Goal: Task Accomplishment & Management: Manage account settings

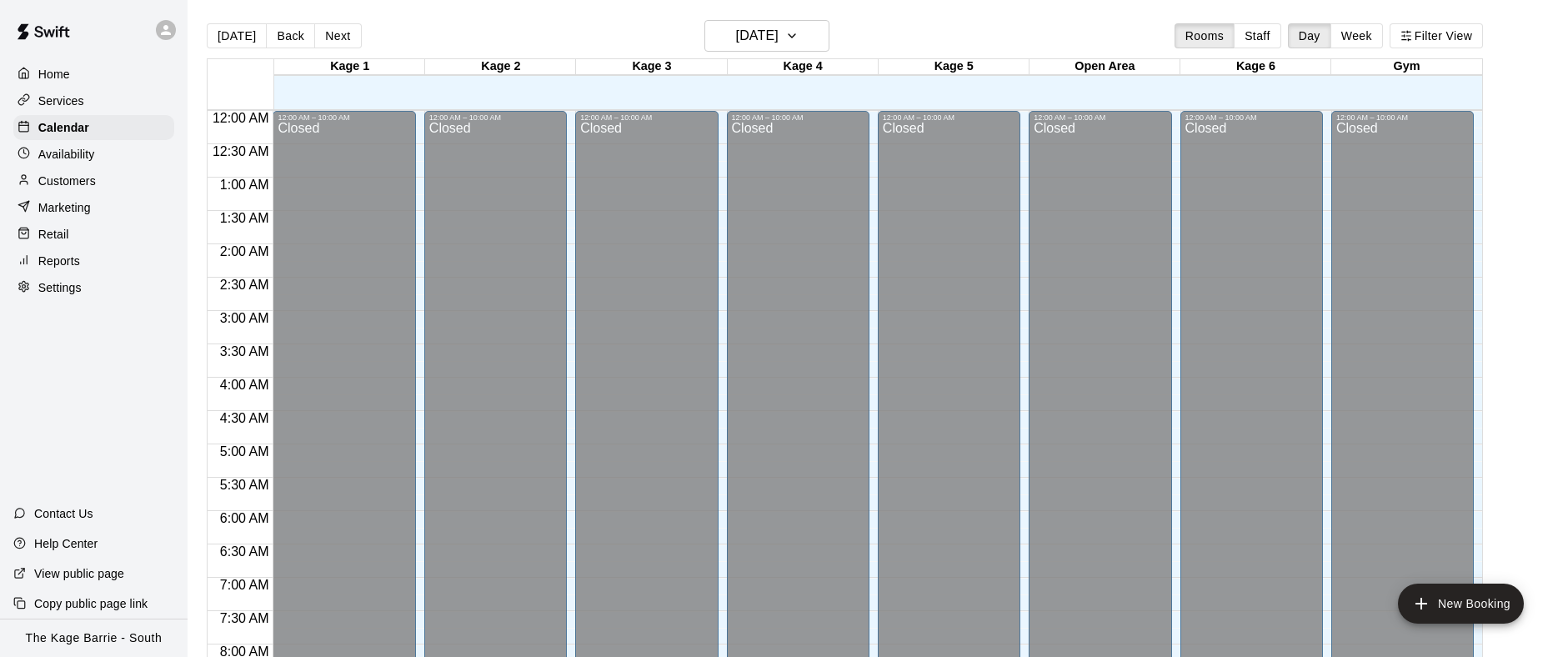
scroll to position [598, 0]
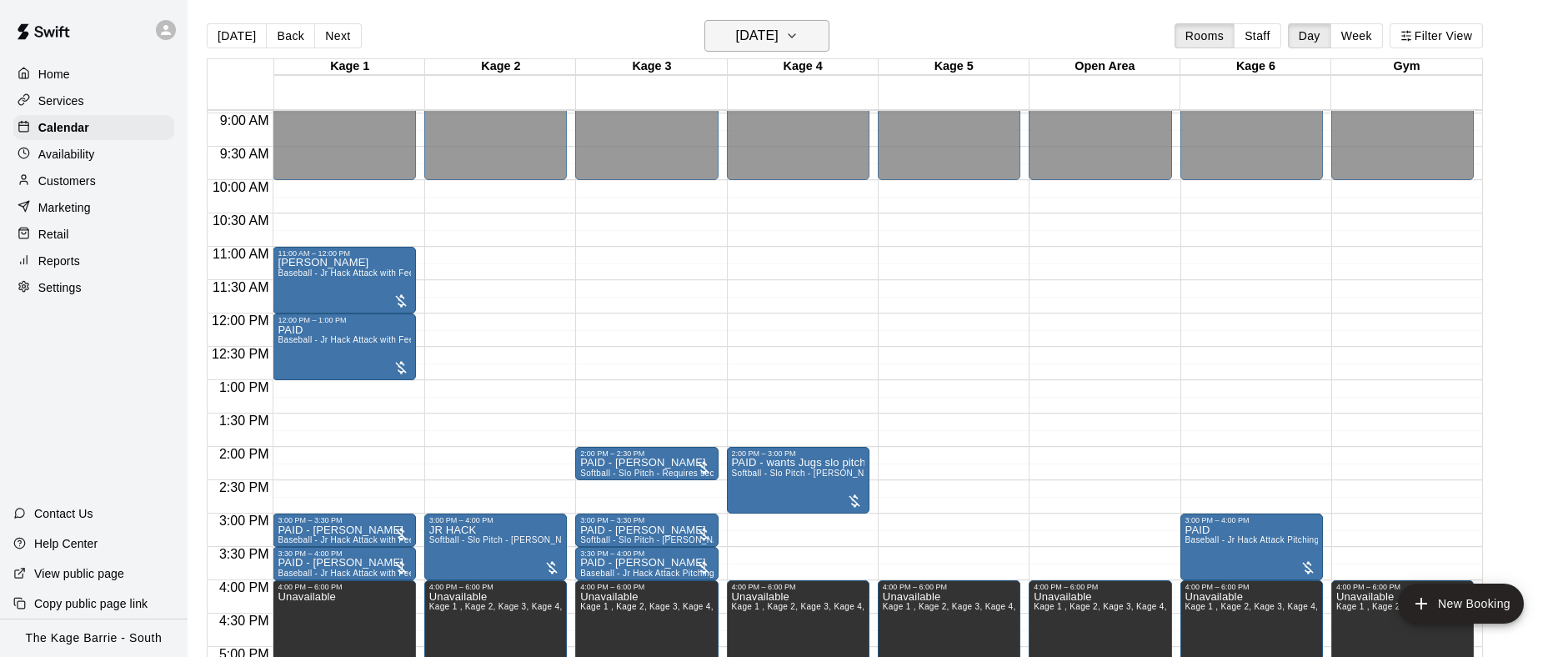
click at [795, 35] on icon "button" at bounding box center [791, 35] width 7 height 3
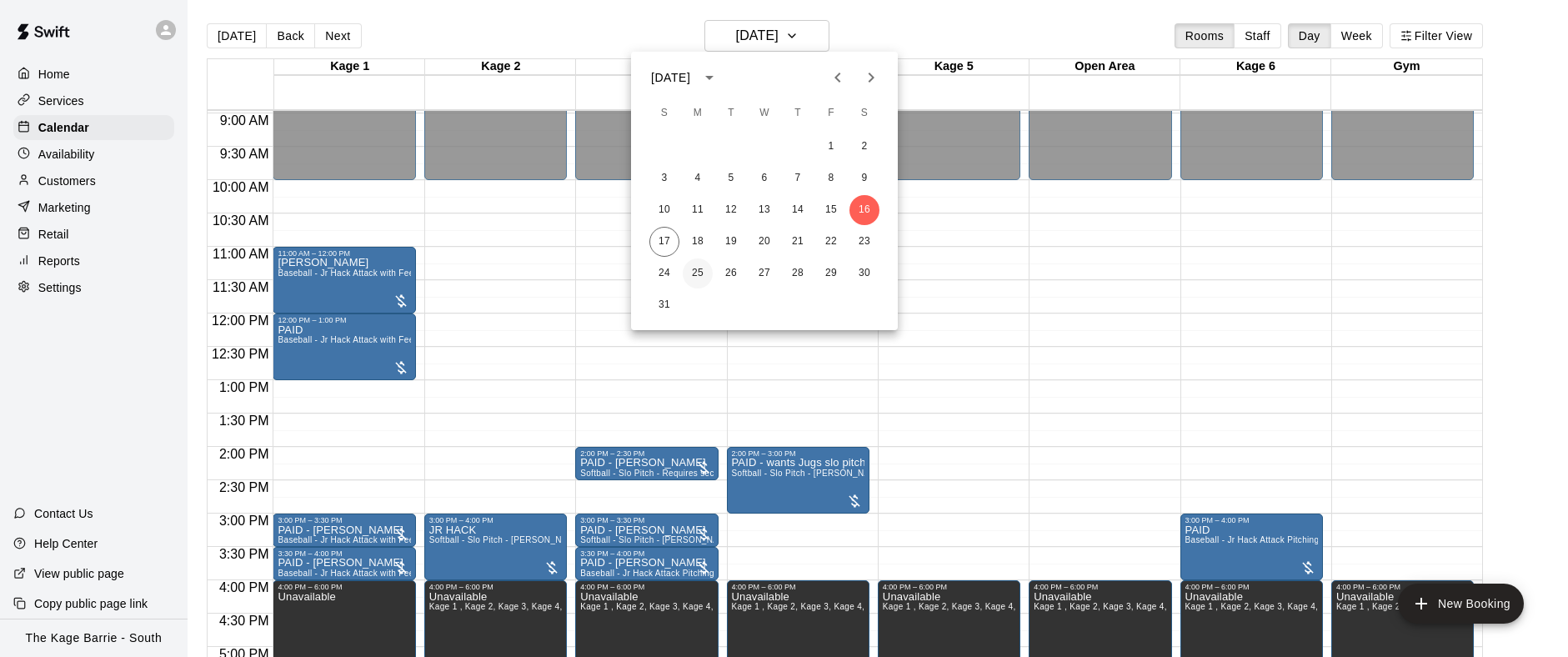
click at [698, 269] on button "25" at bounding box center [698, 273] width 30 height 30
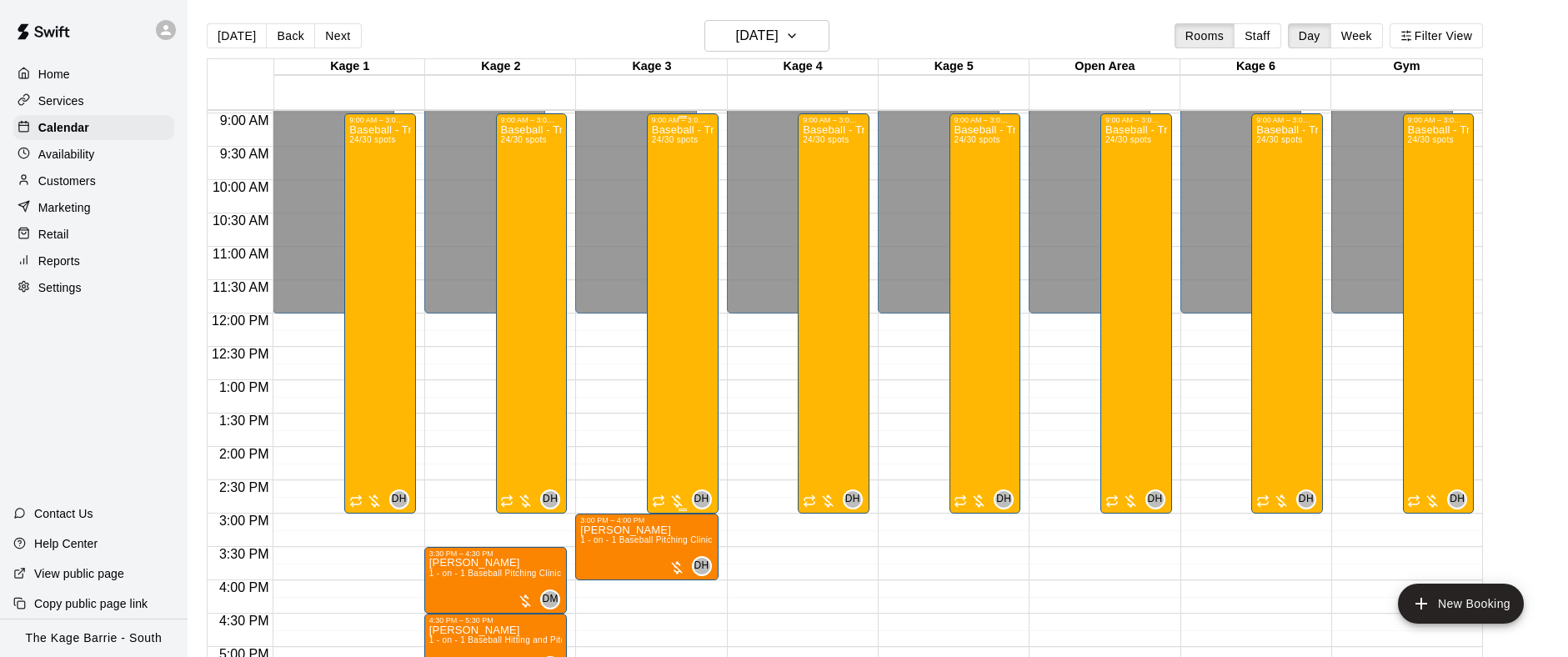
click at [672, 310] on div "Baseball - Tryout Prep Camp 2025 ([DATE] - [DATE]) 24/30 spots" at bounding box center [682, 452] width 62 height 657
click at [673, 180] on img "edit" at bounding box center [669, 182] width 20 height 20
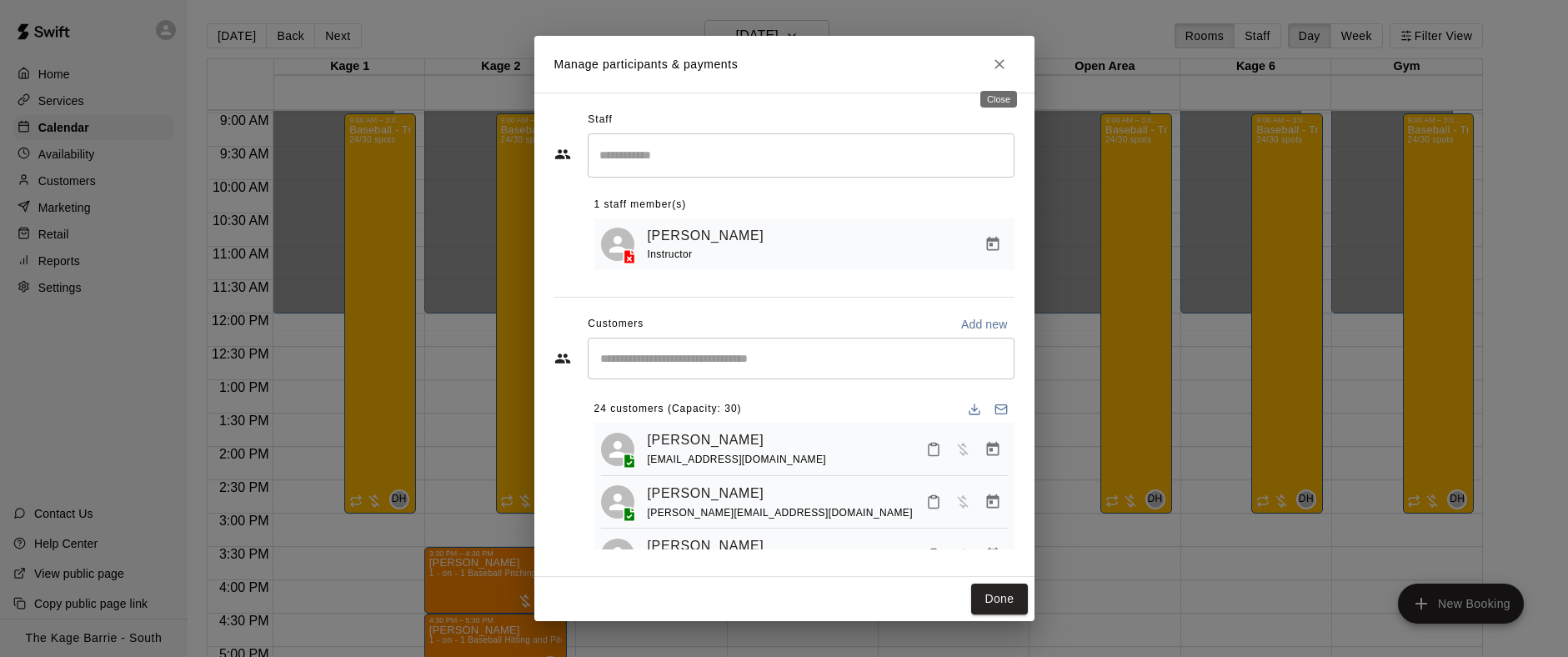
click at [1002, 66] on icon "Close" at bounding box center [1000, 64] width 10 height 10
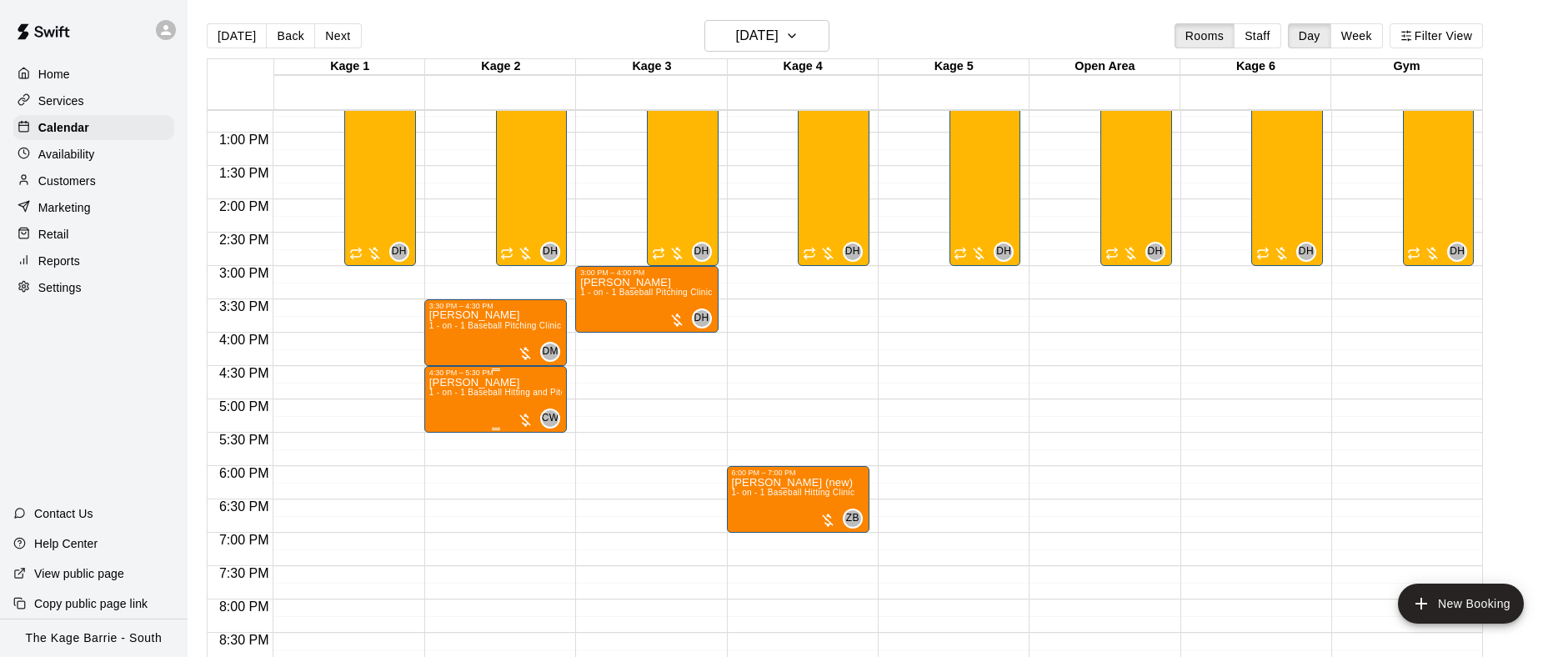
scroll to position [849, 0]
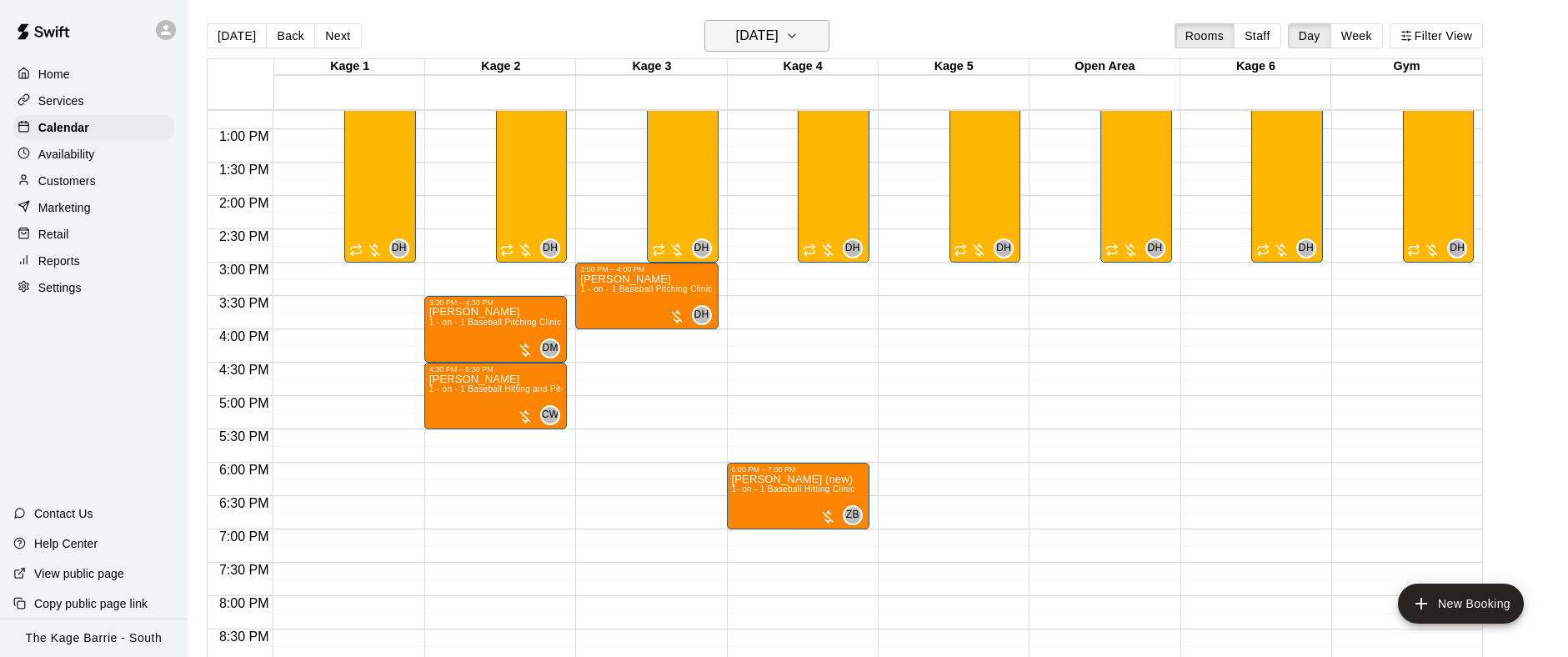
click at [798, 39] on icon "button" at bounding box center [792, 35] width 14 height 20
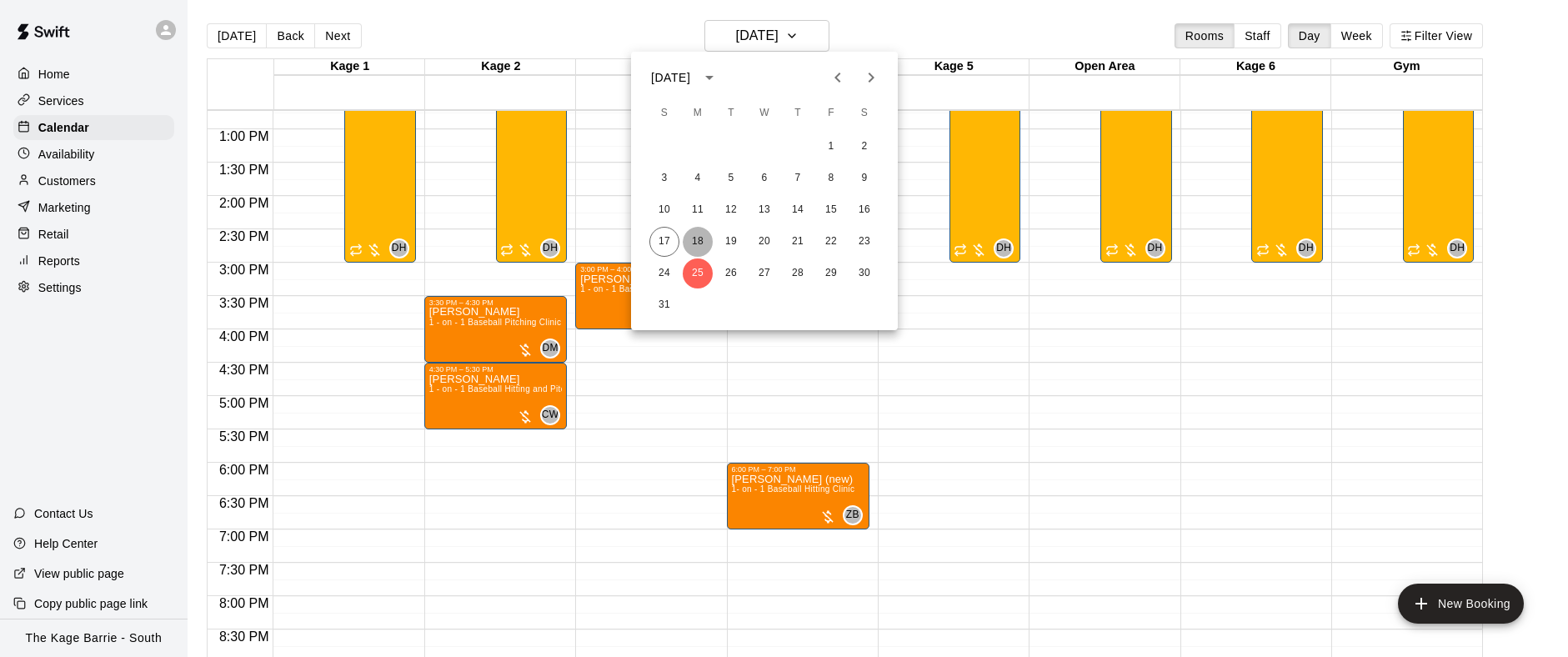
click at [700, 240] on button "18" at bounding box center [698, 242] width 30 height 30
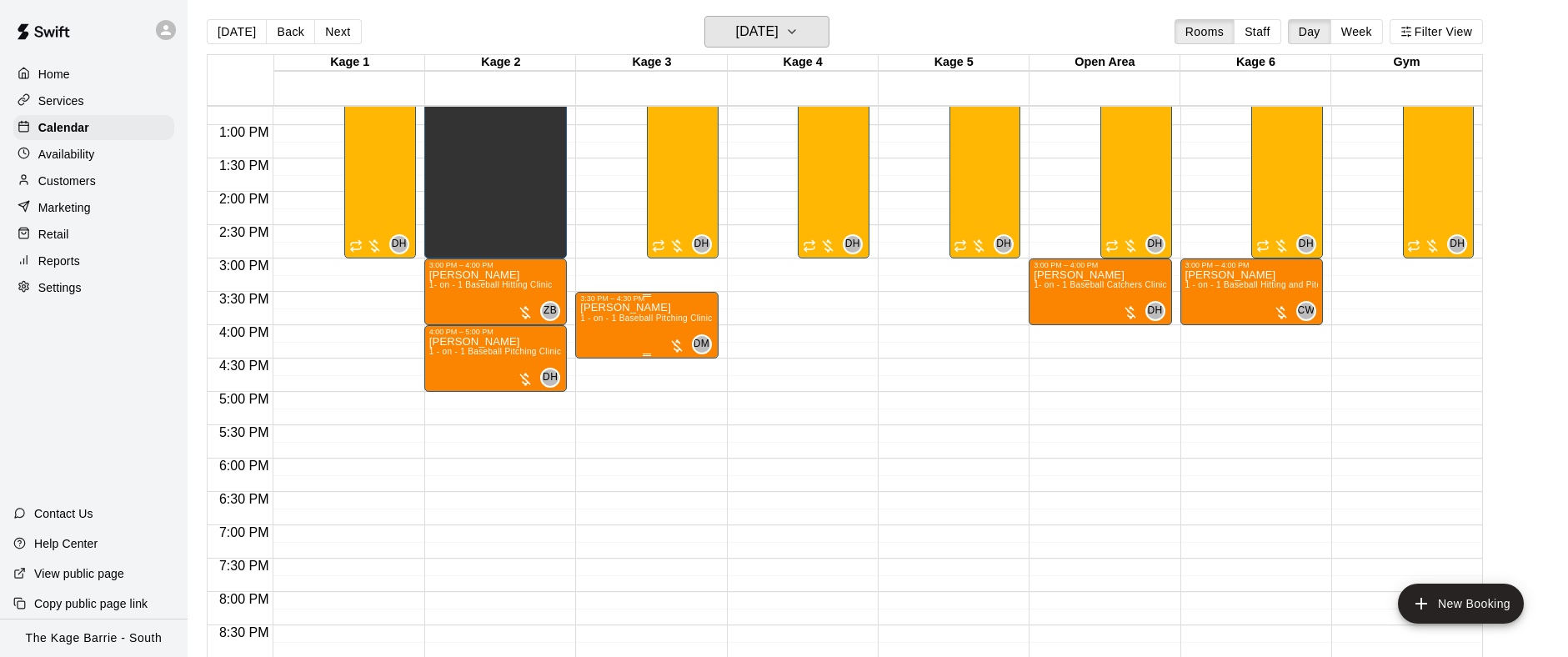
scroll to position [5, 0]
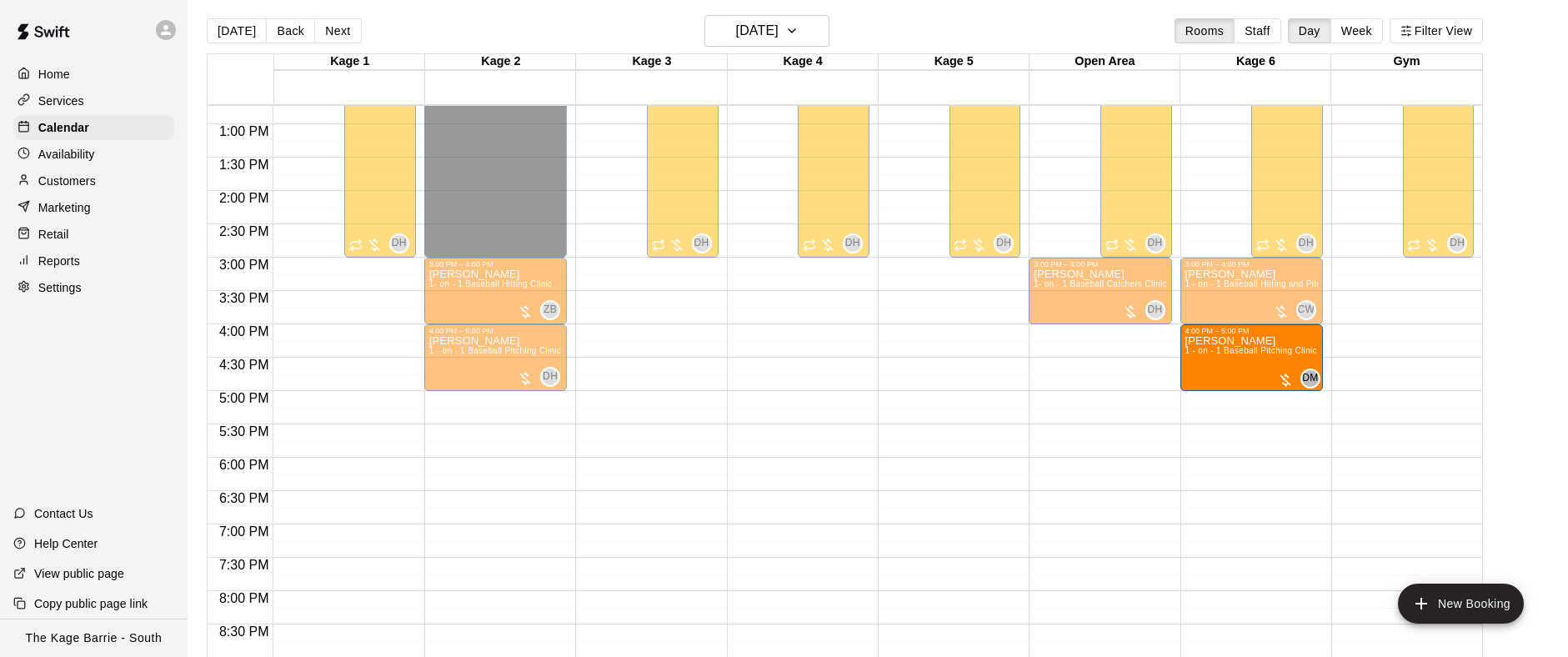
drag, startPoint x: 638, startPoint y: 317, endPoint x: 1301, endPoint y: 357, distance: 664.2
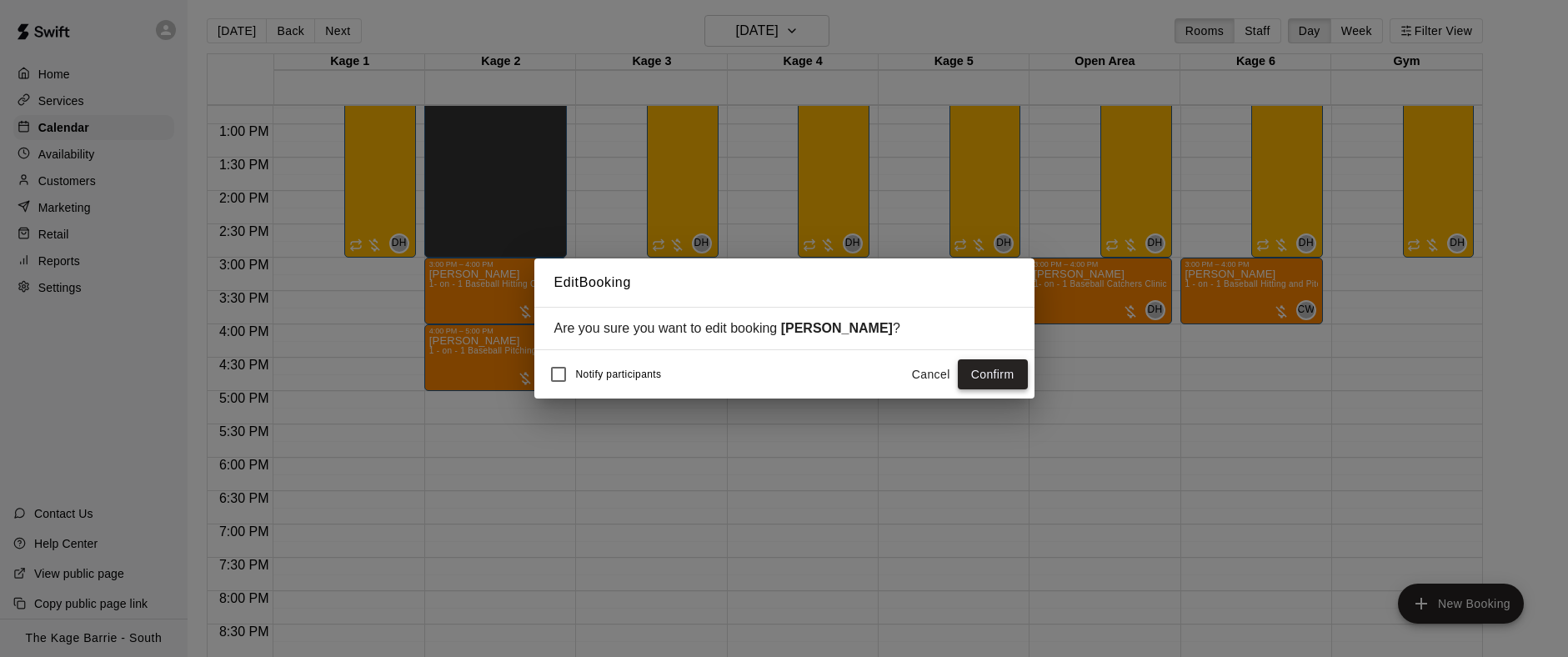
click at [997, 377] on button "Confirm" at bounding box center [992, 375] width 70 height 30
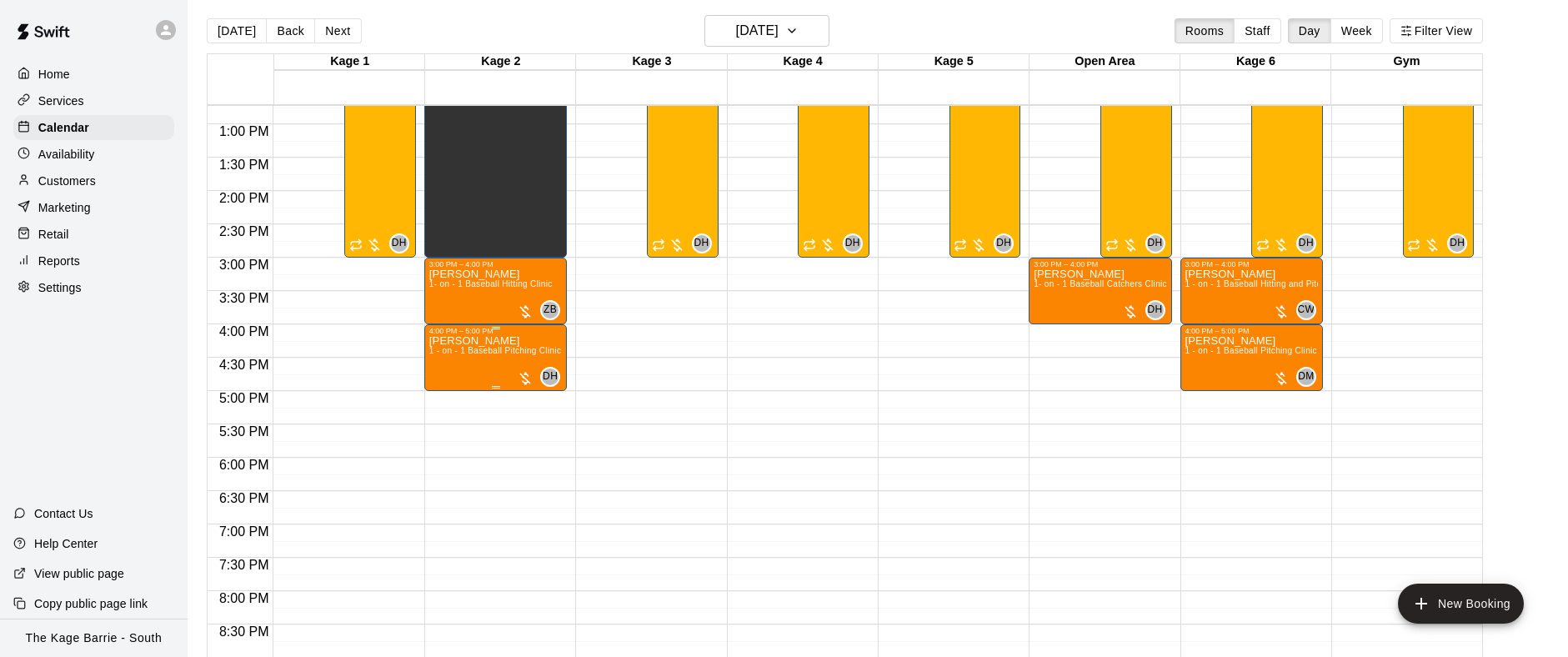
click at [464, 370] on div "[PERSON_NAME] 1 - on - 1 Baseball Pitching Clinic" at bounding box center [495, 664] width 132 height 657
click at [452, 386] on img "edit" at bounding box center [446, 392] width 20 height 20
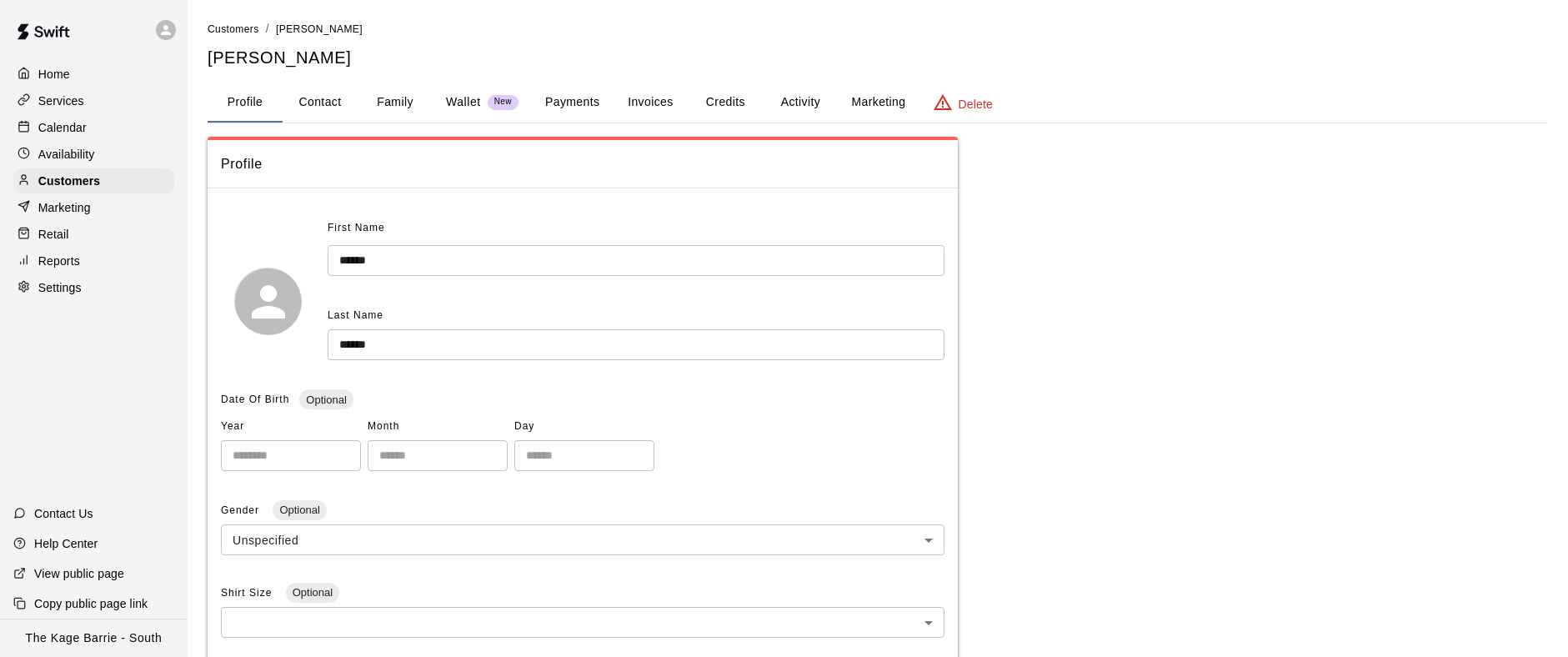
click at [807, 102] on button "Activity" at bounding box center [800, 102] width 75 height 40
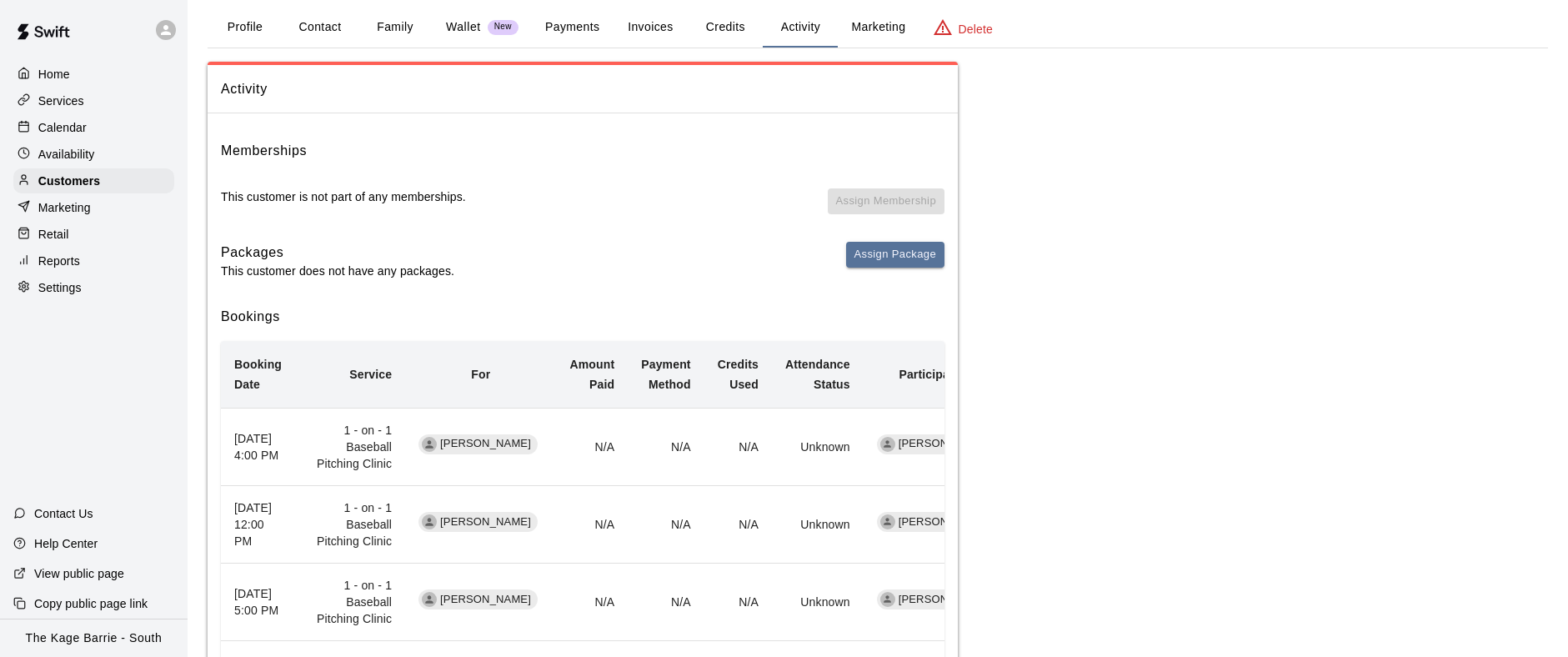
scroll to position [99, 0]
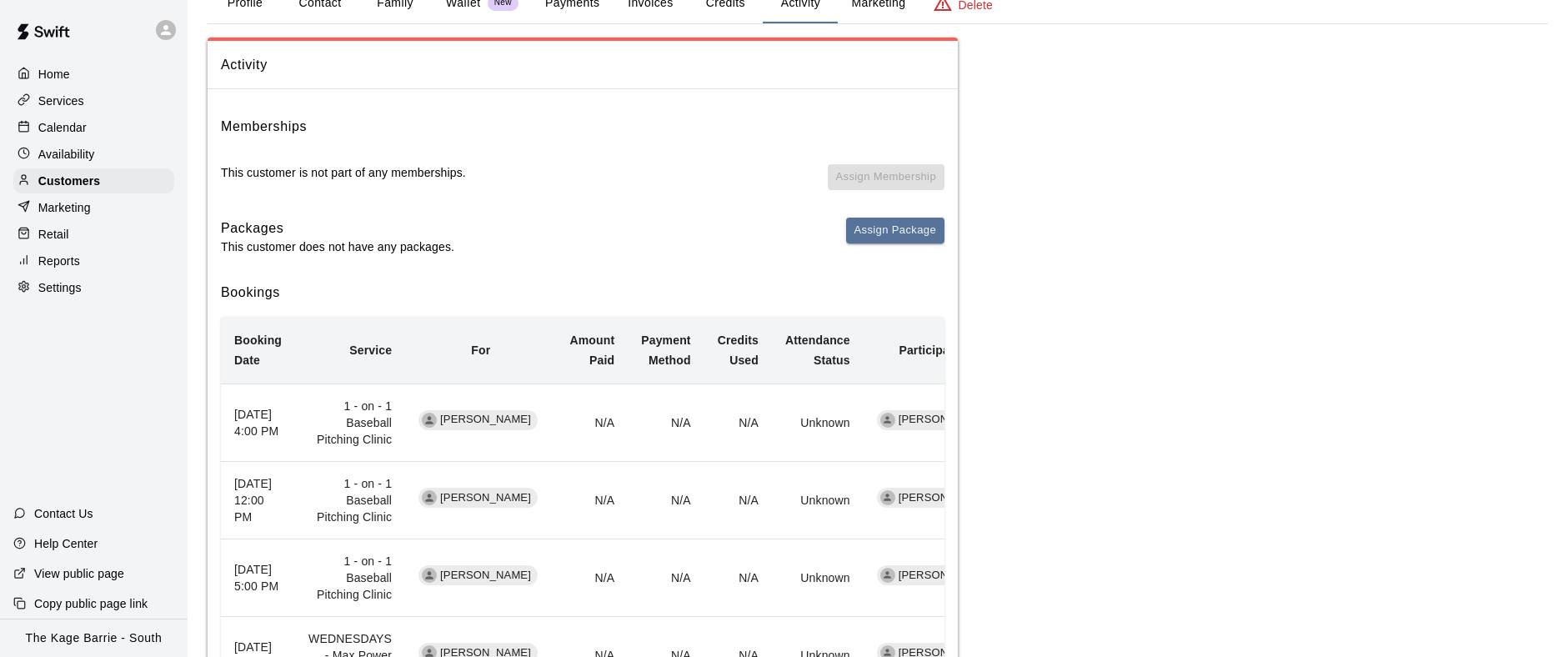
click at [105, 129] on div "Calendar" at bounding box center [94, 127] width 161 height 25
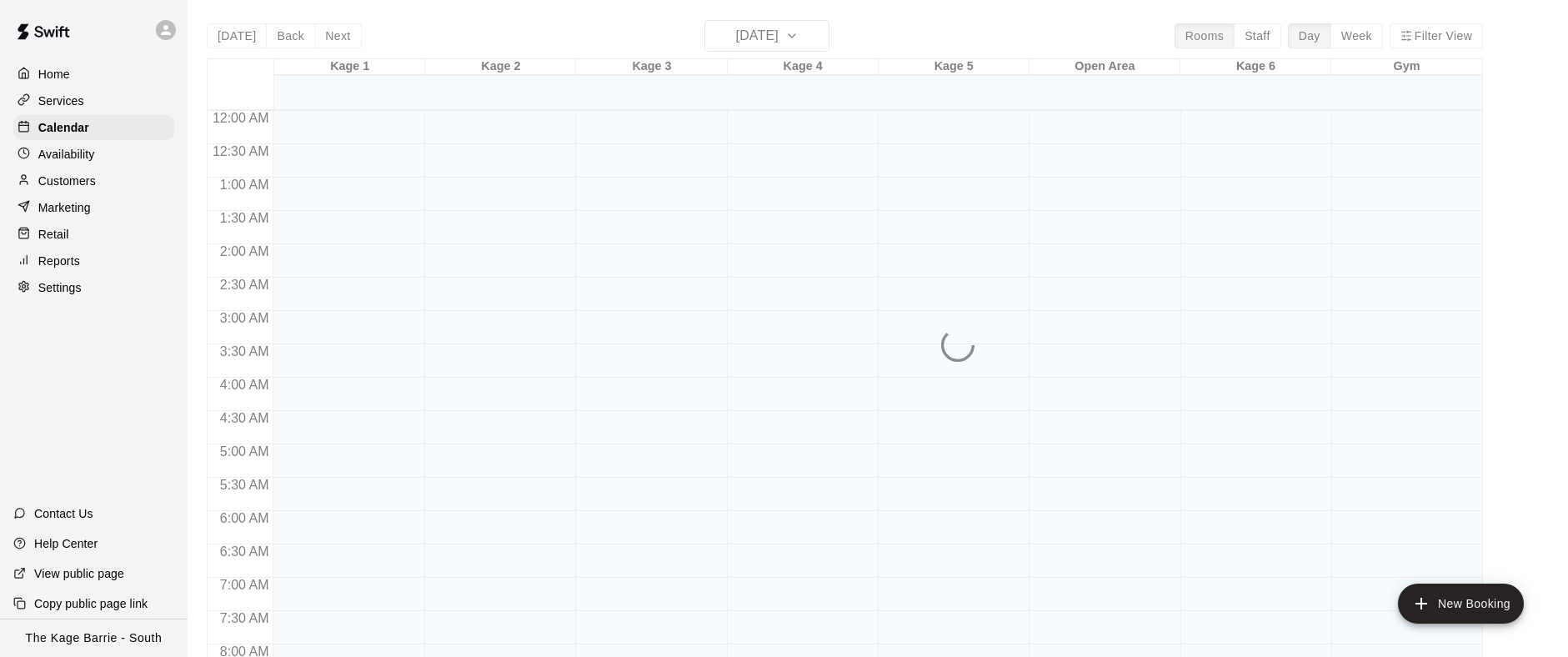
scroll to position [615, 0]
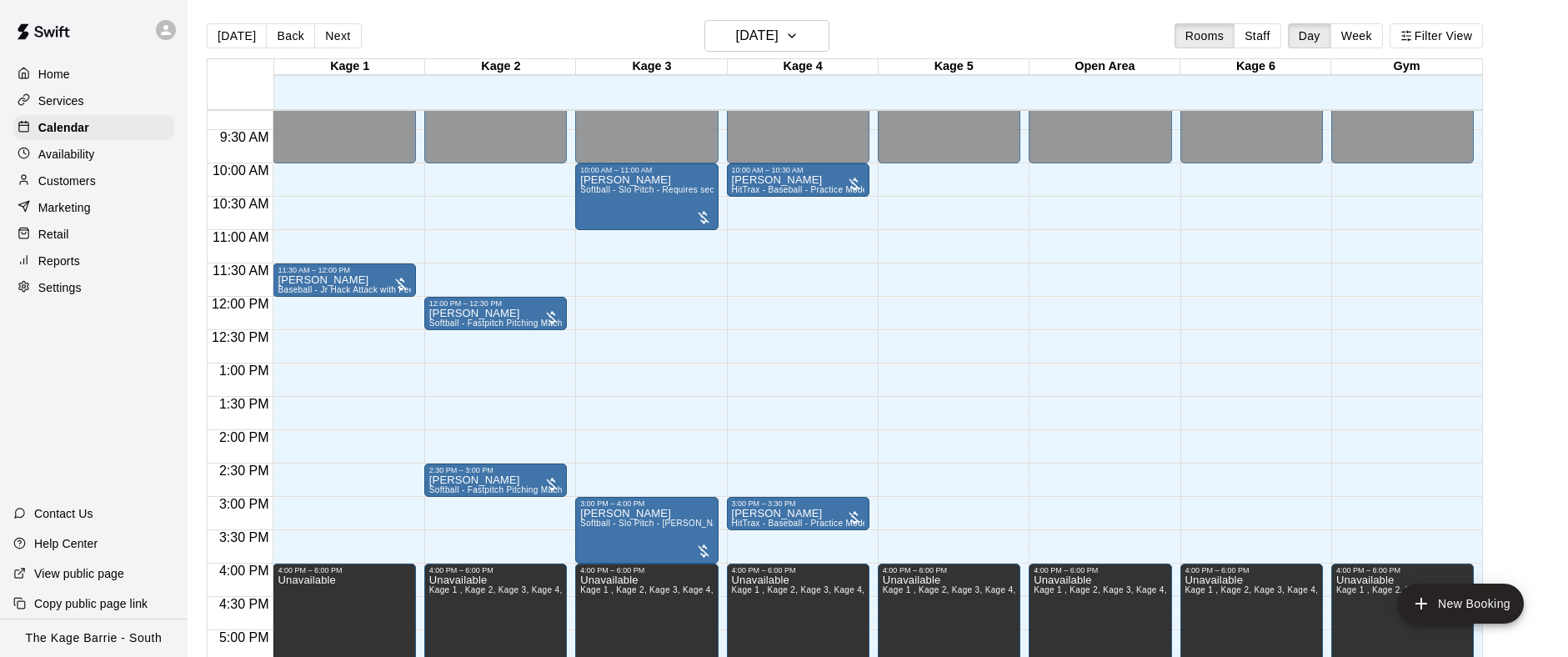
click at [342, 35] on button "Next" at bounding box center [337, 35] width 46 height 25
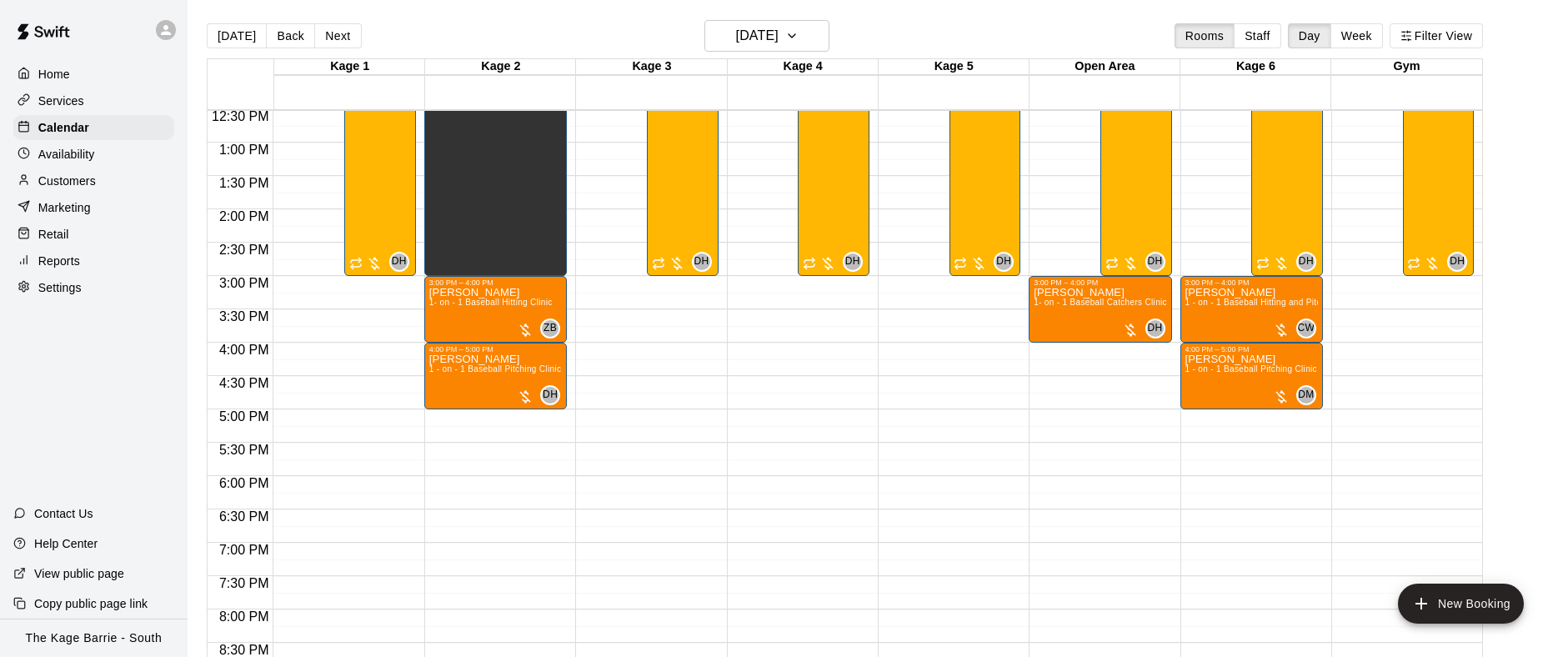
scroll to position [837, 0]
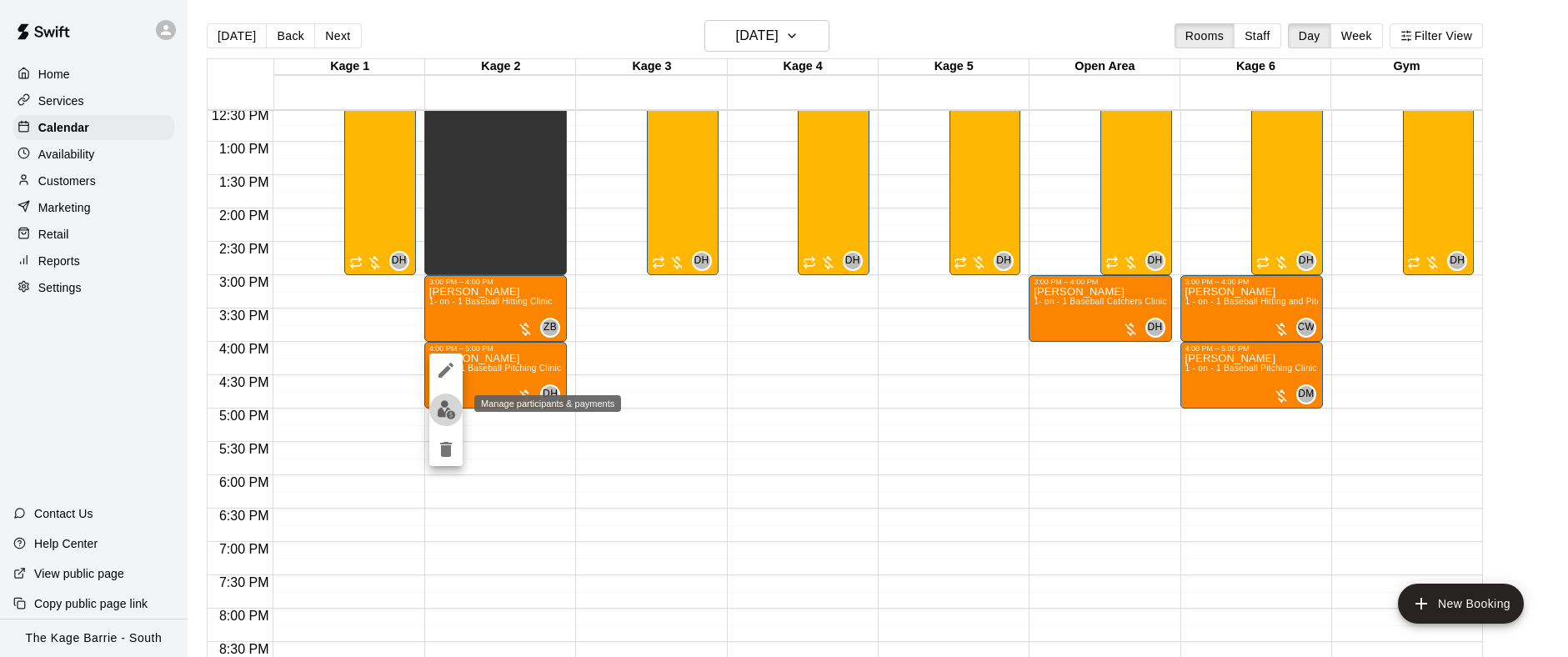
click at [458, 403] on button "edit" at bounding box center [446, 409] width 33 height 32
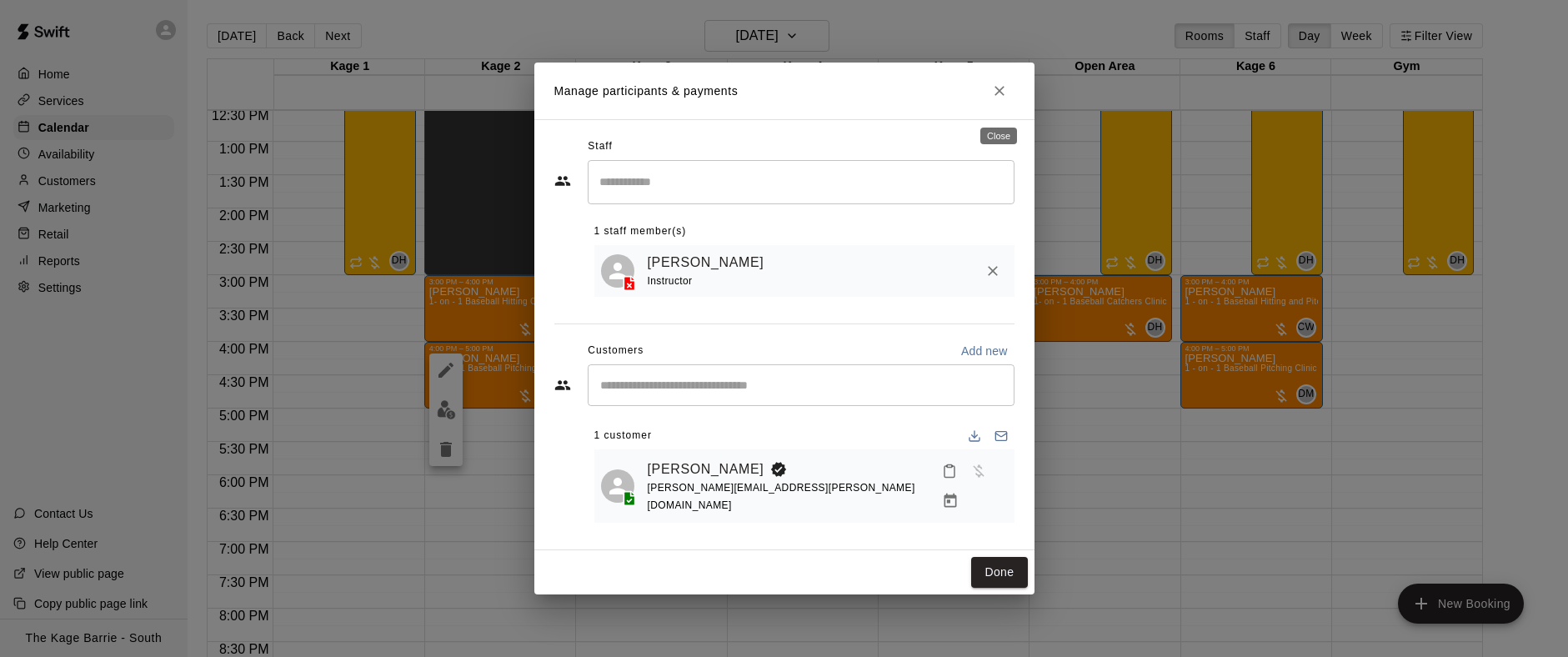
click at [1009, 103] on button "Close" at bounding box center [1000, 90] width 30 height 30
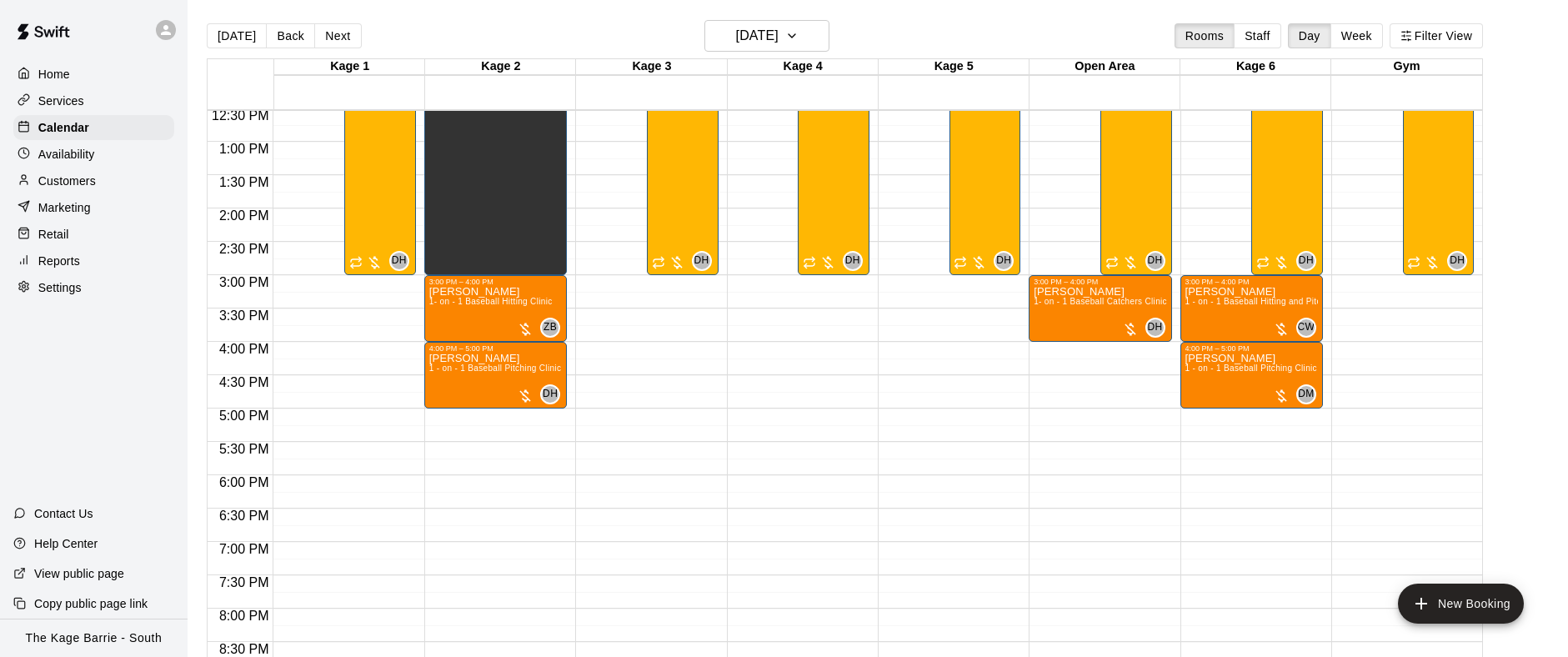
click at [118, 144] on div "Availability" at bounding box center [94, 153] width 161 height 25
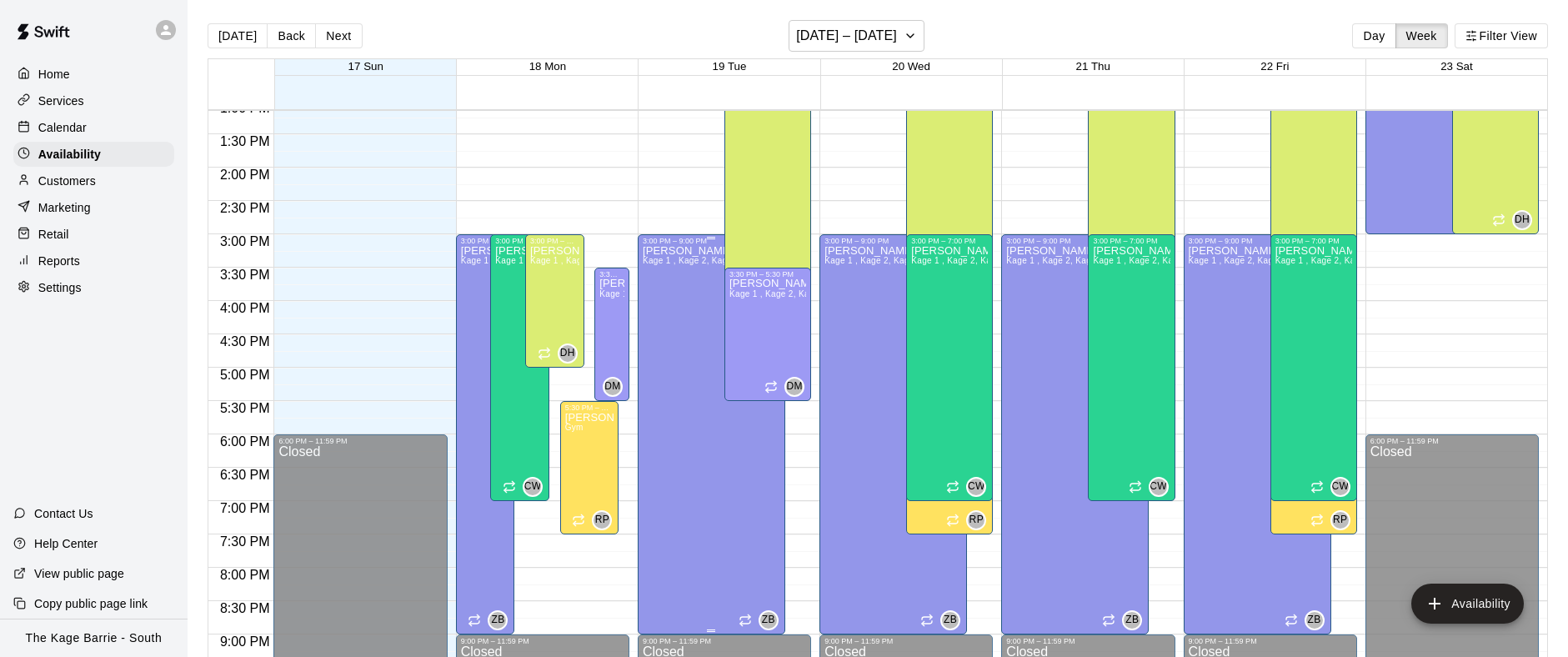
scroll to position [882, 0]
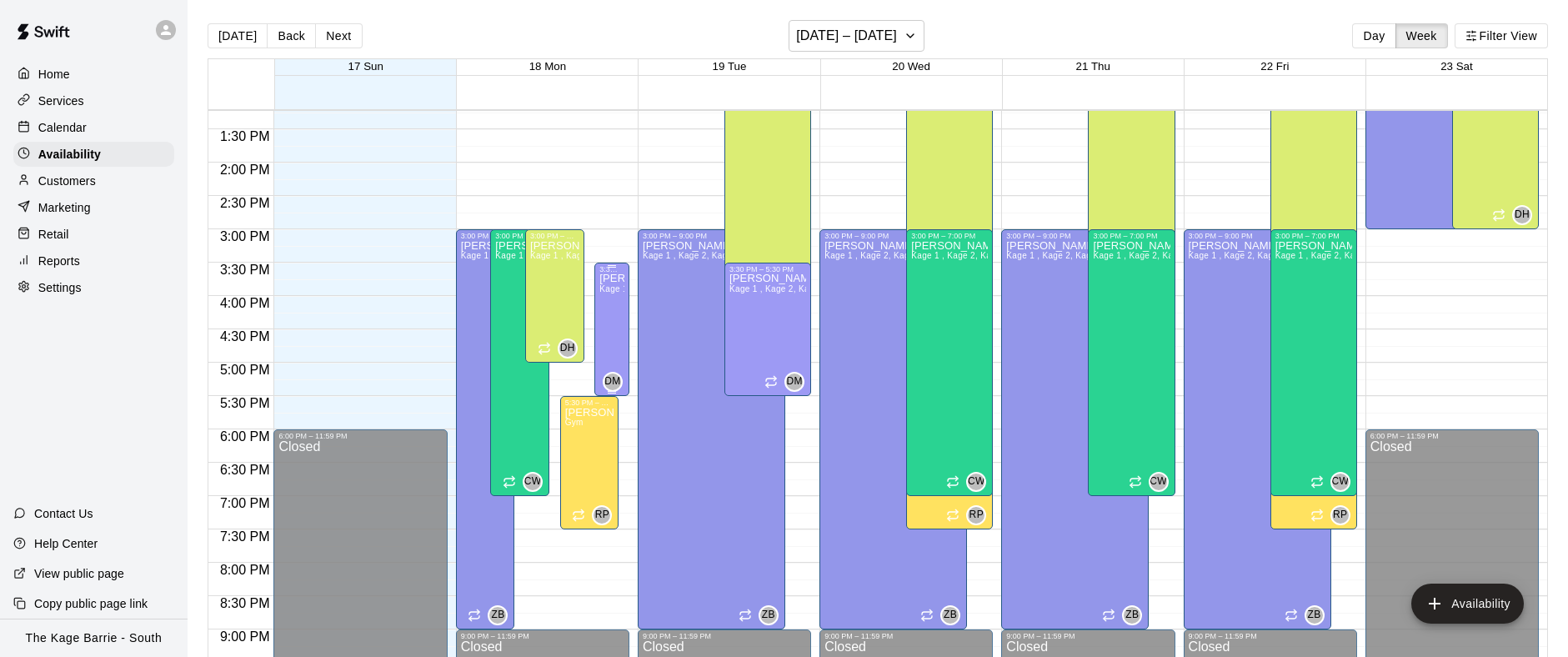
click at [615, 266] on div at bounding box center [611, 267] width 8 height 3
click at [600, 247] on div at bounding box center [784, 328] width 1568 height 657
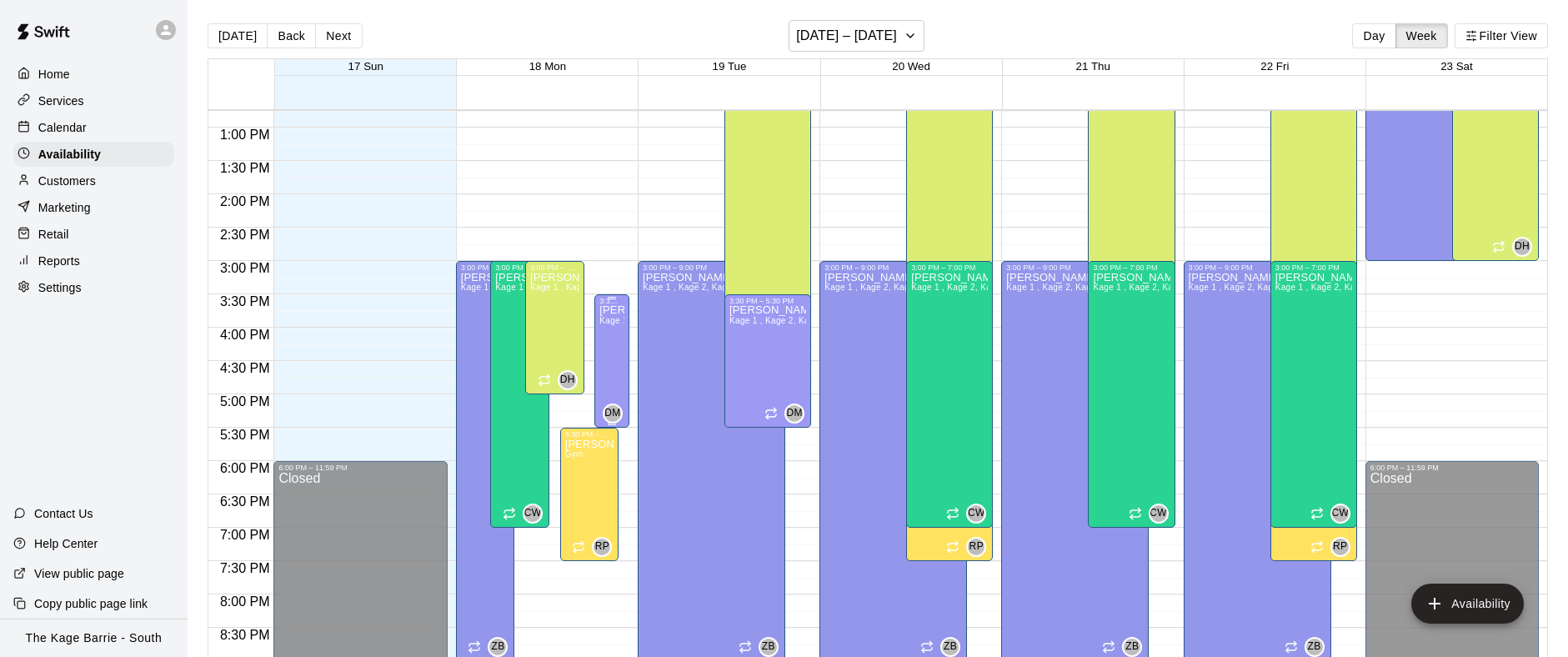
scroll to position [2, 0]
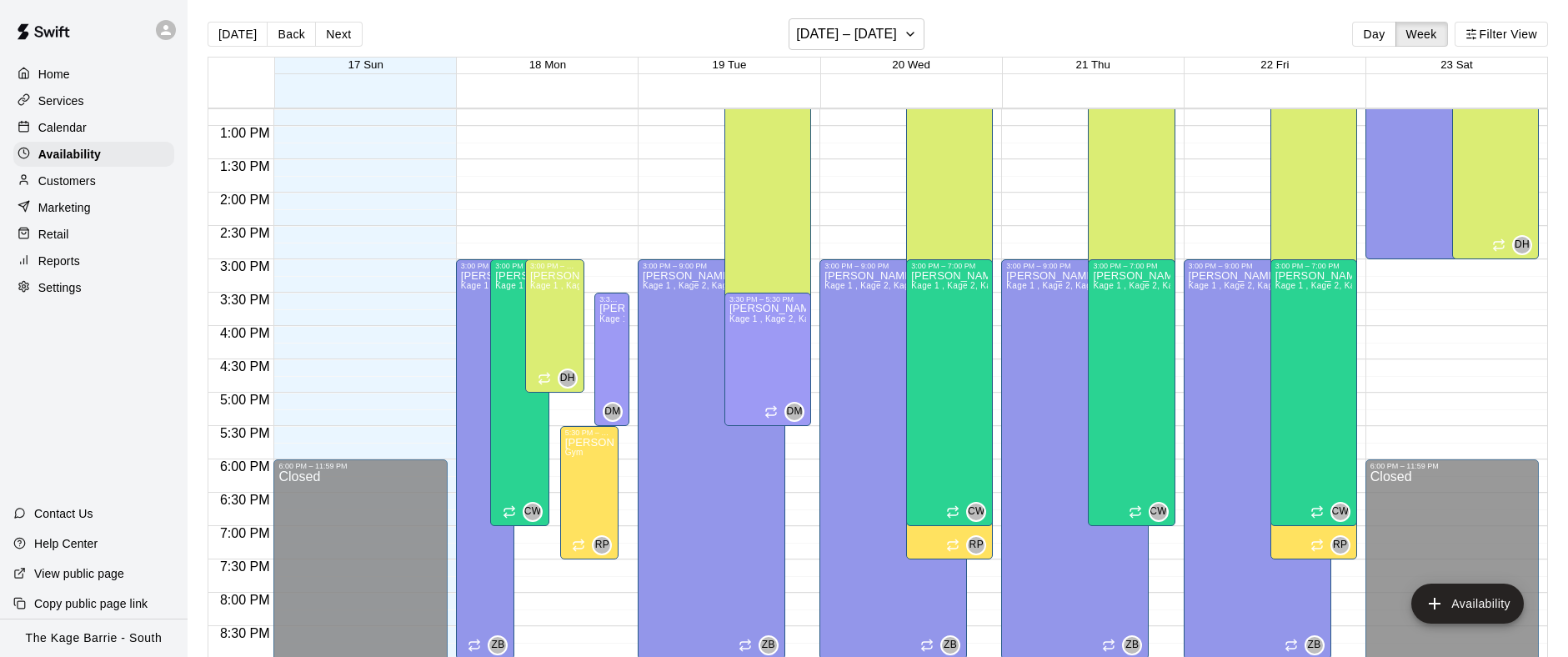
click at [89, 118] on div "Calendar" at bounding box center [94, 127] width 161 height 25
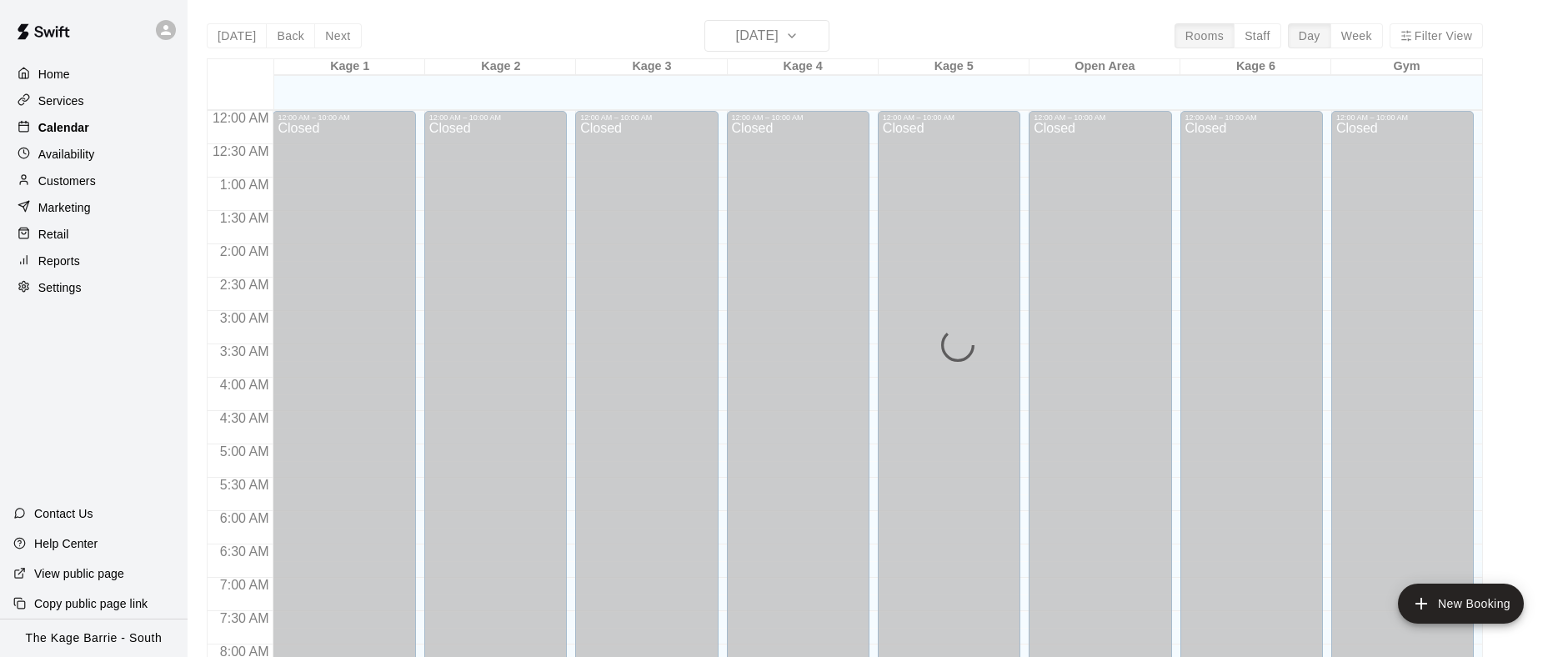
scroll to position [616, 0]
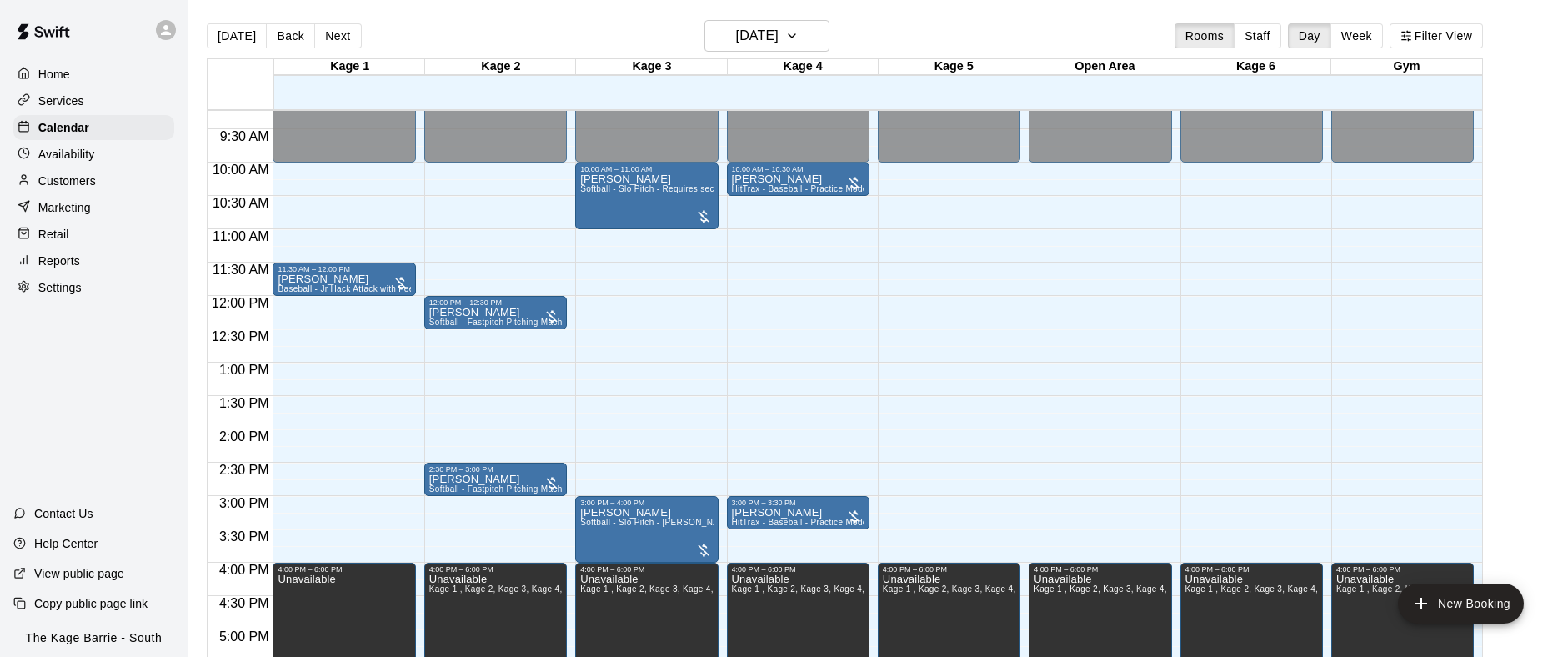
click at [343, 33] on button "Next" at bounding box center [337, 35] width 46 height 25
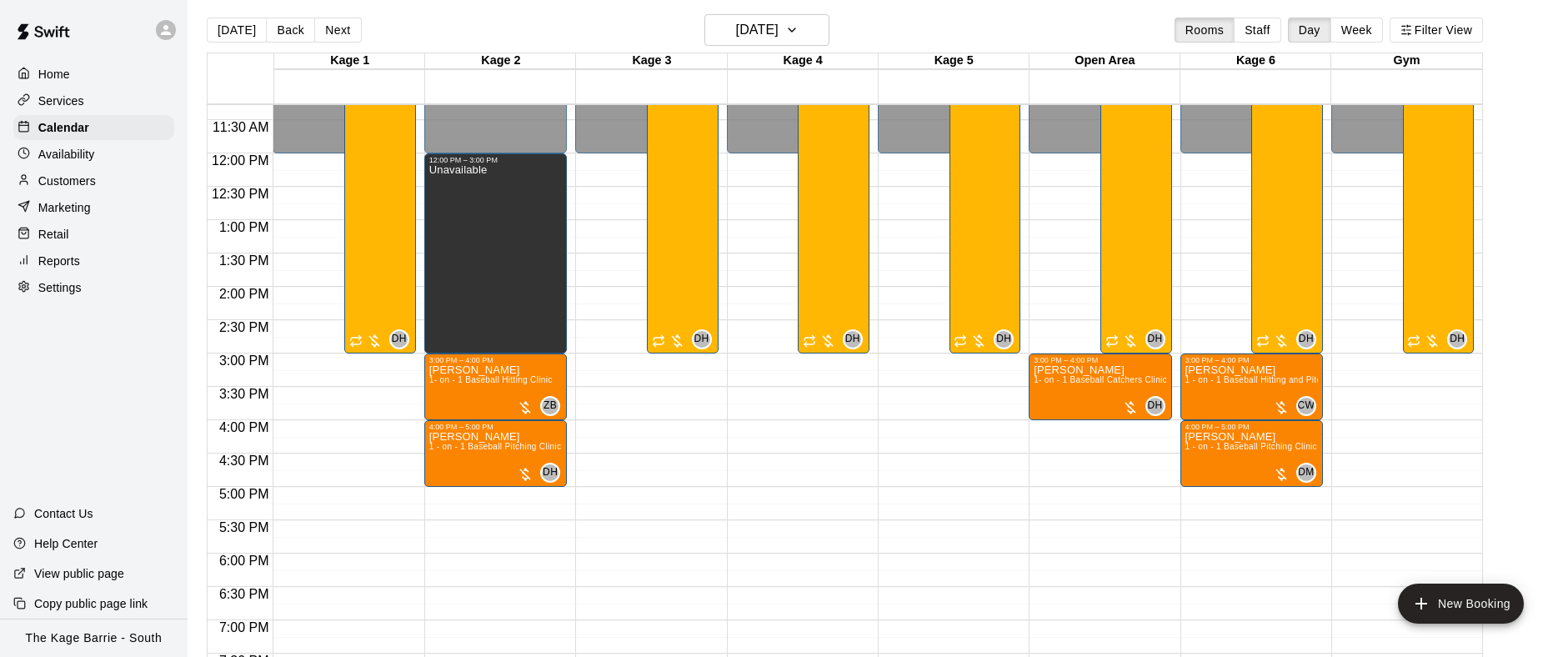
scroll to position [751, 0]
click at [93, 155] on p "Availability" at bounding box center [67, 153] width 57 height 17
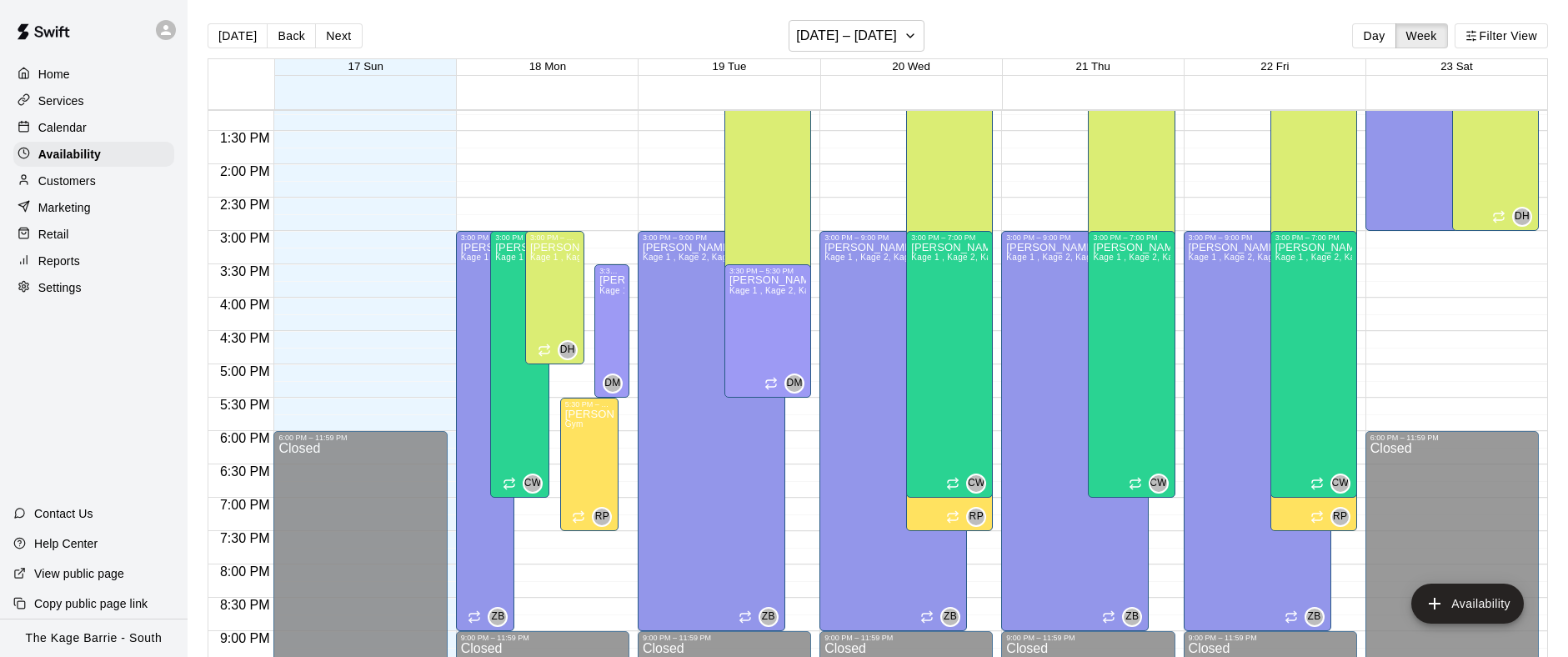
scroll to position [882, 0]
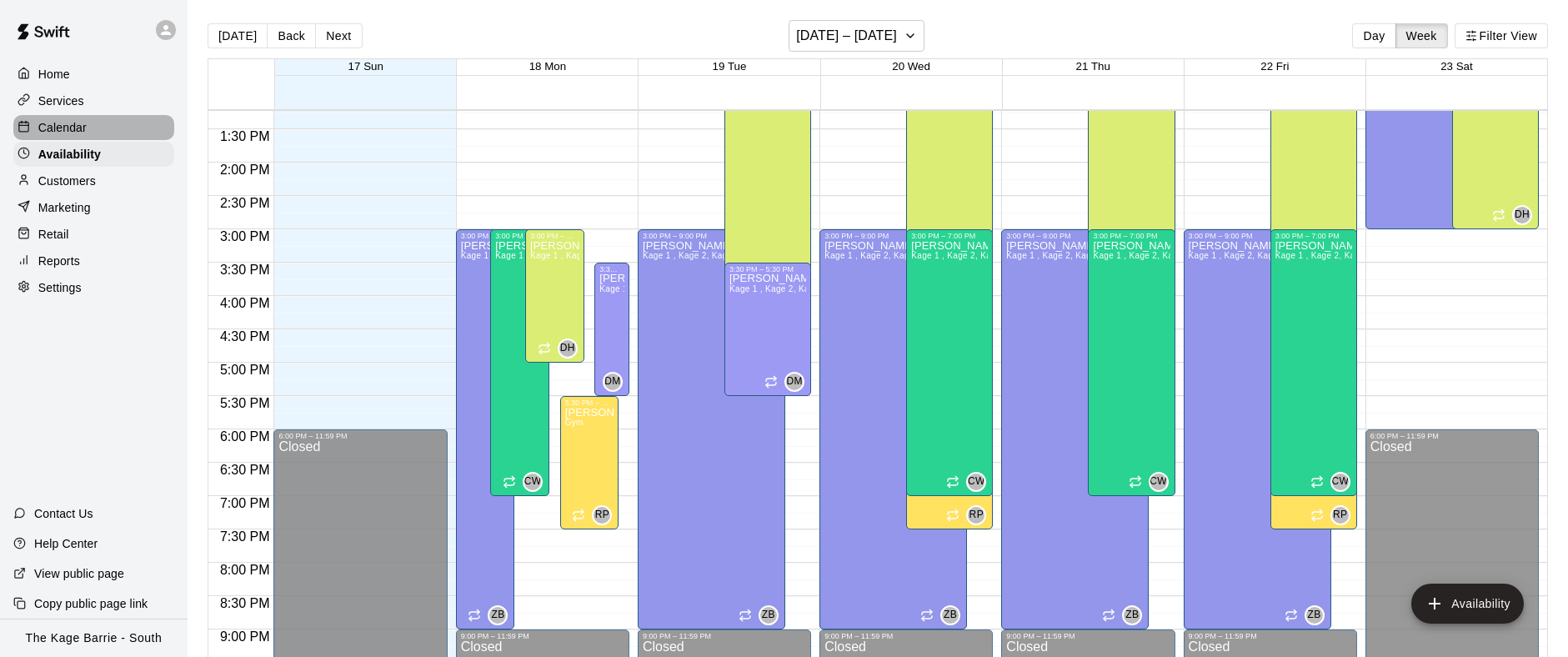
click at [124, 129] on div "Calendar" at bounding box center [94, 127] width 161 height 25
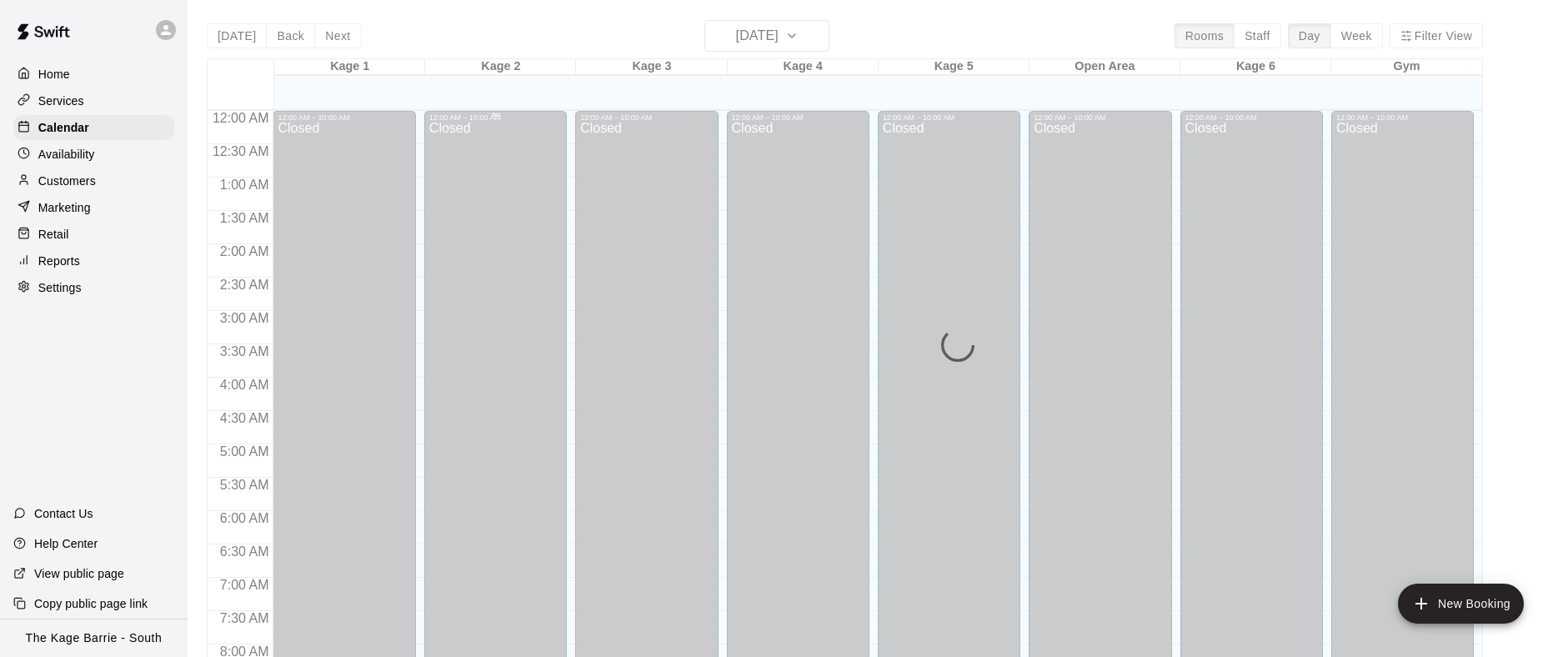
scroll to position [618, 0]
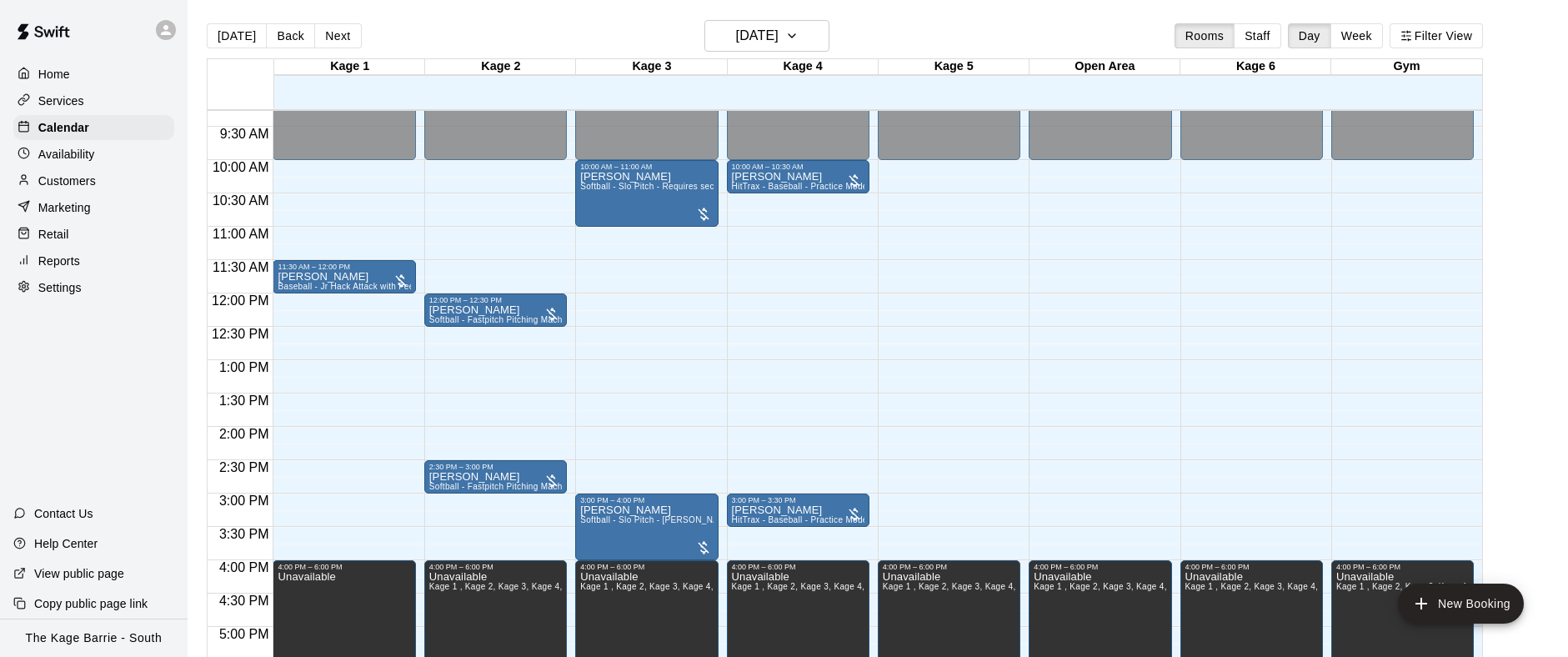
click at [347, 44] on button "Next" at bounding box center [337, 35] width 46 height 25
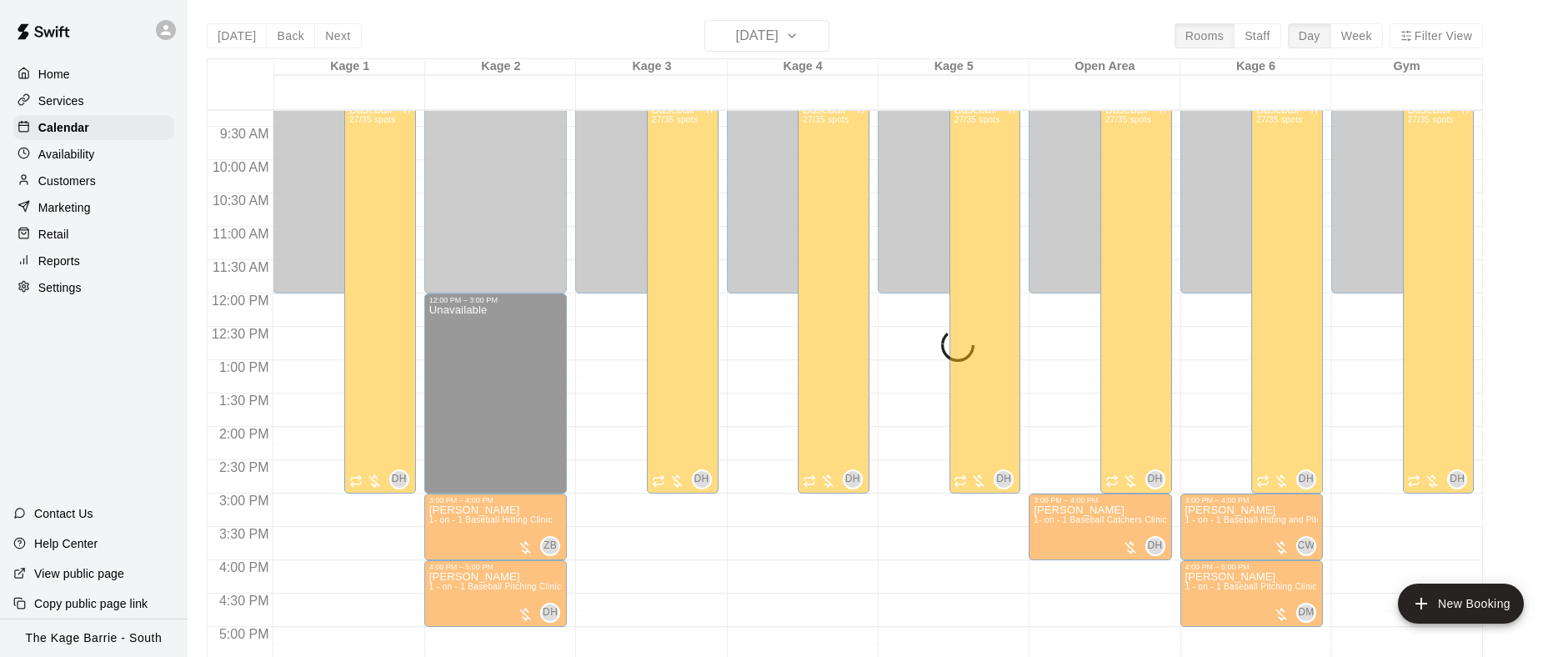
click at [339, 41] on div "Today Back Next Monday Aug 18 Rooms Staff Day Week Filter View Kage 1 18 Mon Ka…" at bounding box center [844, 348] width 1276 height 657
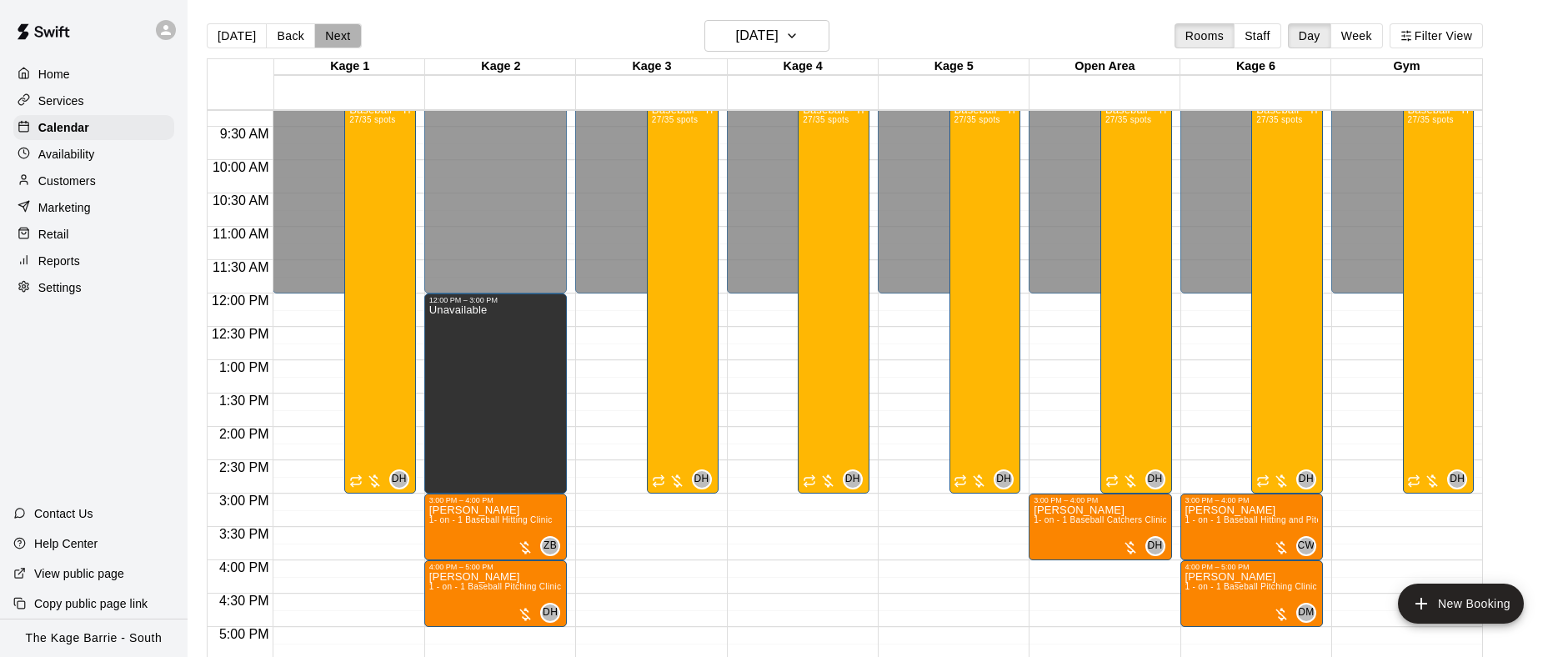
click at [333, 35] on button "Next" at bounding box center [337, 35] width 46 height 25
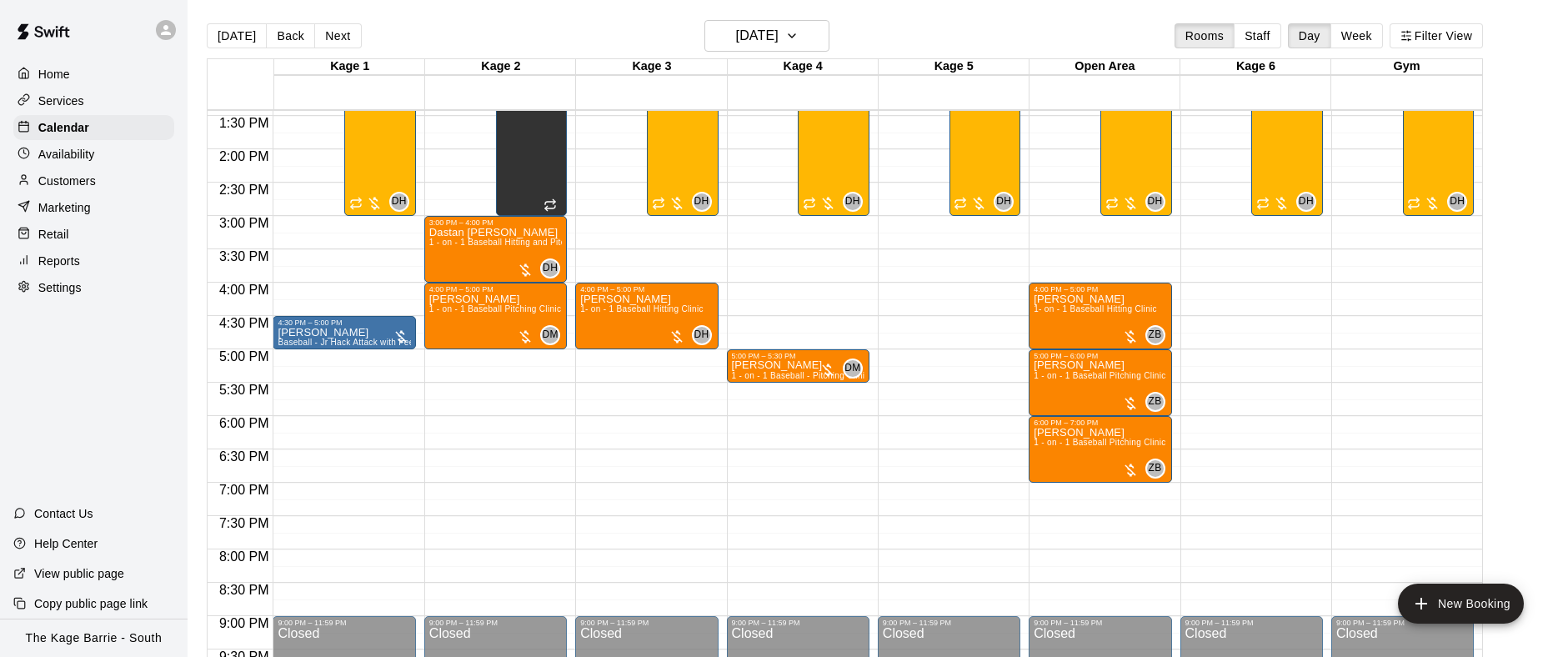
scroll to position [919, 0]
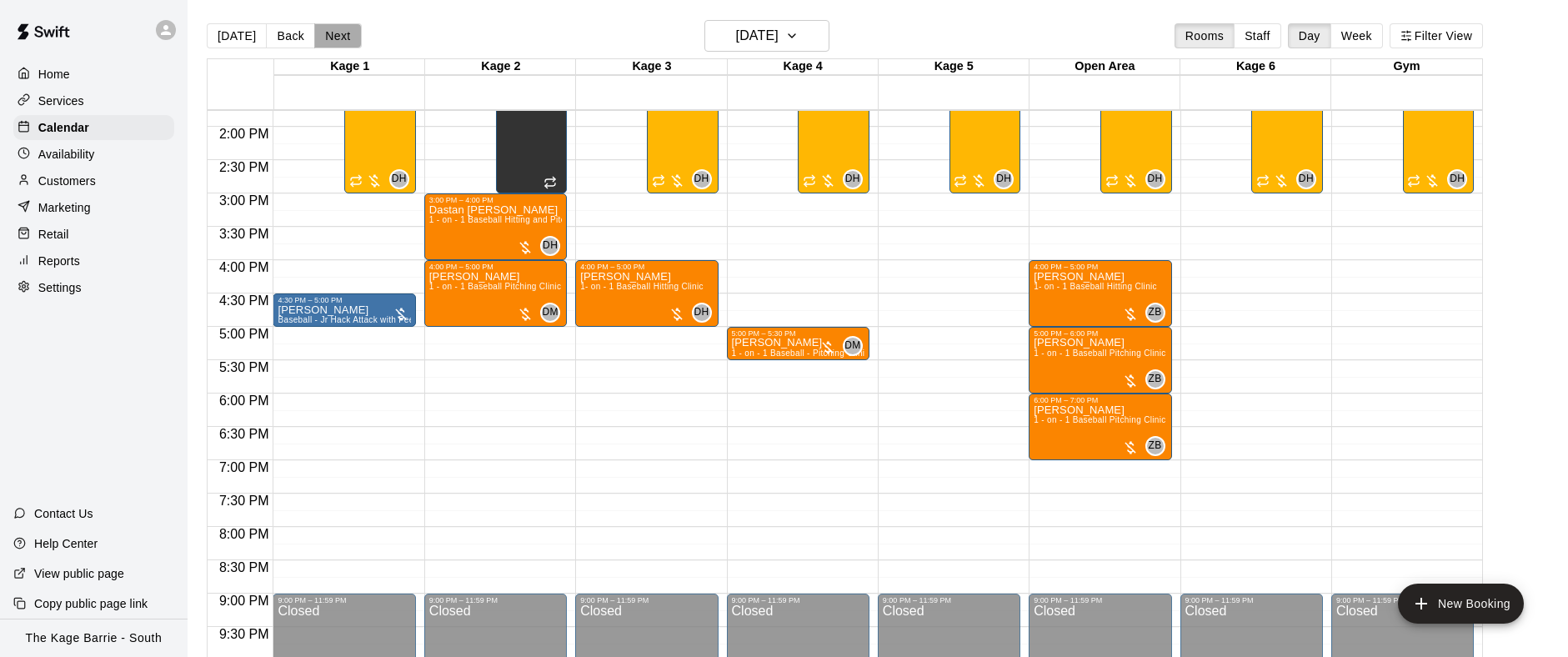
click at [345, 42] on button "Next" at bounding box center [337, 35] width 46 height 25
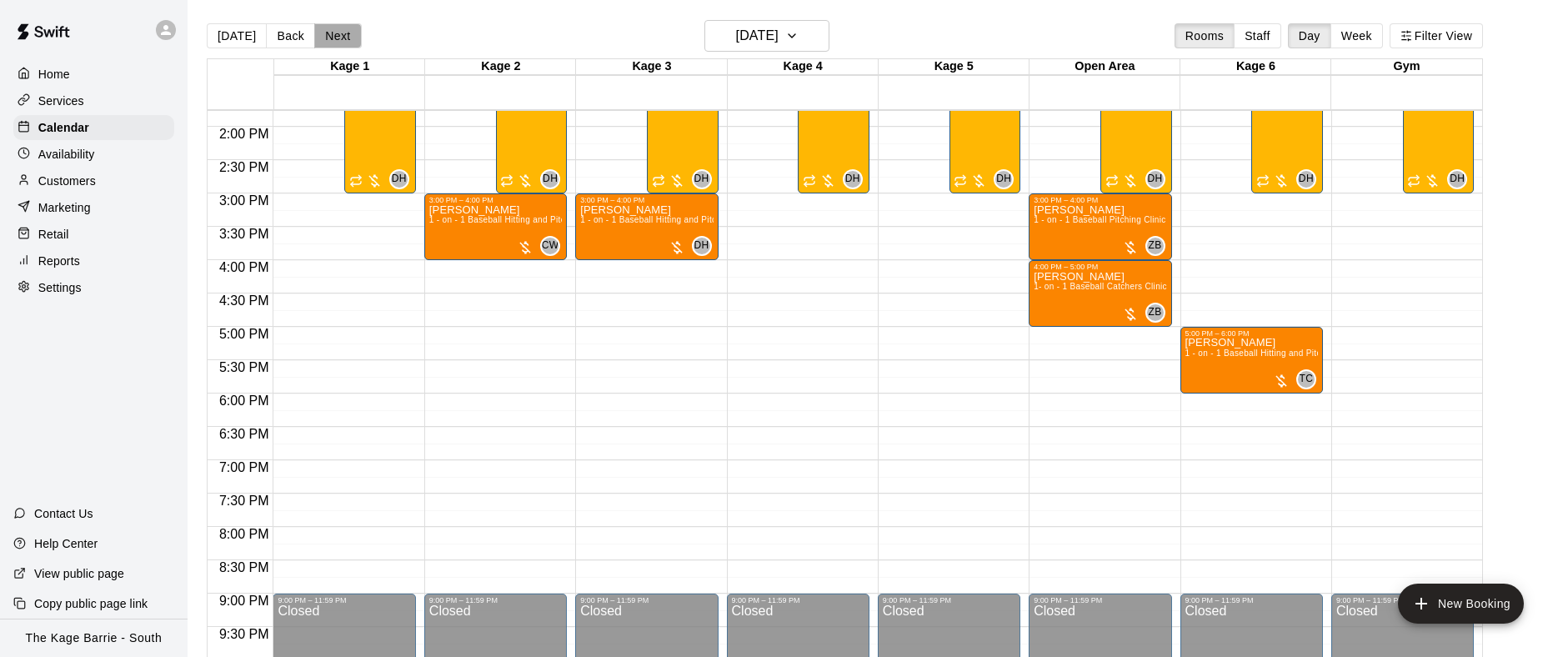
click at [343, 43] on button "Next" at bounding box center [337, 35] width 46 height 25
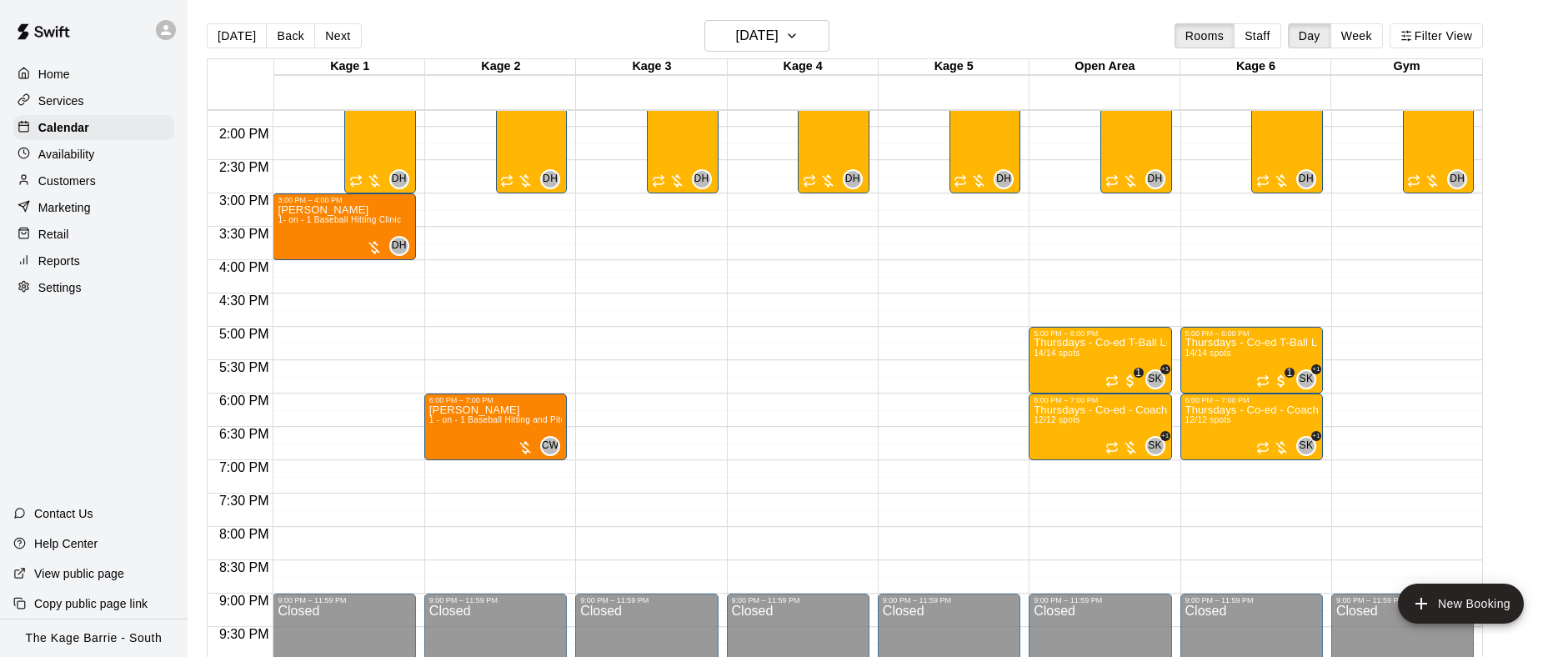
click at [342, 43] on button "Next" at bounding box center [337, 35] width 46 height 25
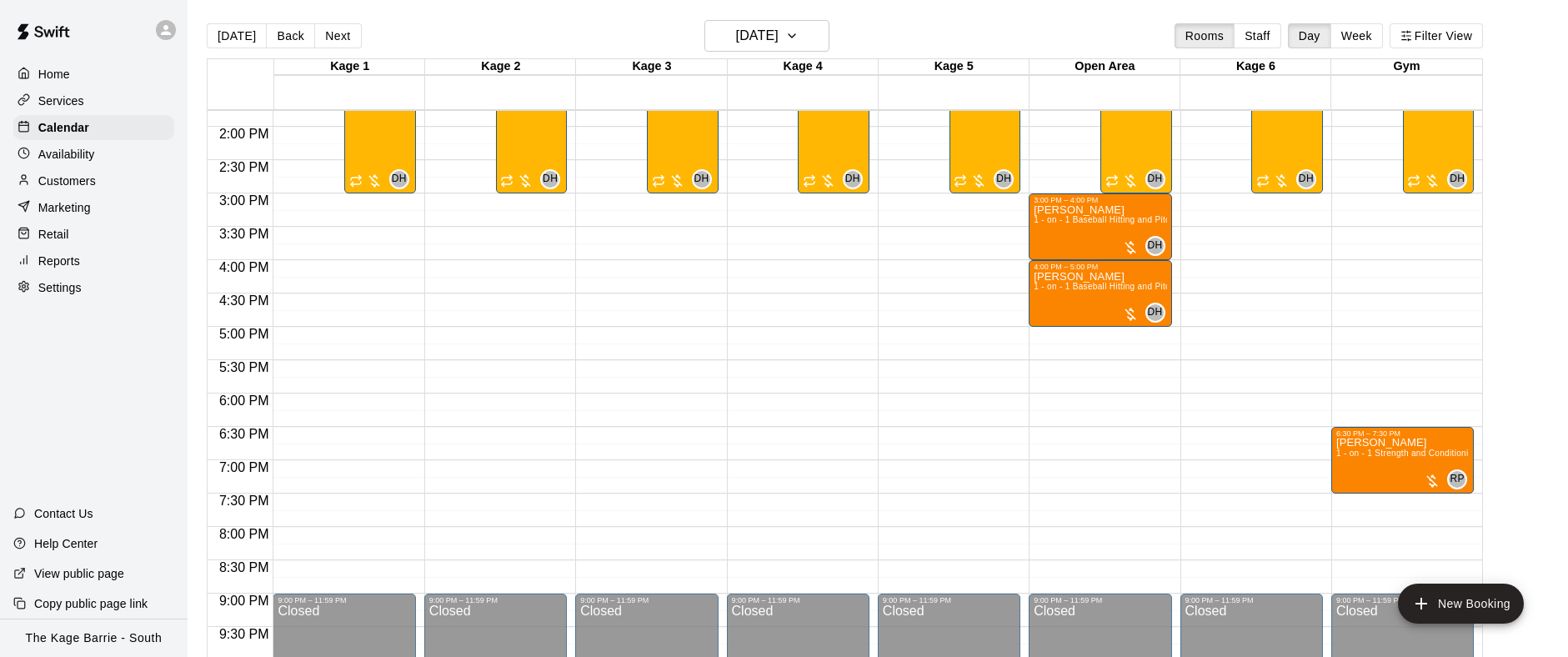
scroll to position [3, 0]
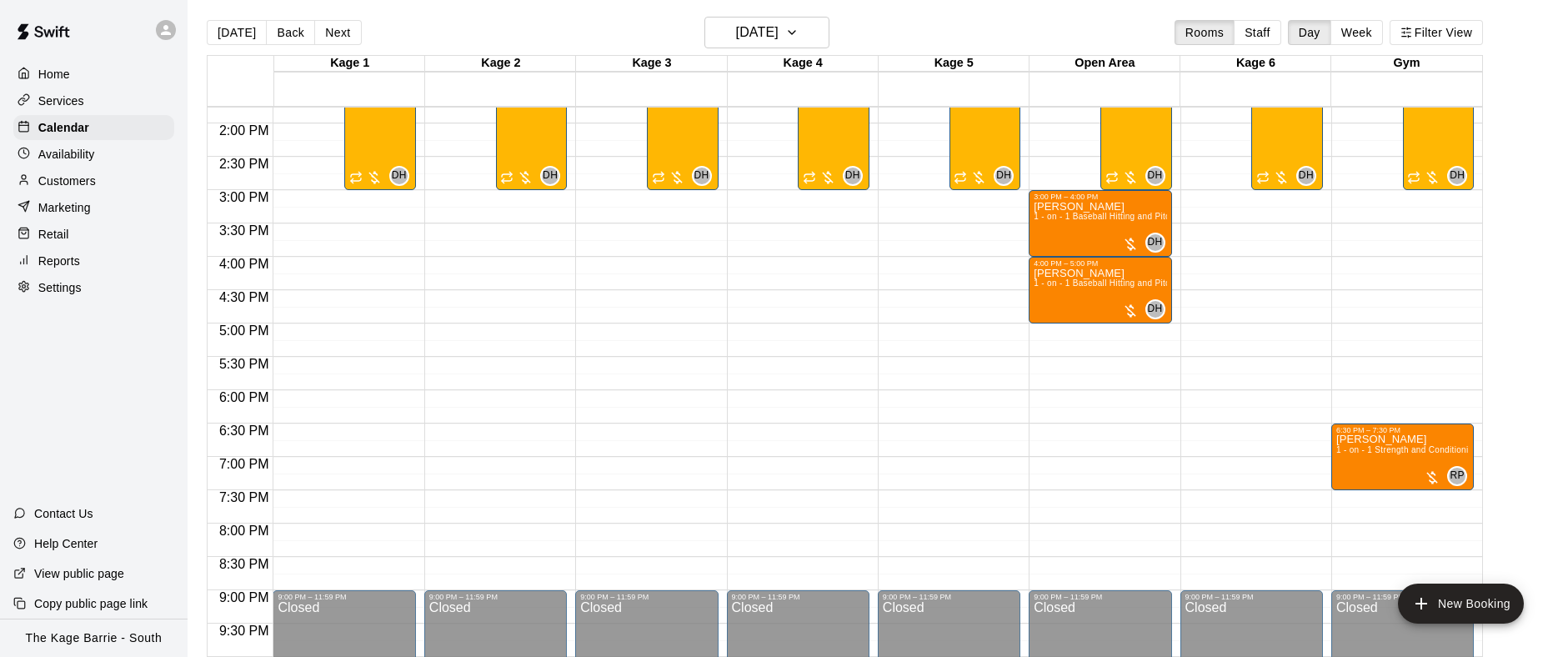
click at [107, 159] on div "Availability" at bounding box center [94, 153] width 161 height 25
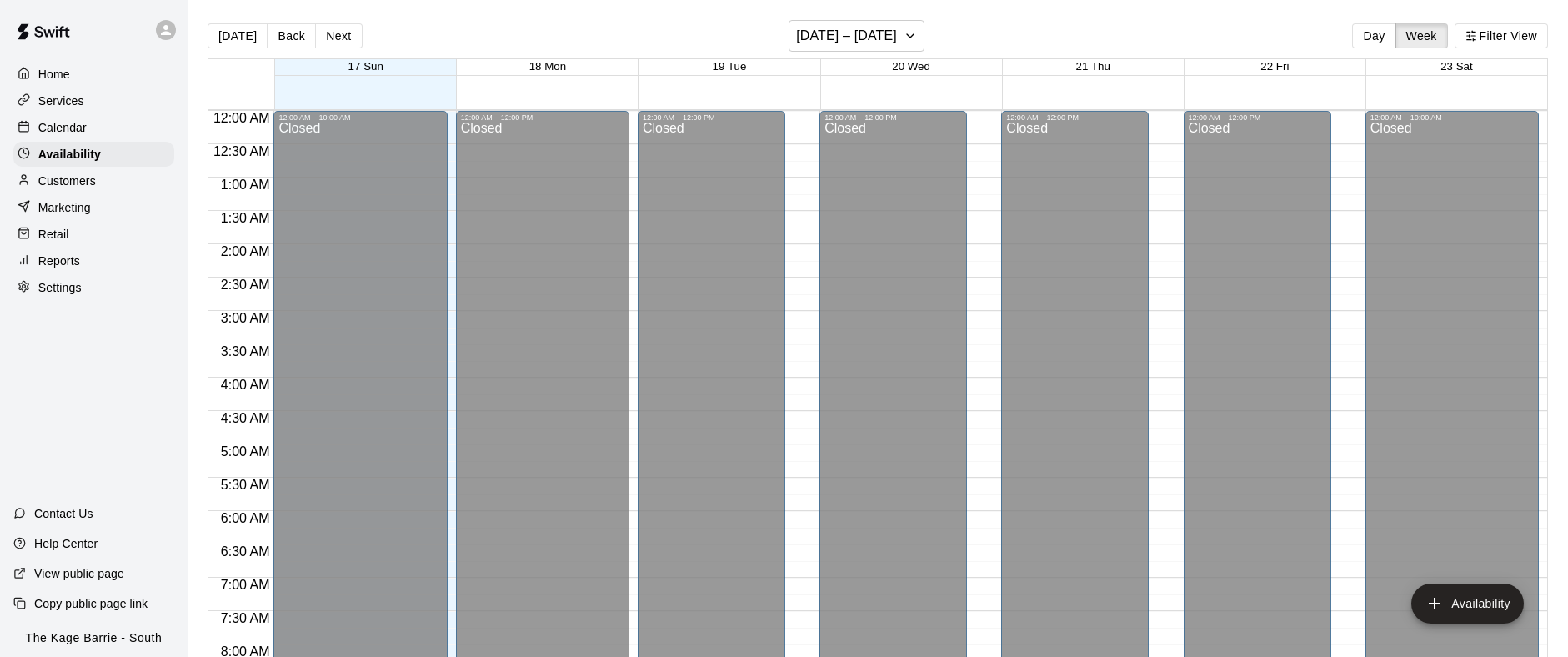
scroll to position [619, 0]
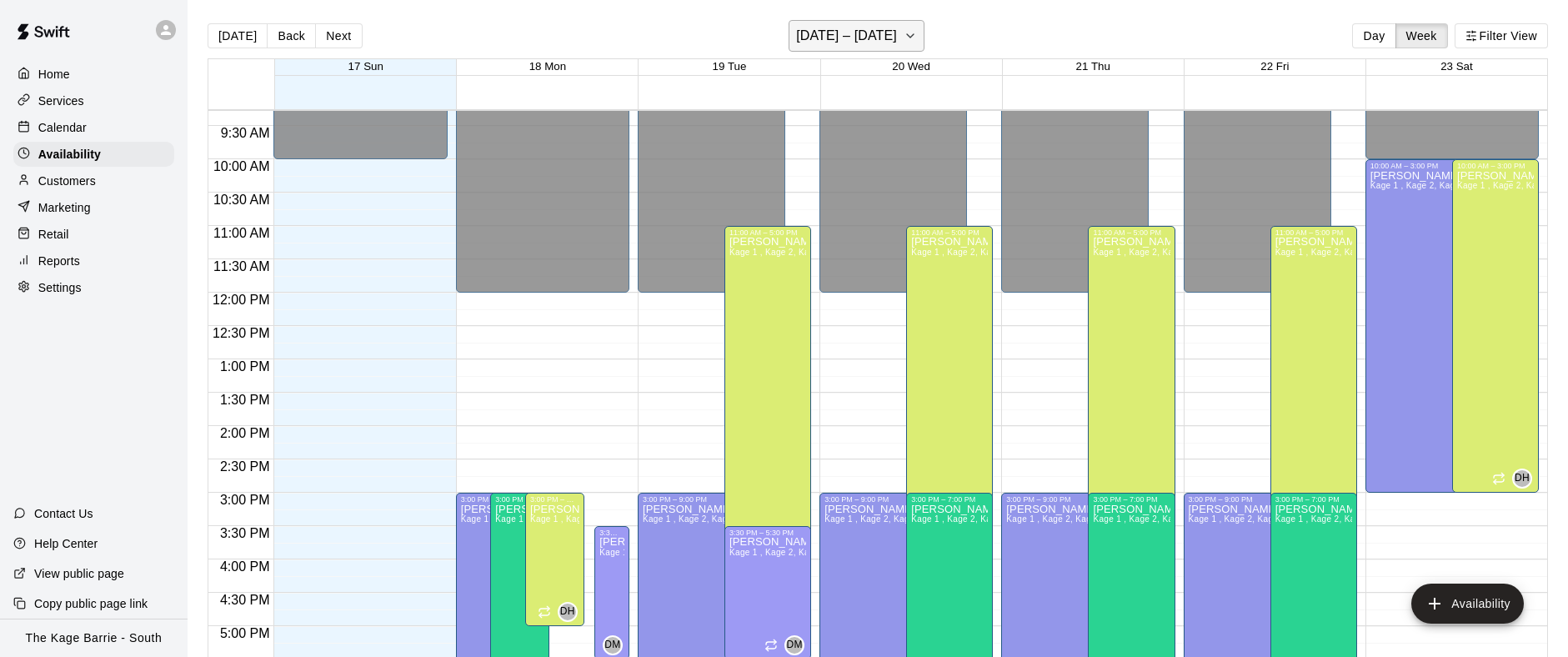
click at [903, 36] on icon "button" at bounding box center [910, 35] width 14 height 20
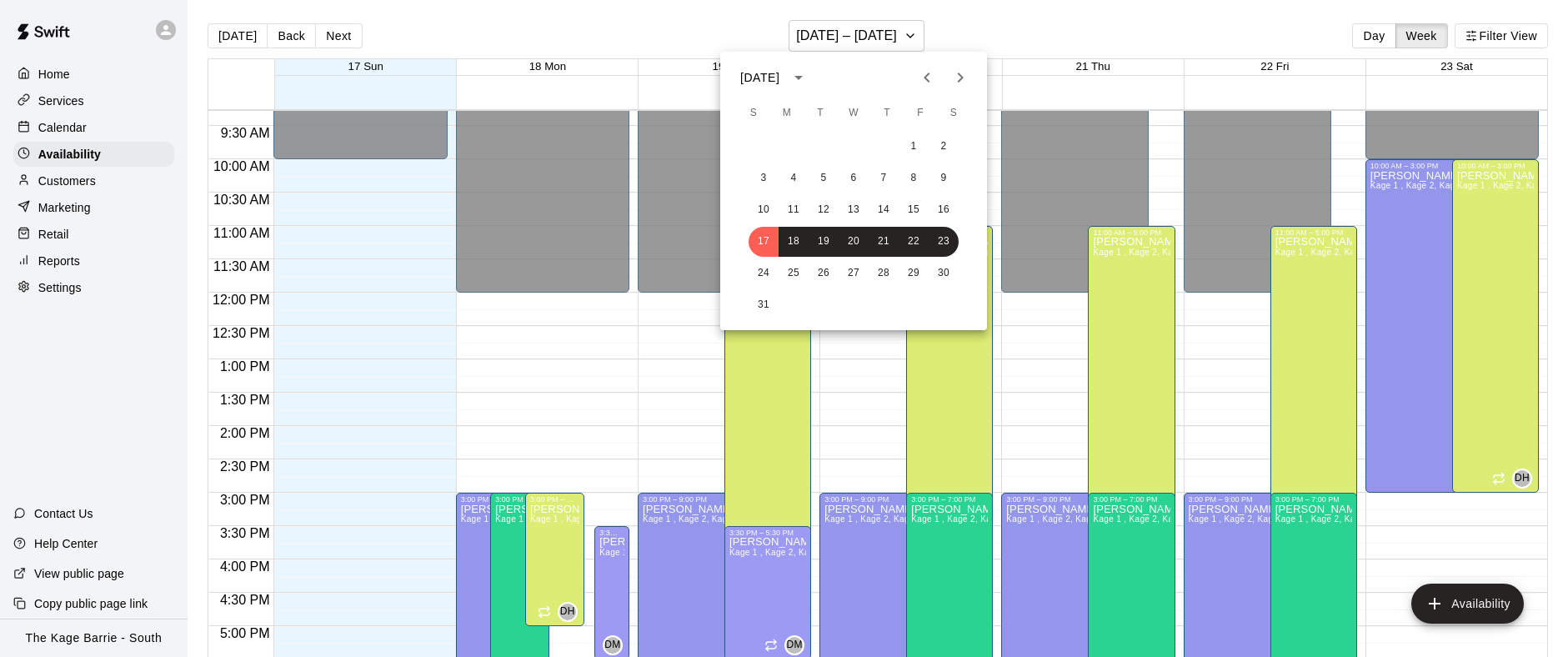
click at [1234, 447] on div at bounding box center [784, 328] width 1568 height 657
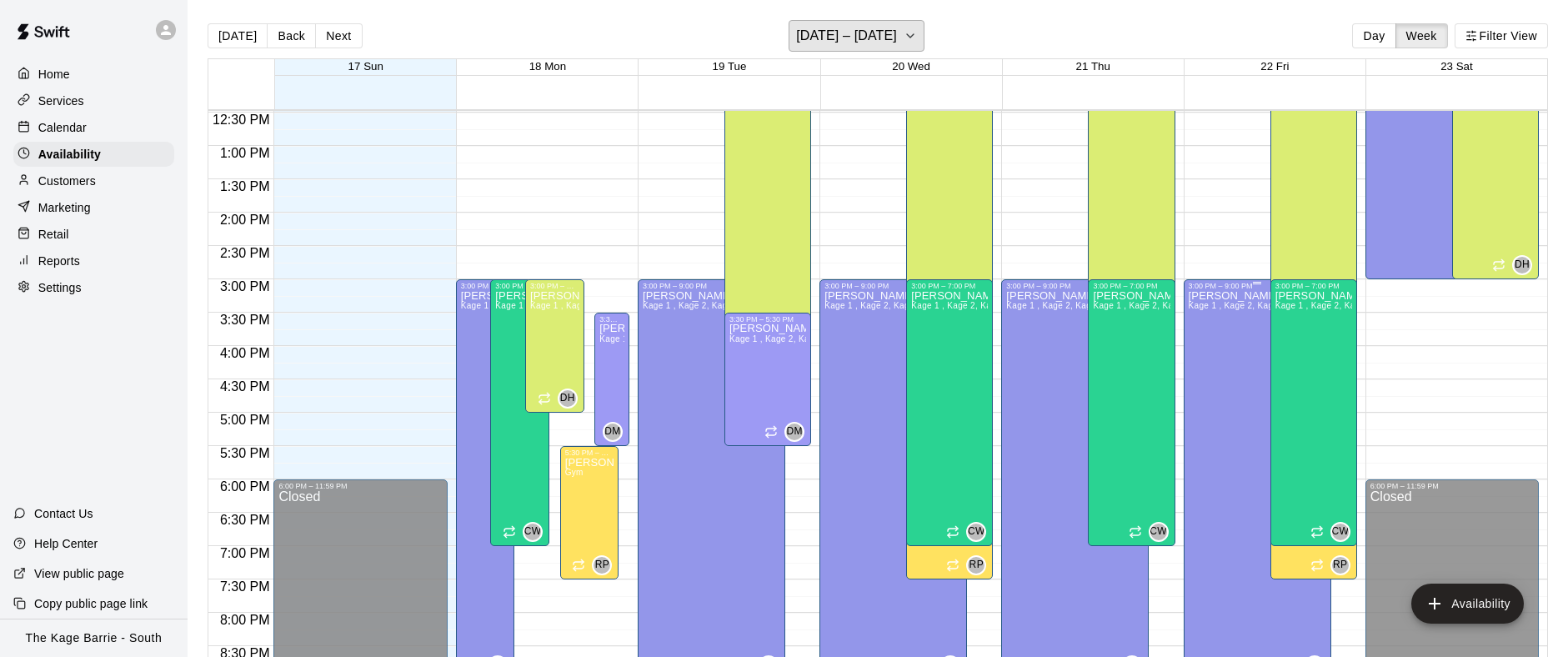
scroll to position [934, 0]
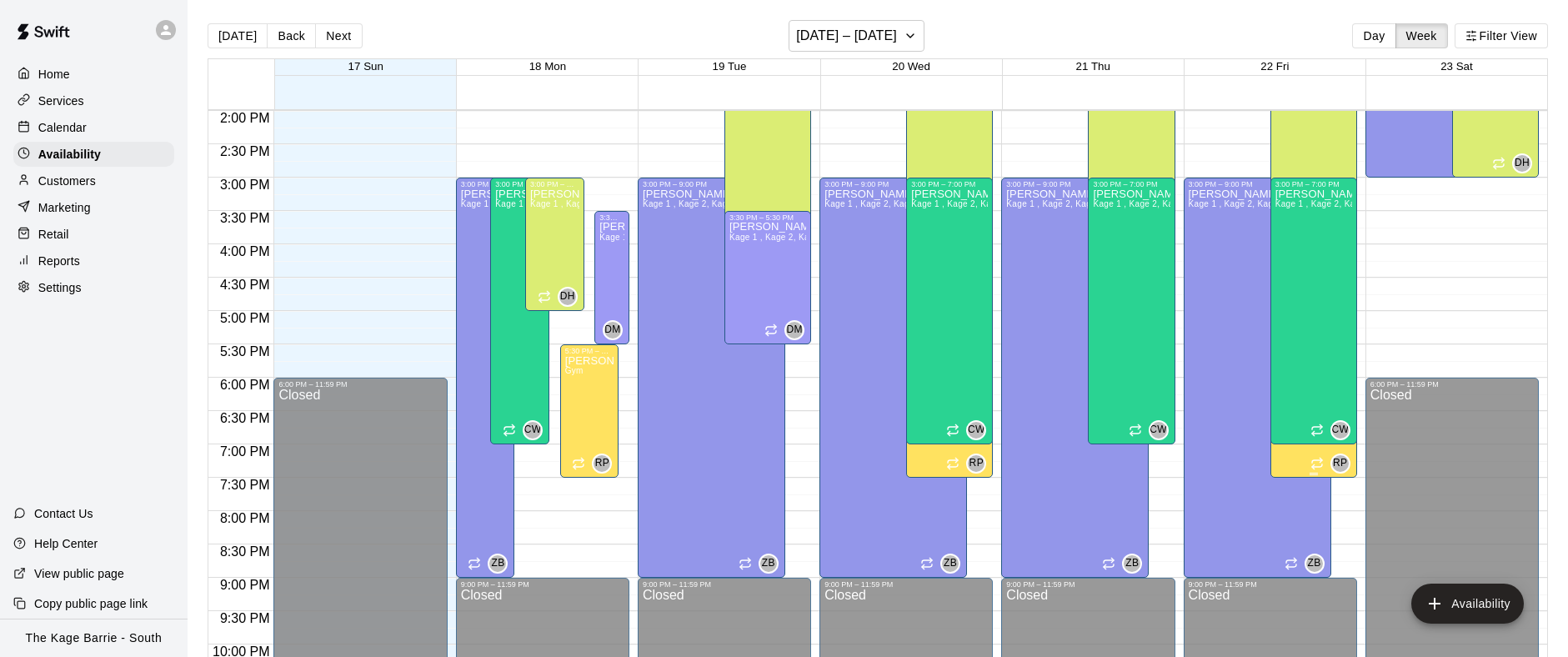
click at [1287, 375] on icon "edit" at bounding box center [1292, 372] width 15 height 15
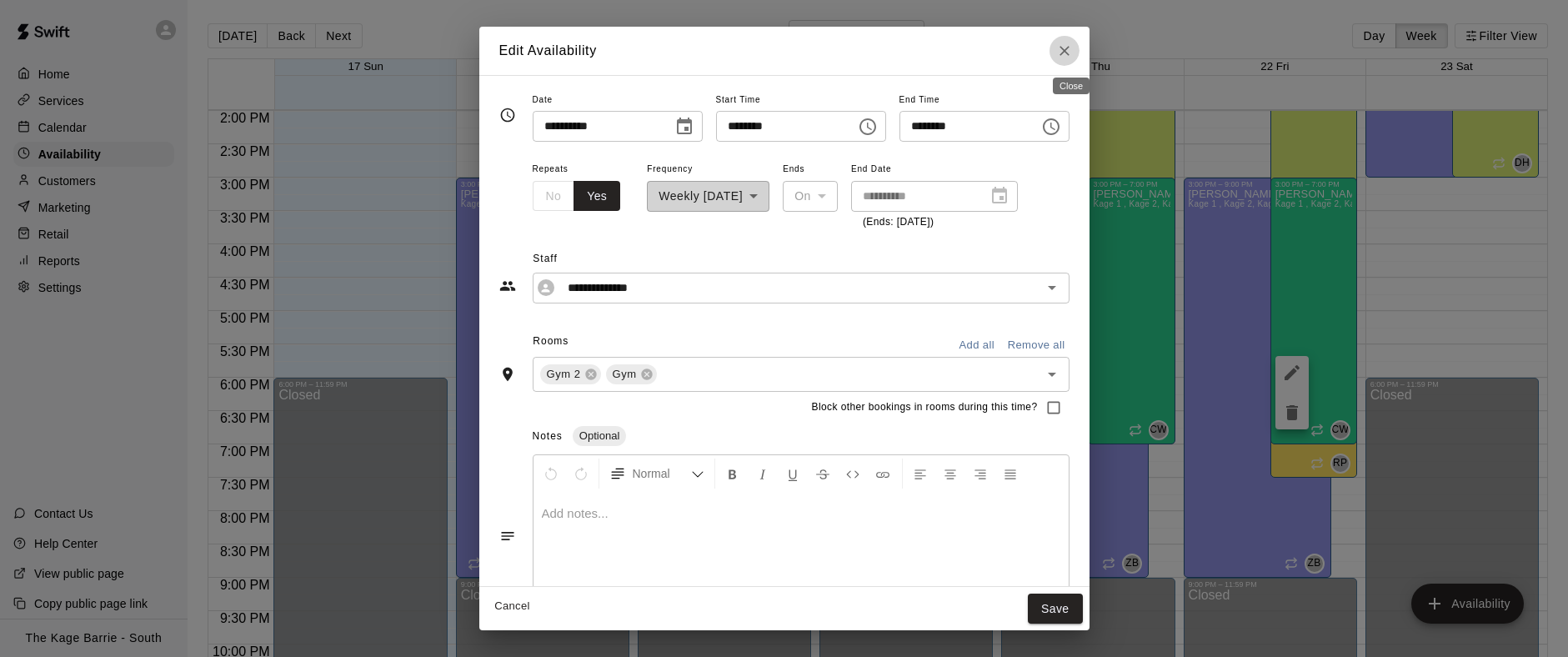
click at [1070, 51] on icon "Close" at bounding box center [1065, 51] width 10 height 10
type input "**********"
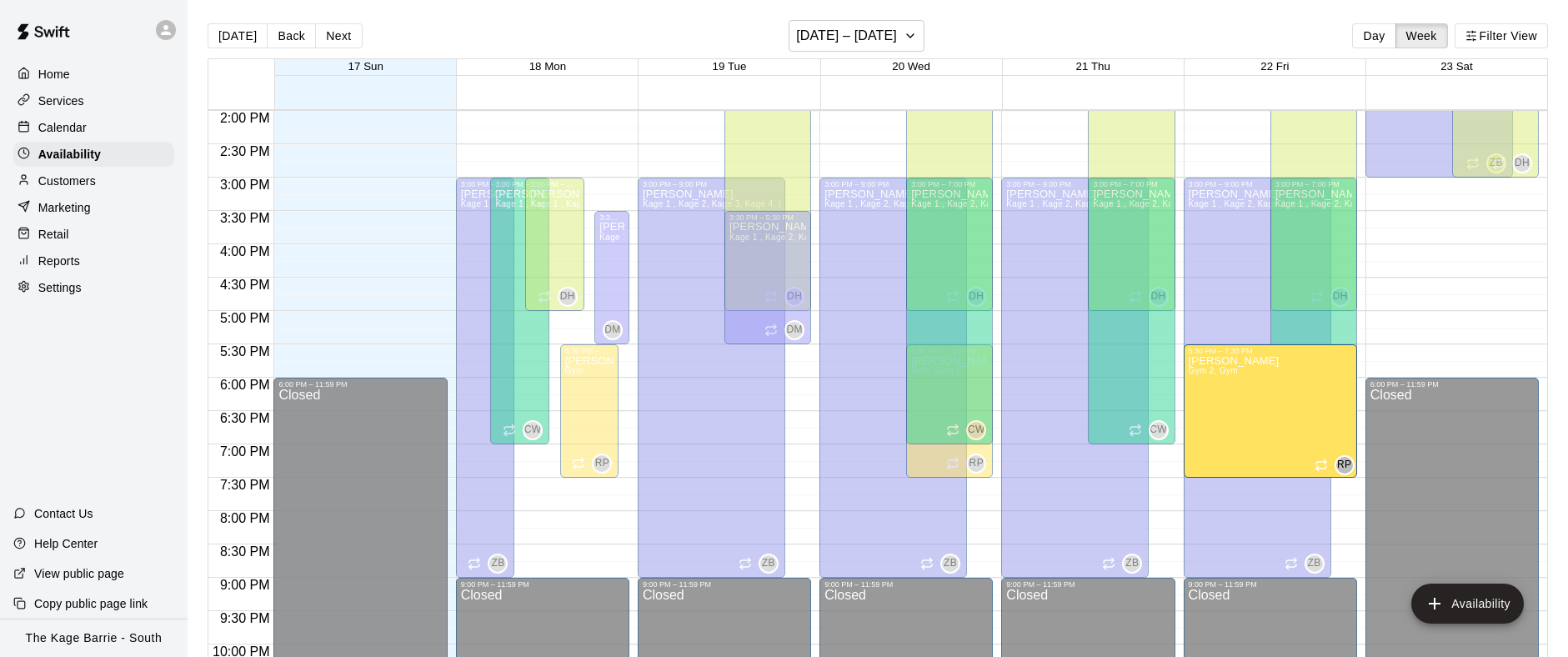
drag, startPoint x: 1295, startPoint y: 459, endPoint x: 1297, endPoint y: 474, distance: 15.1
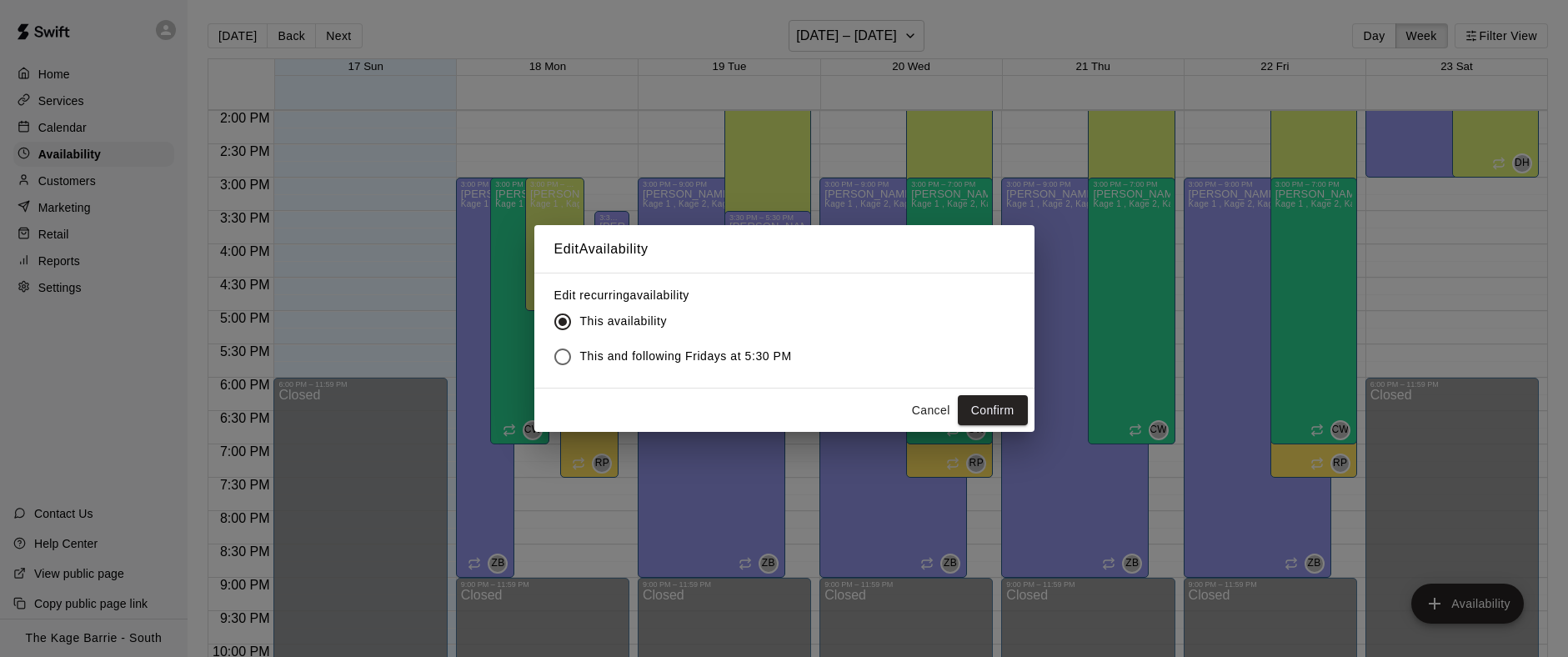
click at [1009, 405] on button "Confirm" at bounding box center [992, 410] width 70 height 30
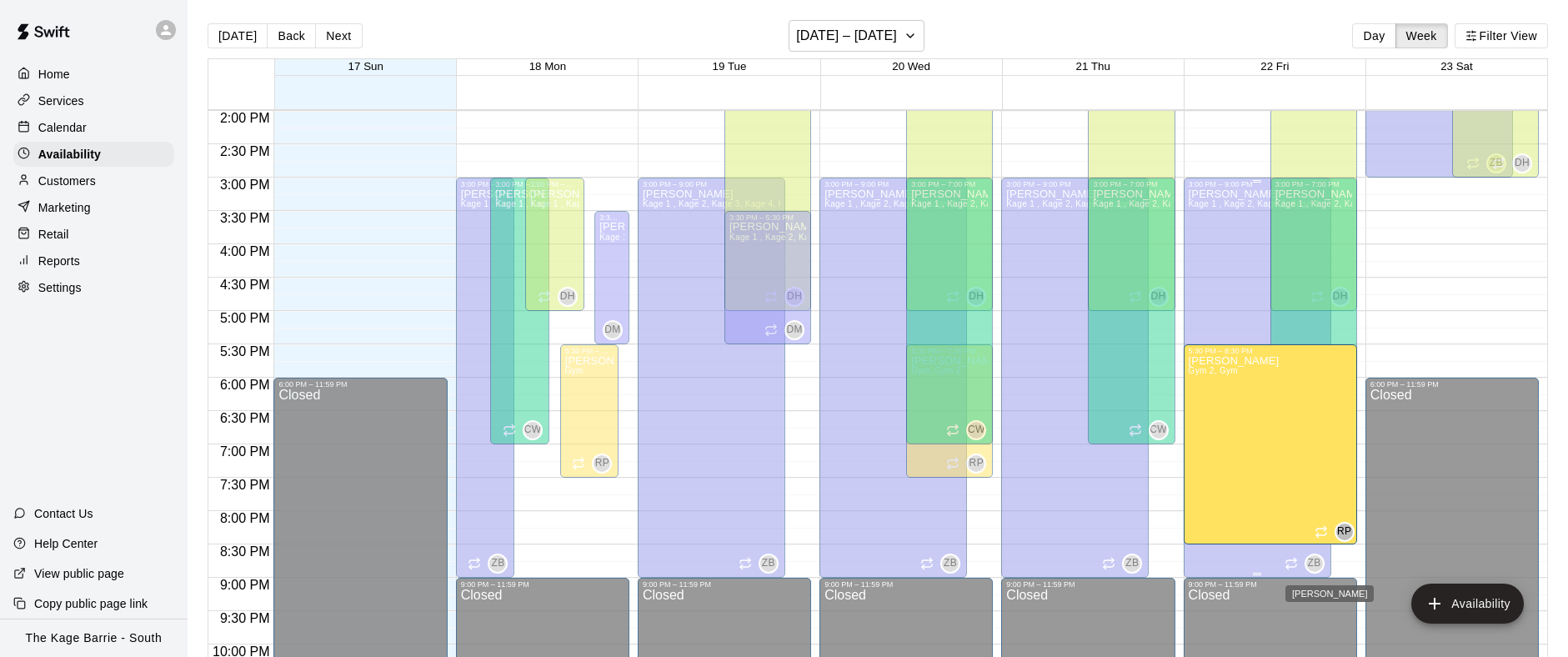
drag, startPoint x: 1312, startPoint y: 472, endPoint x: 1308, endPoint y: 556, distance: 84.1
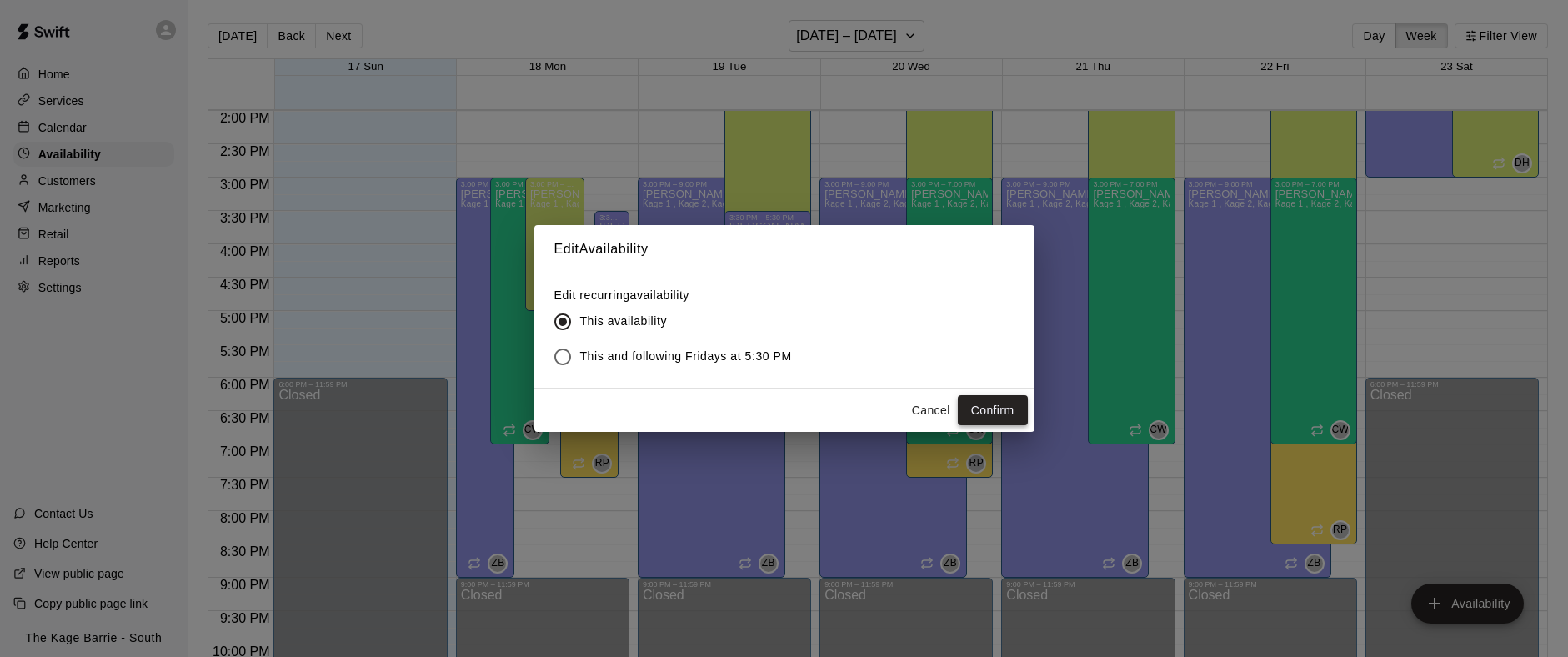
click at [998, 413] on button "Confirm" at bounding box center [992, 410] width 70 height 30
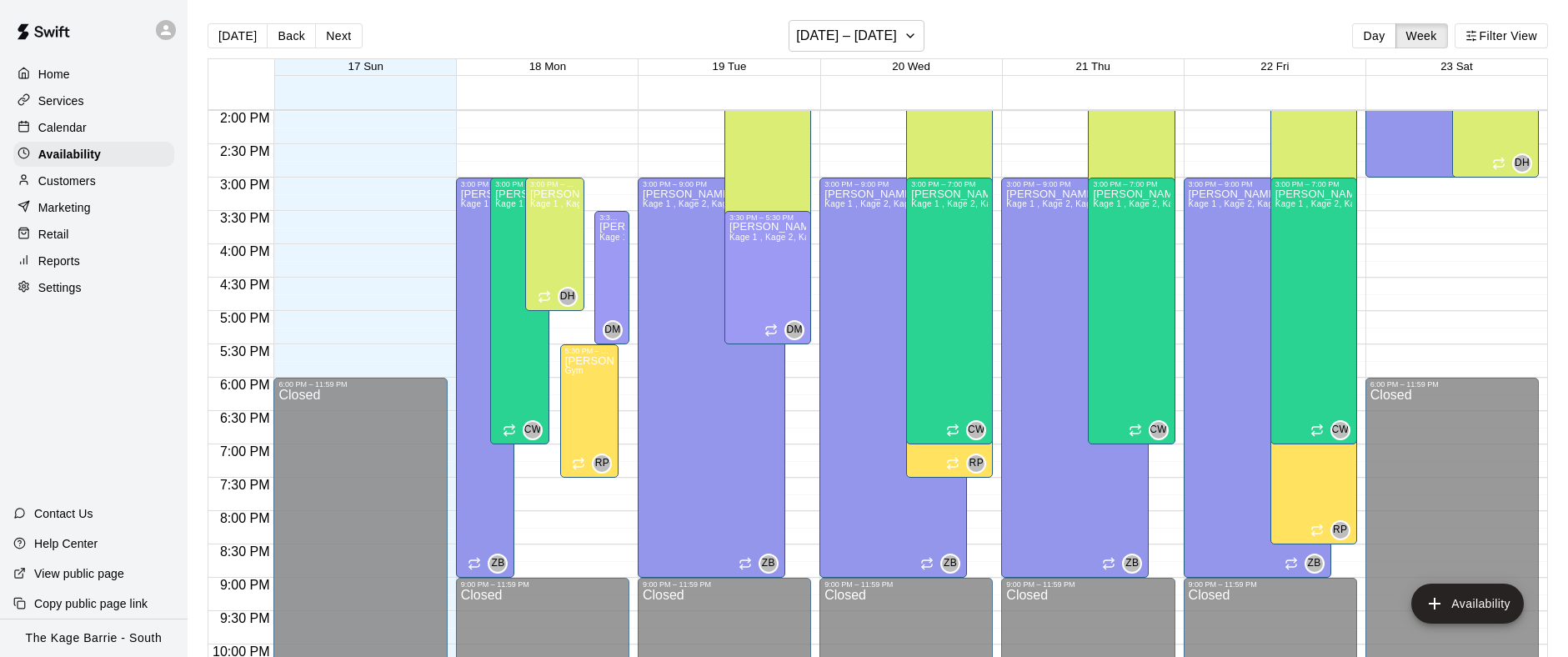
click at [96, 128] on div "Calendar" at bounding box center [94, 127] width 161 height 25
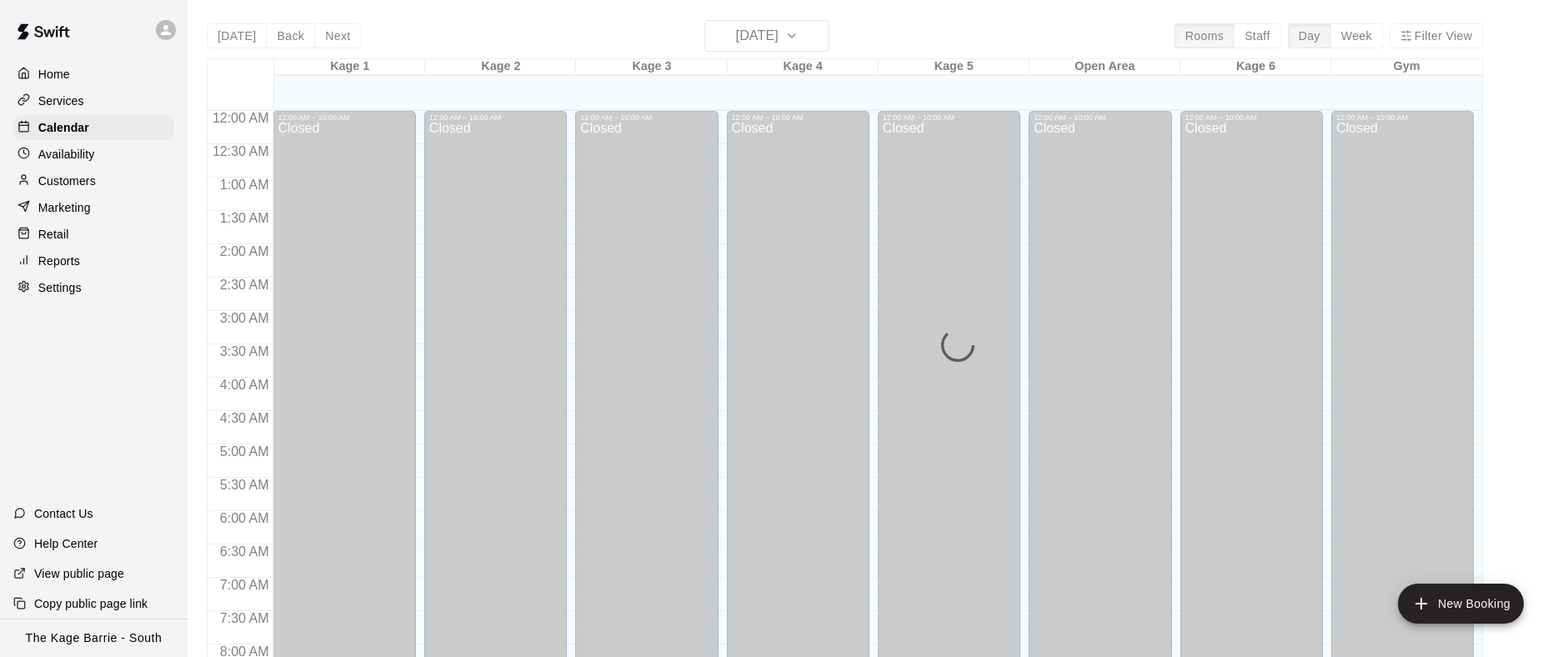
scroll to position [620, 0]
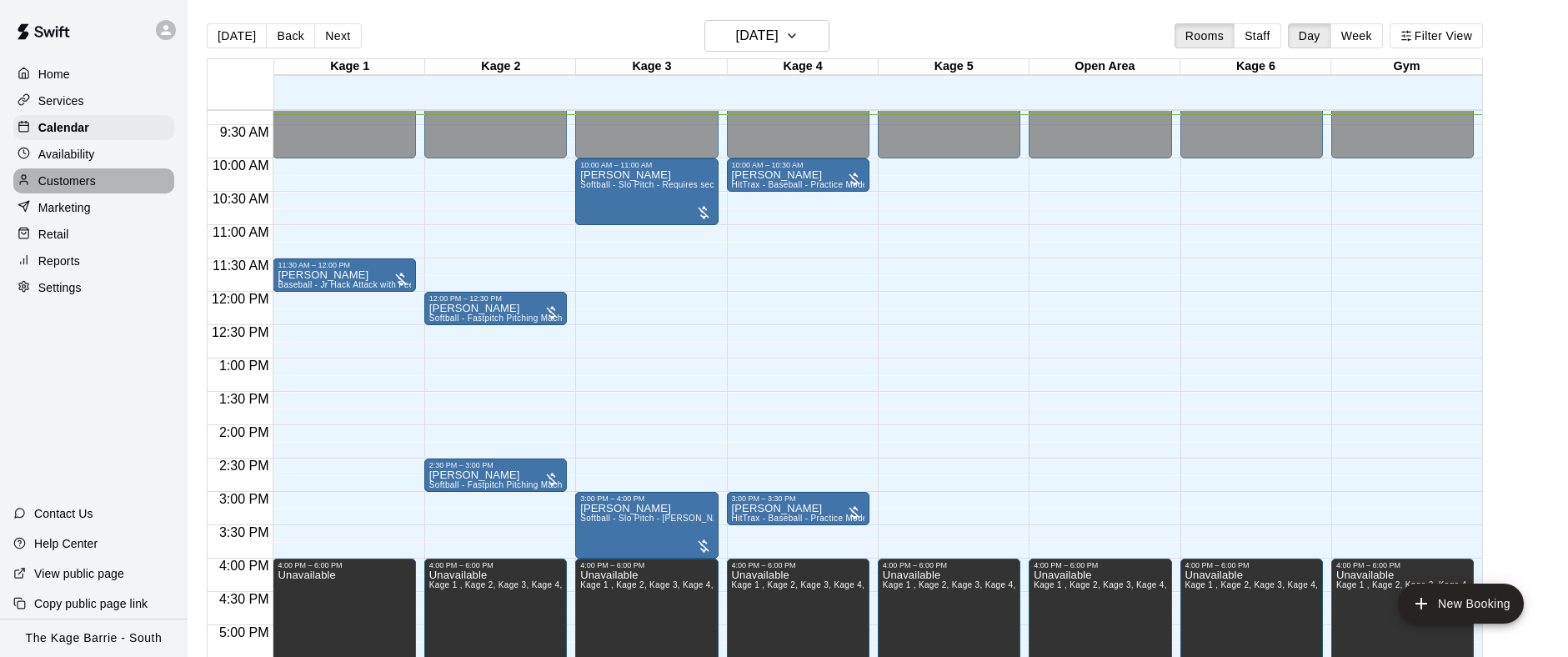
click at [80, 178] on p "Customers" at bounding box center [67, 181] width 58 height 17
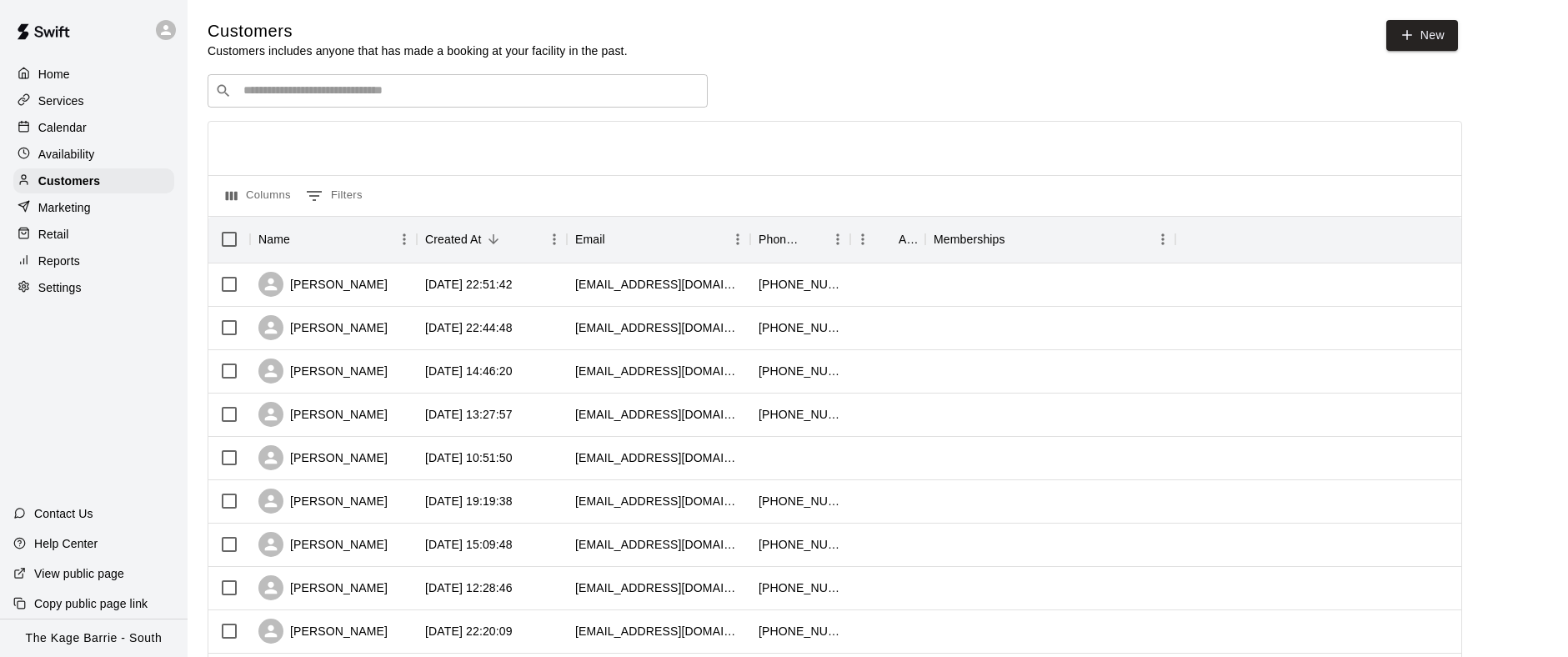
click at [377, 86] on input "Search customers by name or email" at bounding box center [470, 90] width 462 height 17
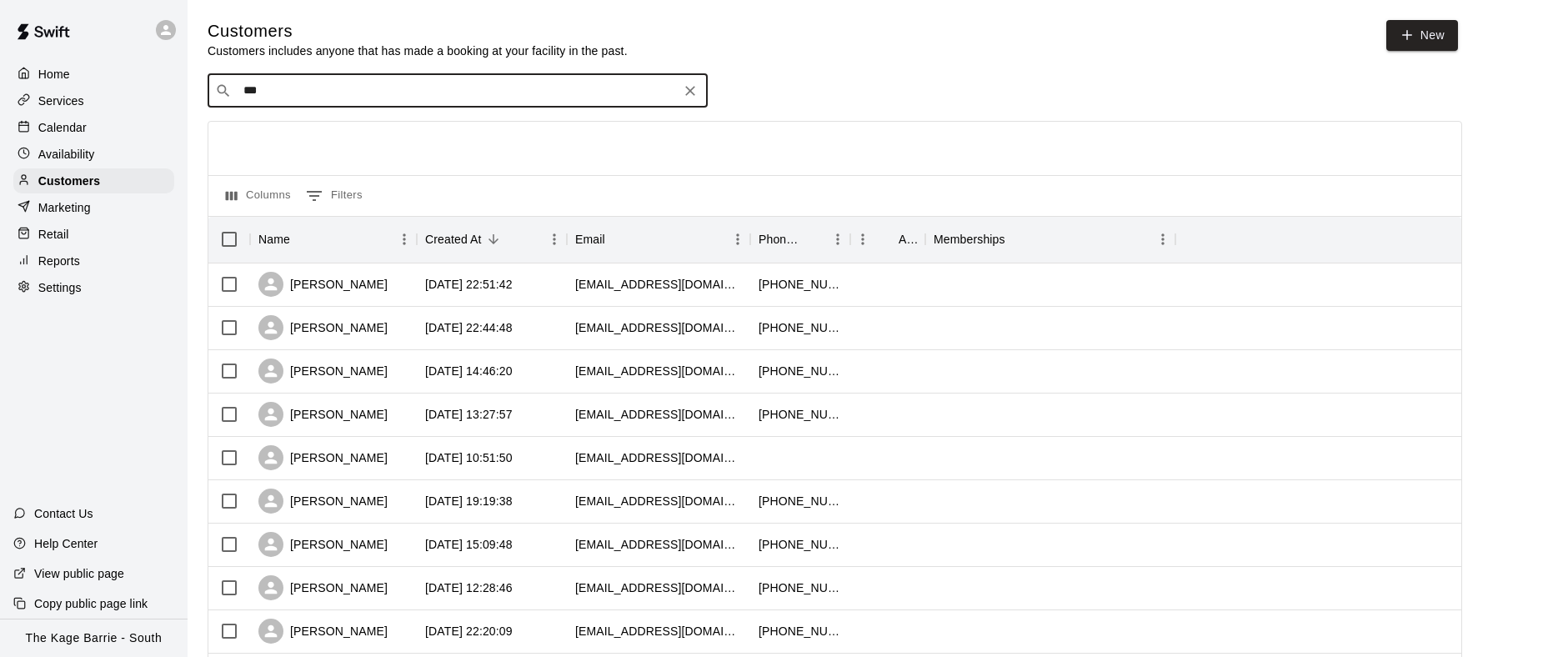
type input "****"
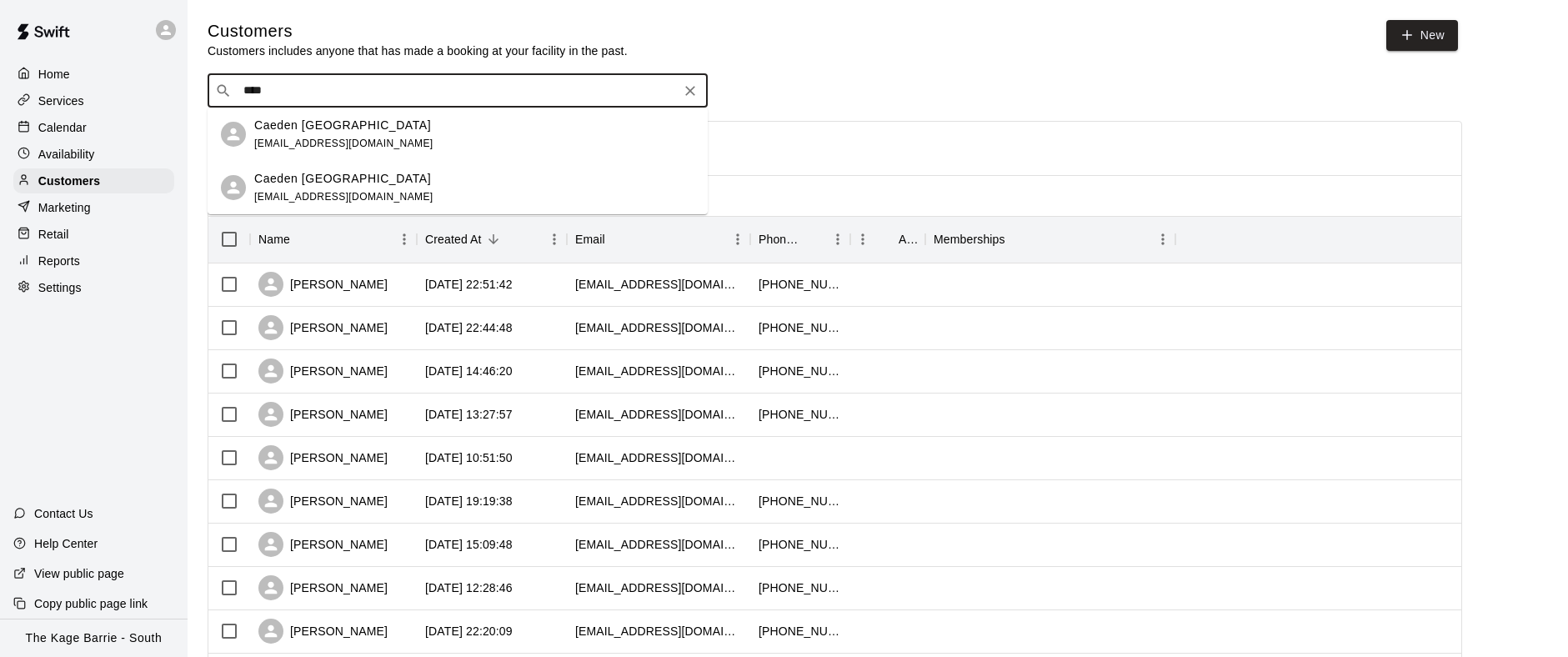
drag, startPoint x: 316, startPoint y: 96, endPoint x: 184, endPoint y: 85, distance: 132.5
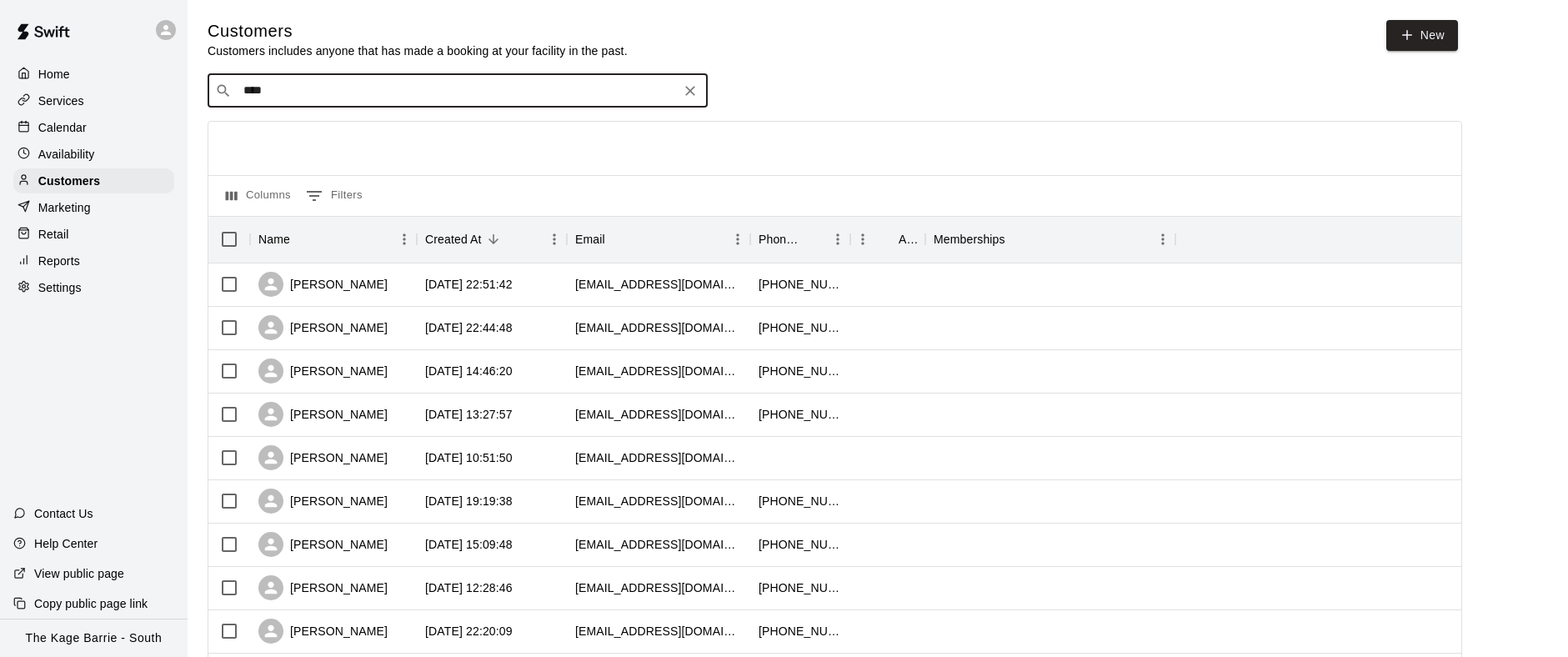
type input "*****"
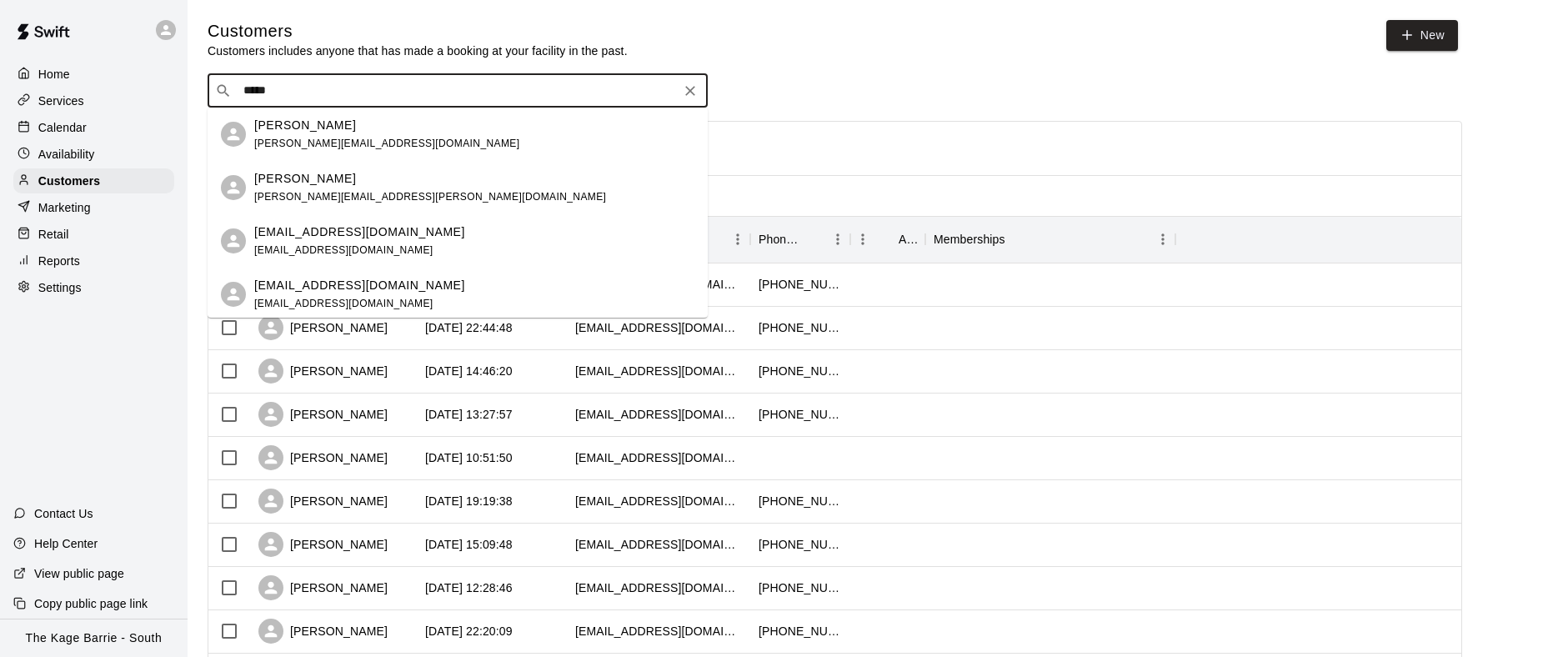
click at [305, 129] on p "Caden Dixon" at bounding box center [305, 126] width 101 height 18
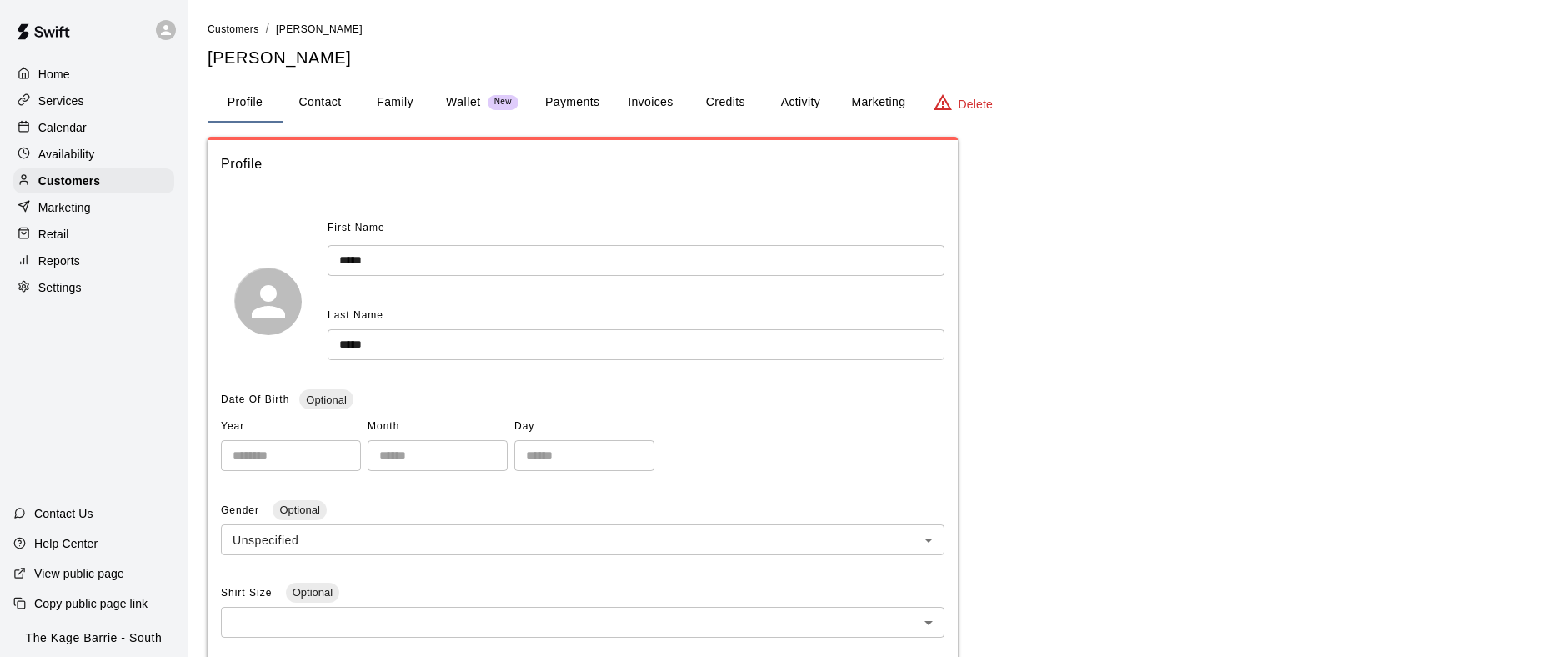
drag, startPoint x: 326, startPoint y: 102, endPoint x: 351, endPoint y: 97, distance: 25.5
click at [326, 102] on button "Contact" at bounding box center [320, 102] width 75 height 40
select select "**"
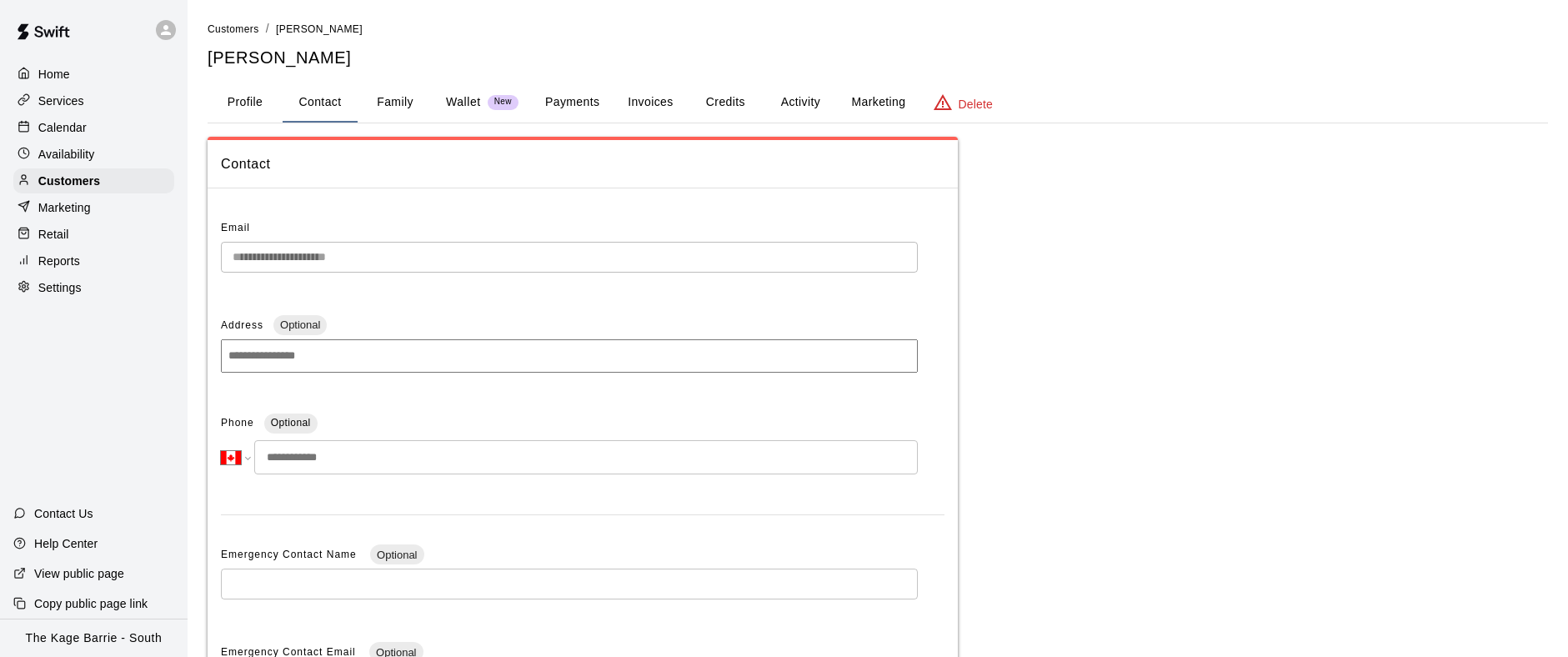
click at [413, 98] on button "Family" at bounding box center [395, 102] width 75 height 40
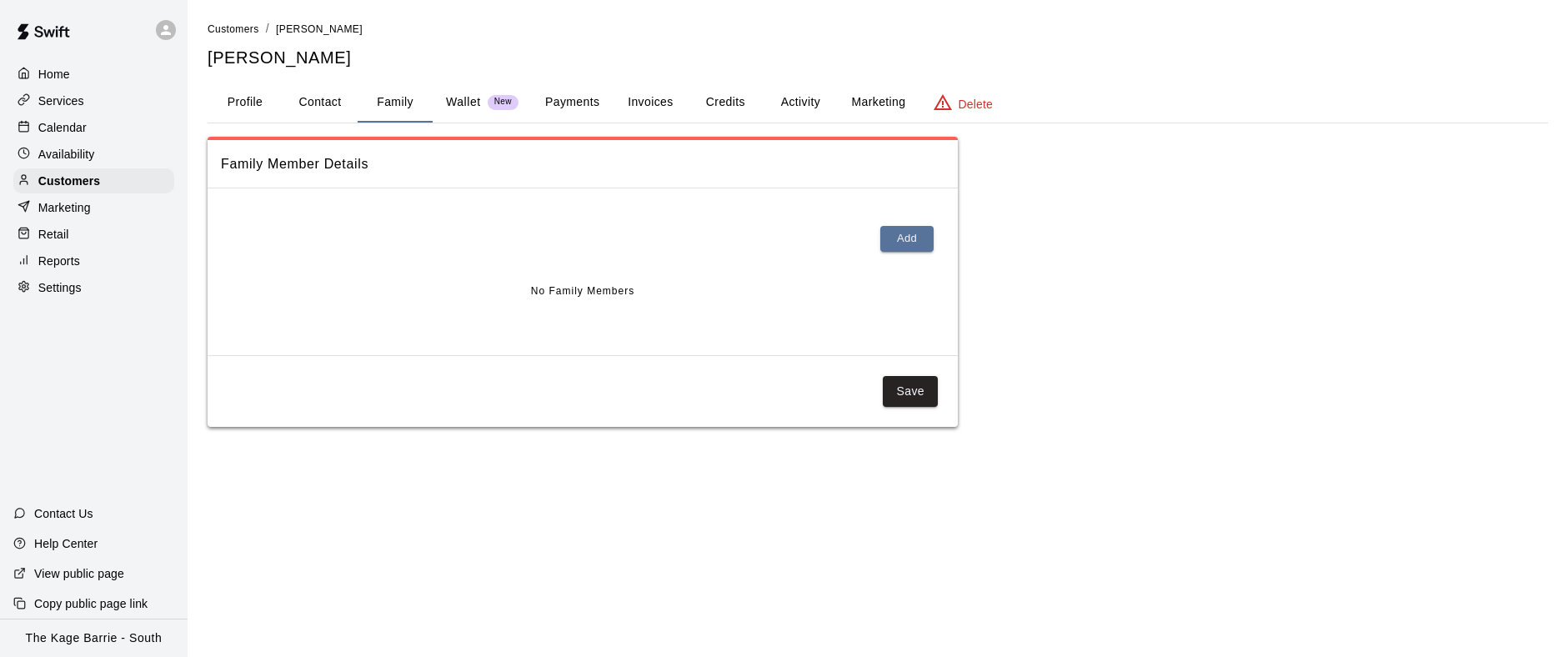
click at [806, 97] on button "Activity" at bounding box center [800, 102] width 75 height 40
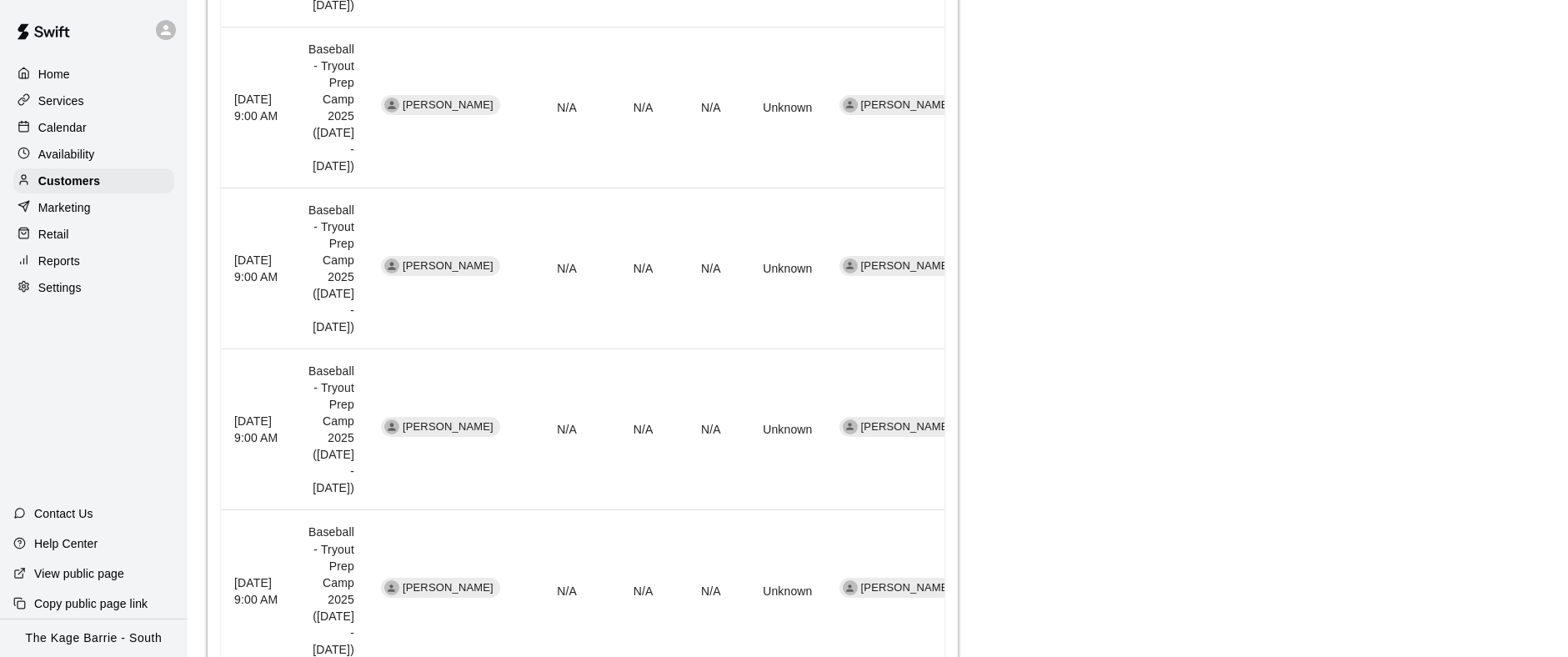
scroll to position [645, 0]
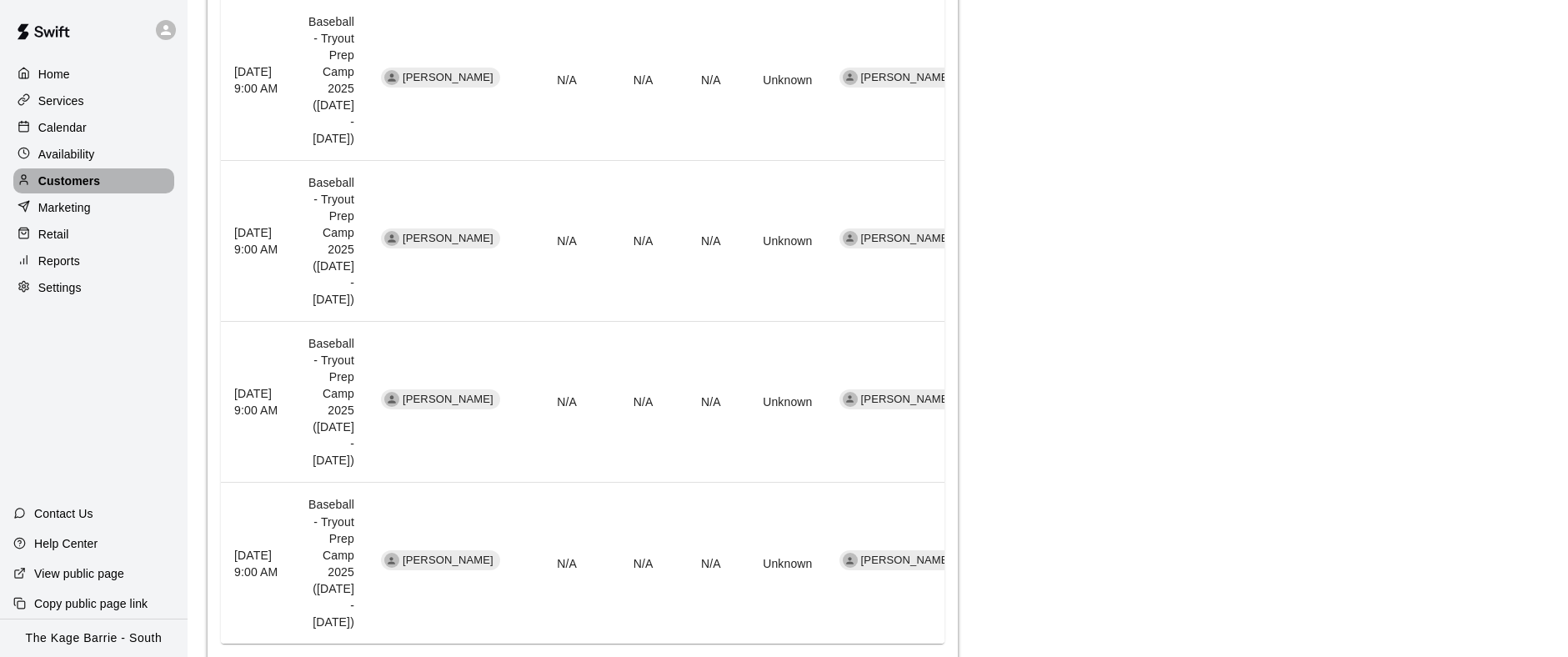
click at [101, 176] on div "Customers" at bounding box center [94, 180] width 161 height 25
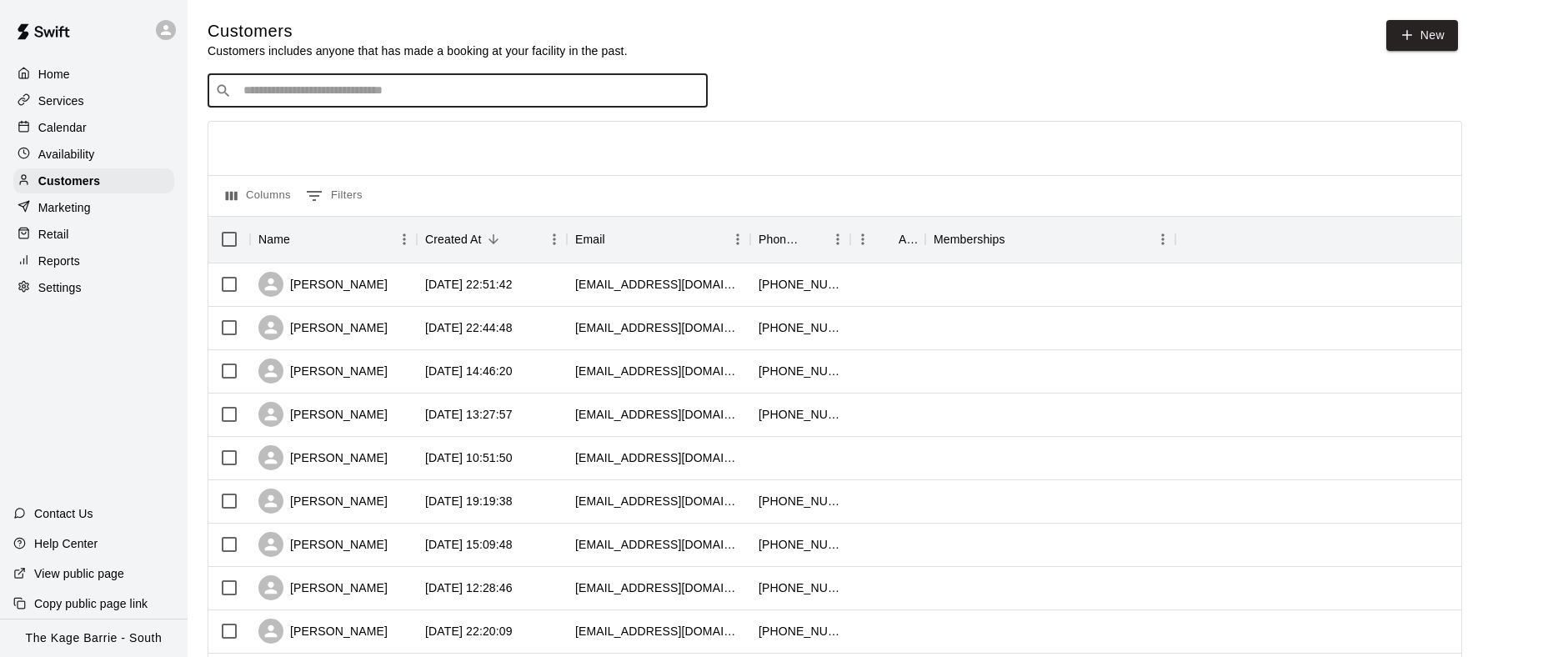
click at [365, 91] on input "Search customers by name or email" at bounding box center [470, 90] width 462 height 17
type input "*****"
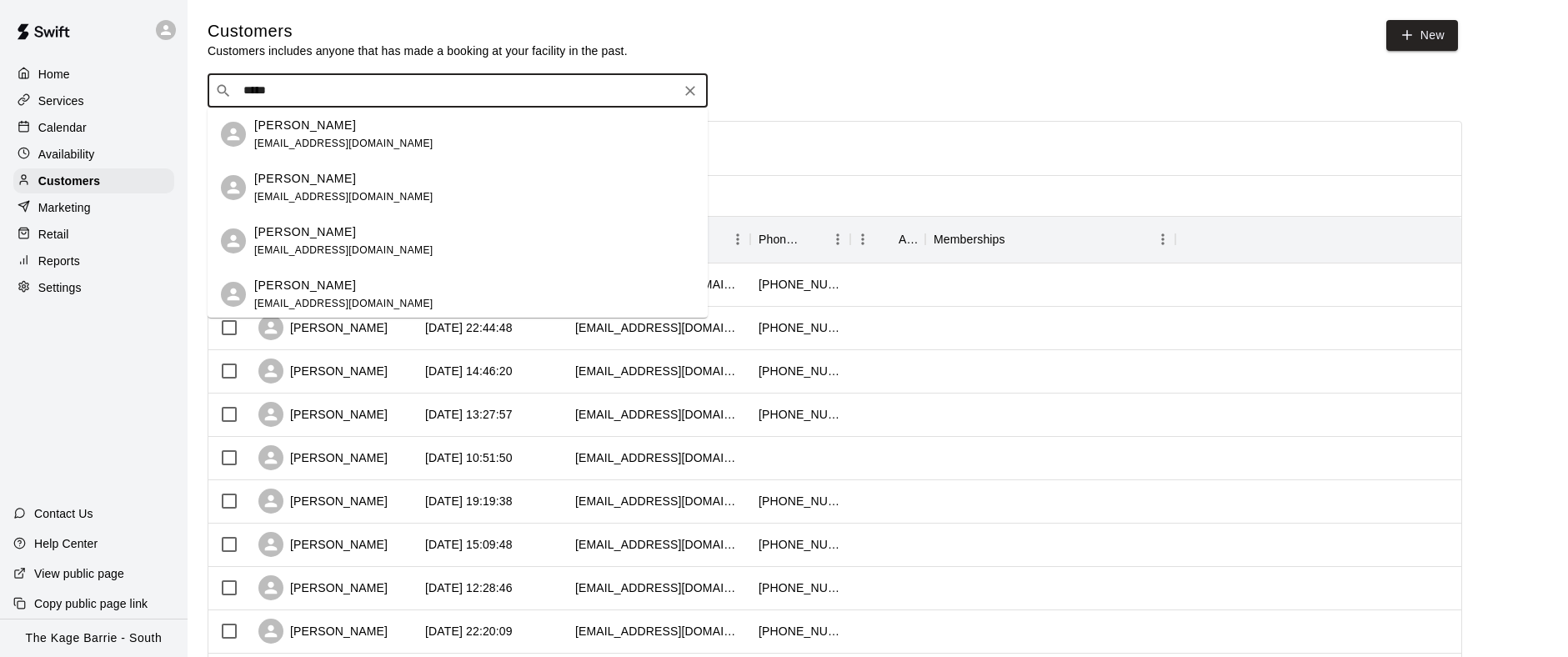
scroll to position [670, 0]
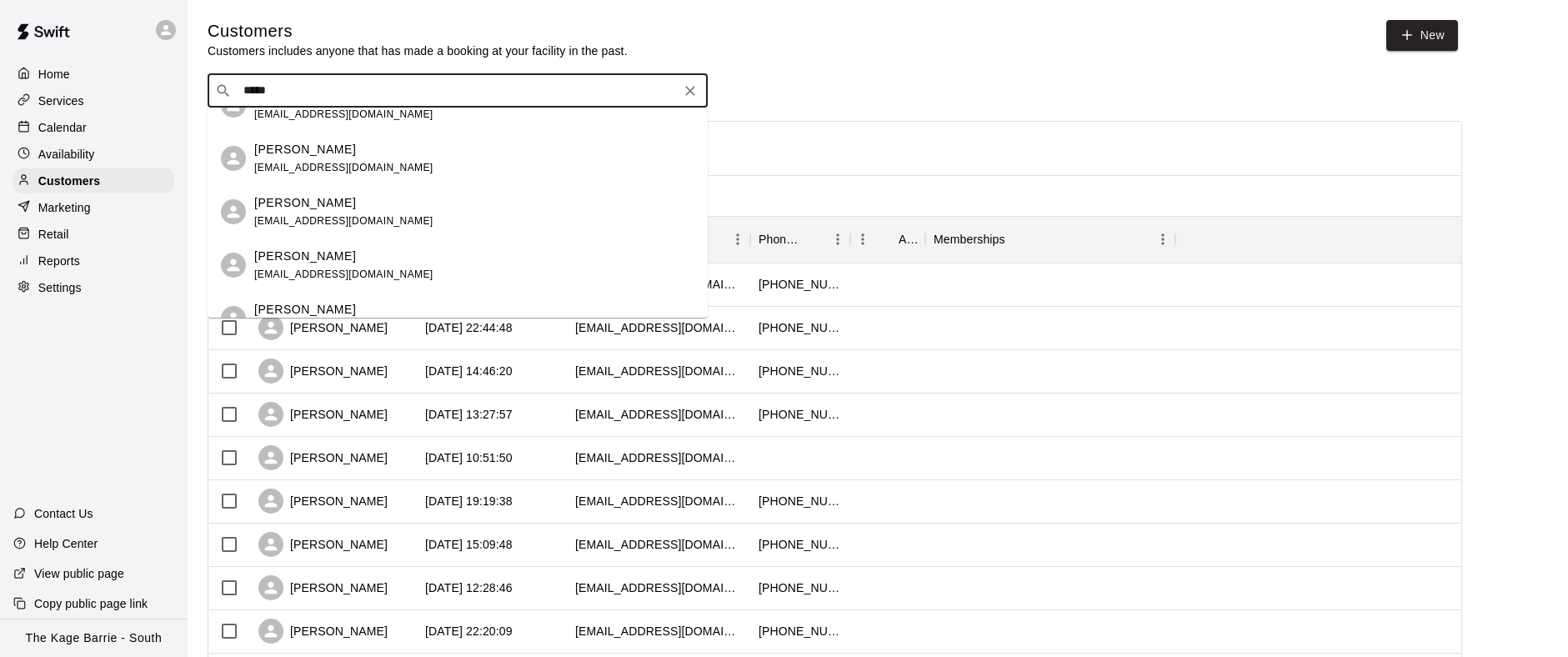
click at [415, 265] on div "Ian Brown wianbrown@yahoo.com" at bounding box center [475, 266] width 440 height 35
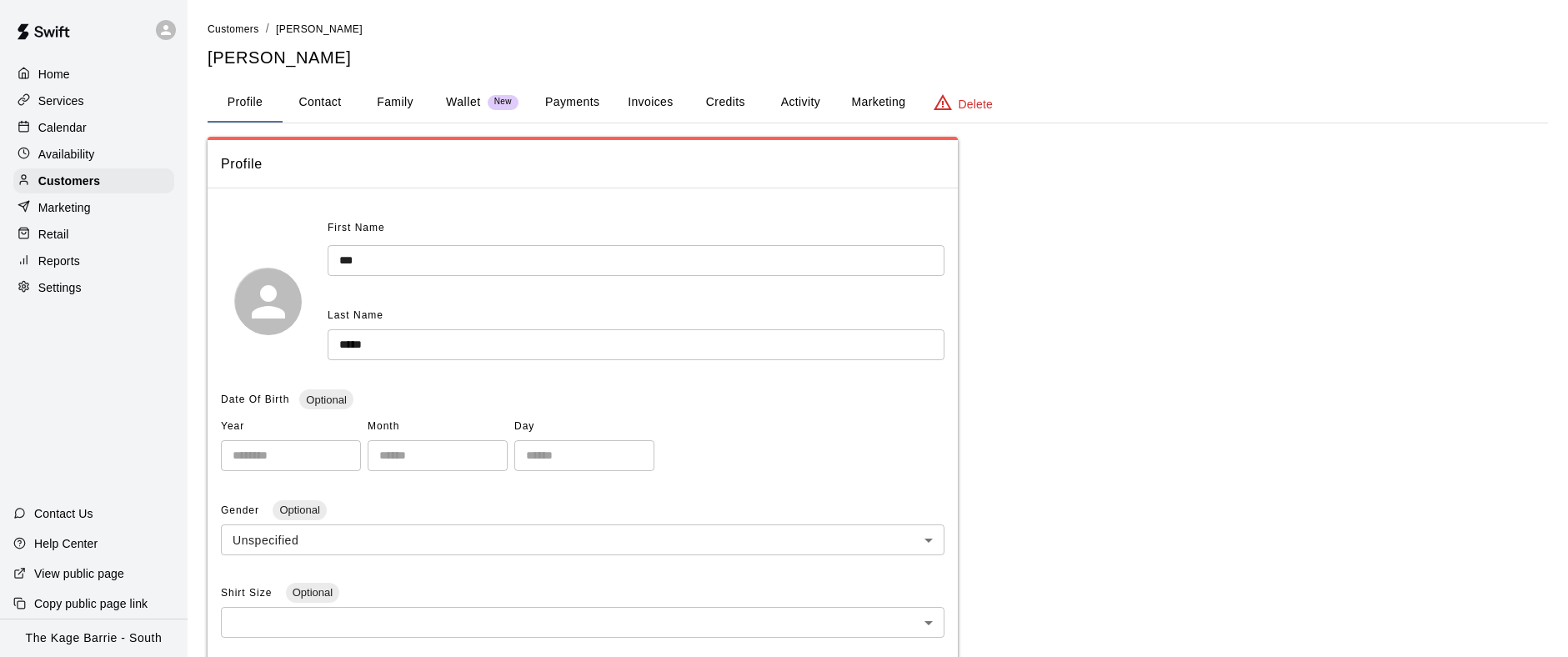
click at [395, 104] on button "Family" at bounding box center [395, 102] width 75 height 40
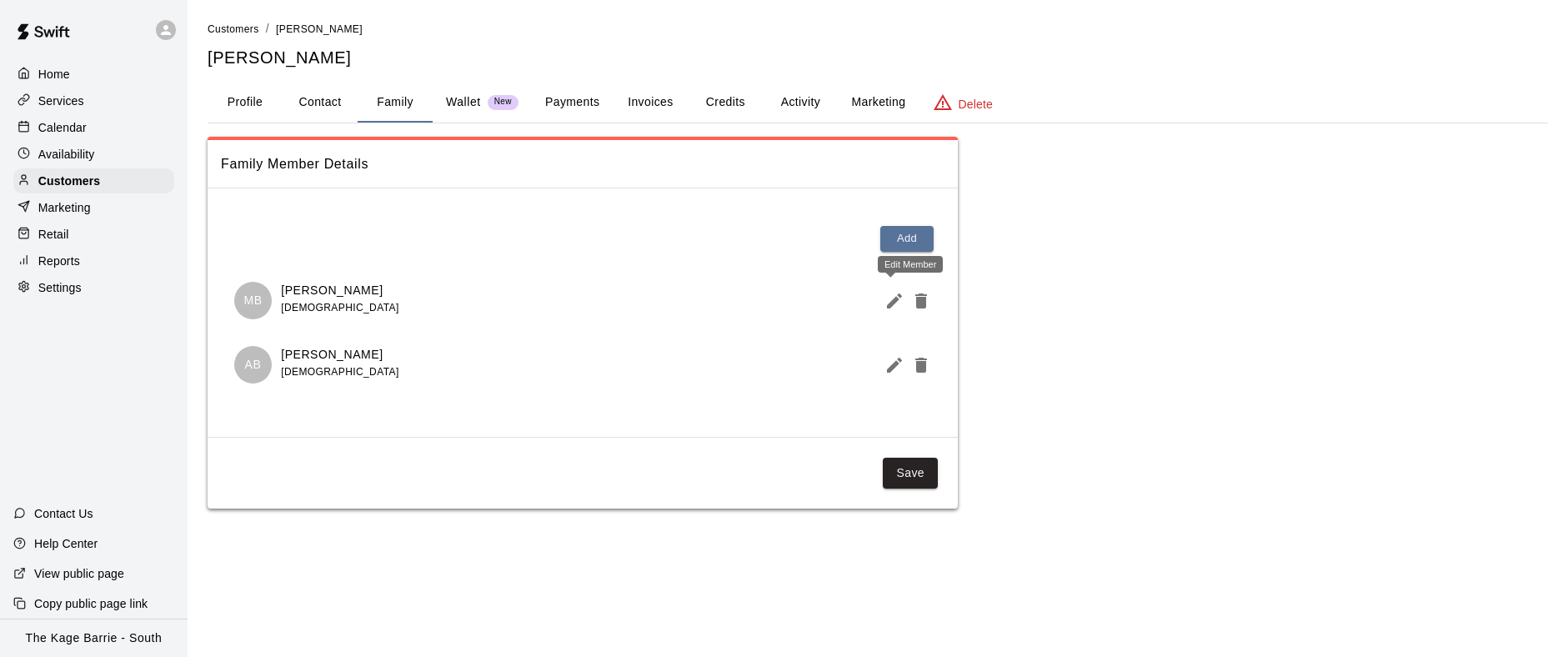
click at [882, 299] on button "Edit Member" at bounding box center [891, 301] width 27 height 33
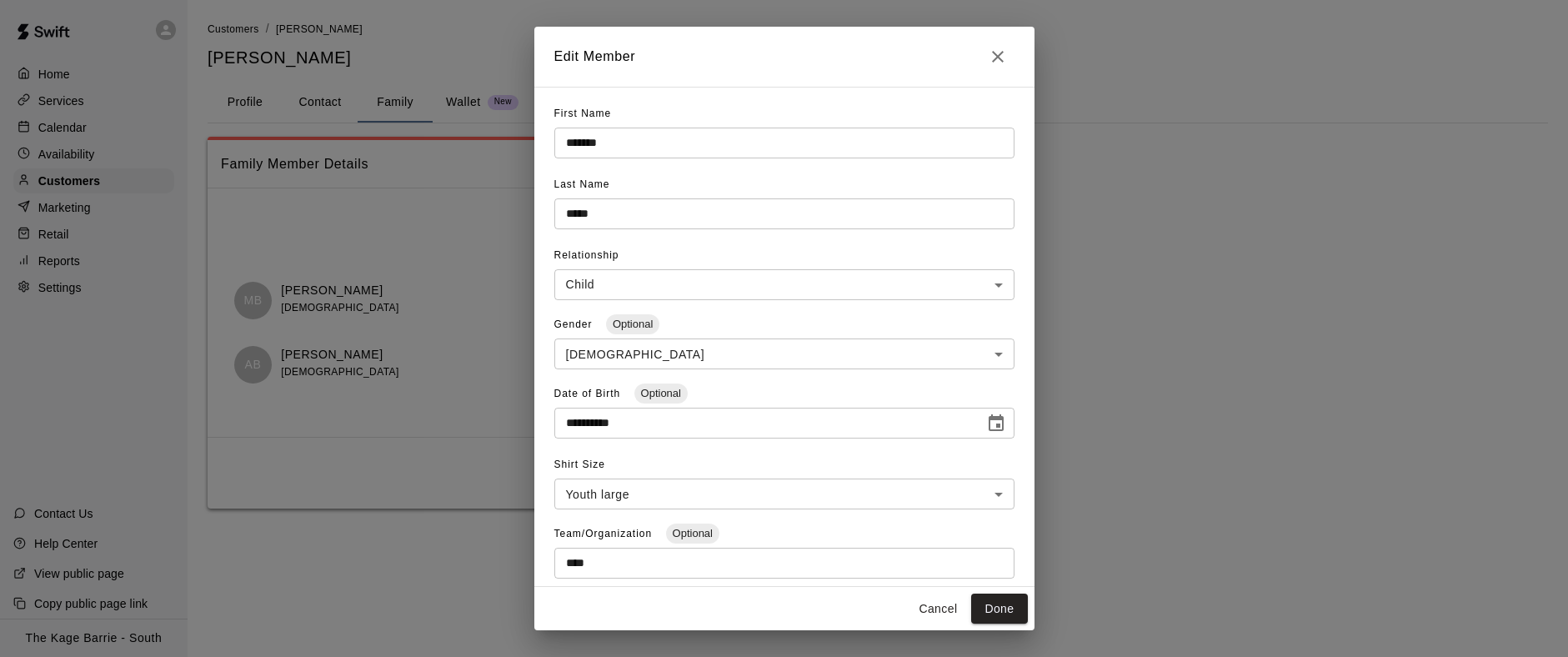
scroll to position [188, 0]
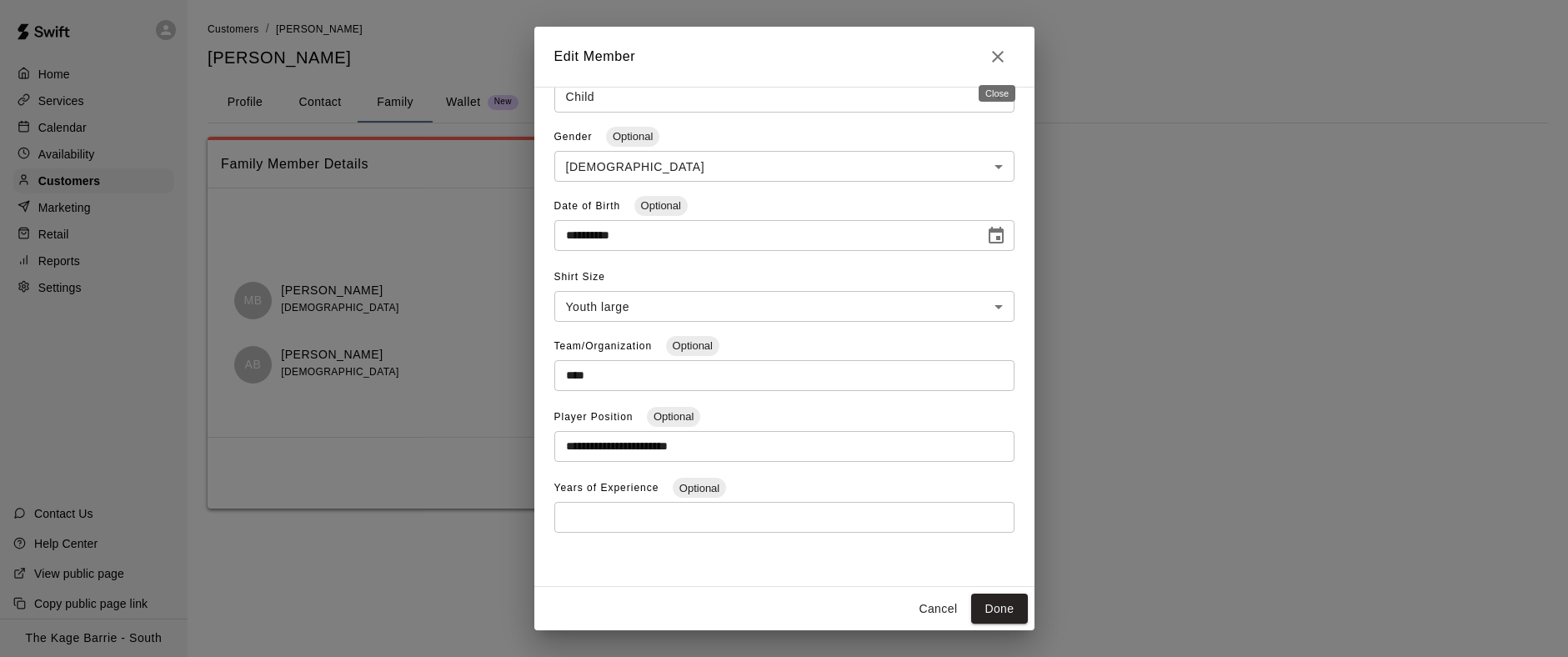
click at [999, 57] on icon "Close" at bounding box center [998, 56] width 20 height 20
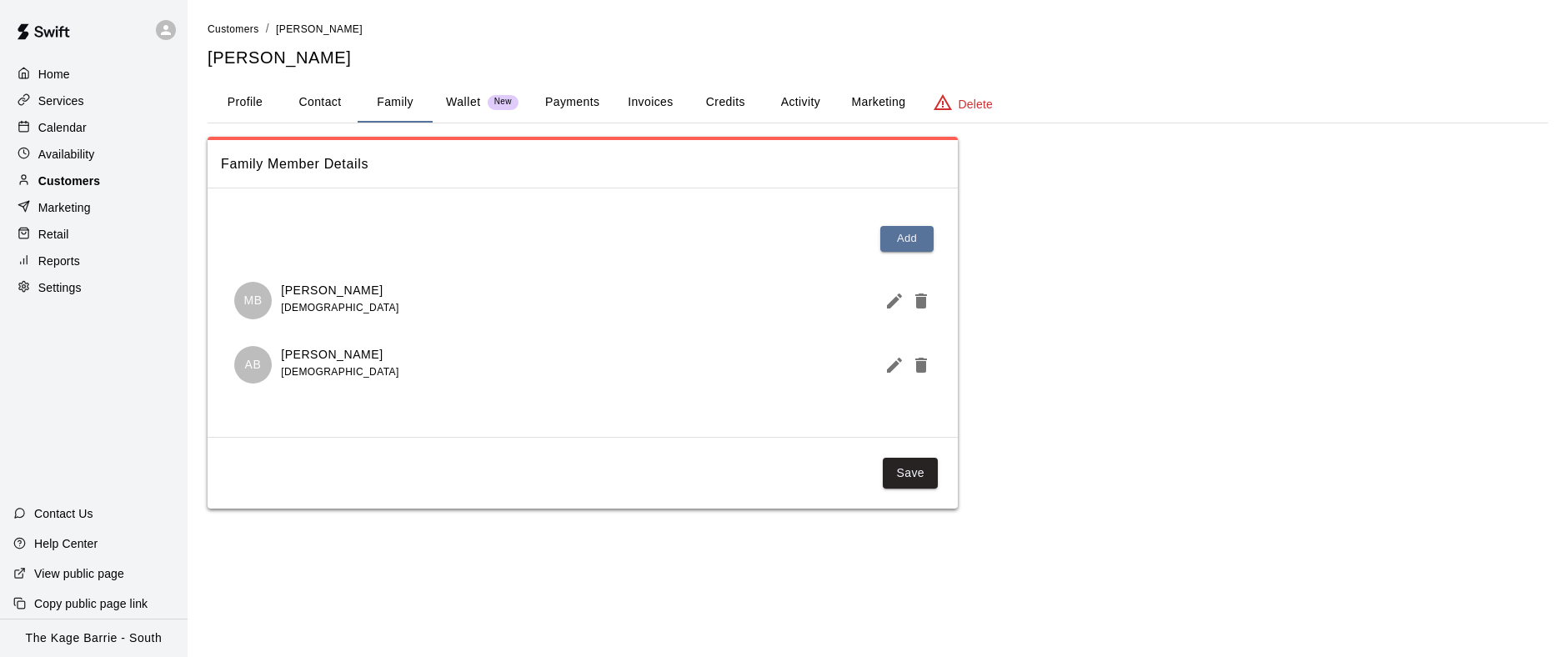
click at [102, 174] on div "Customers" at bounding box center [94, 180] width 161 height 25
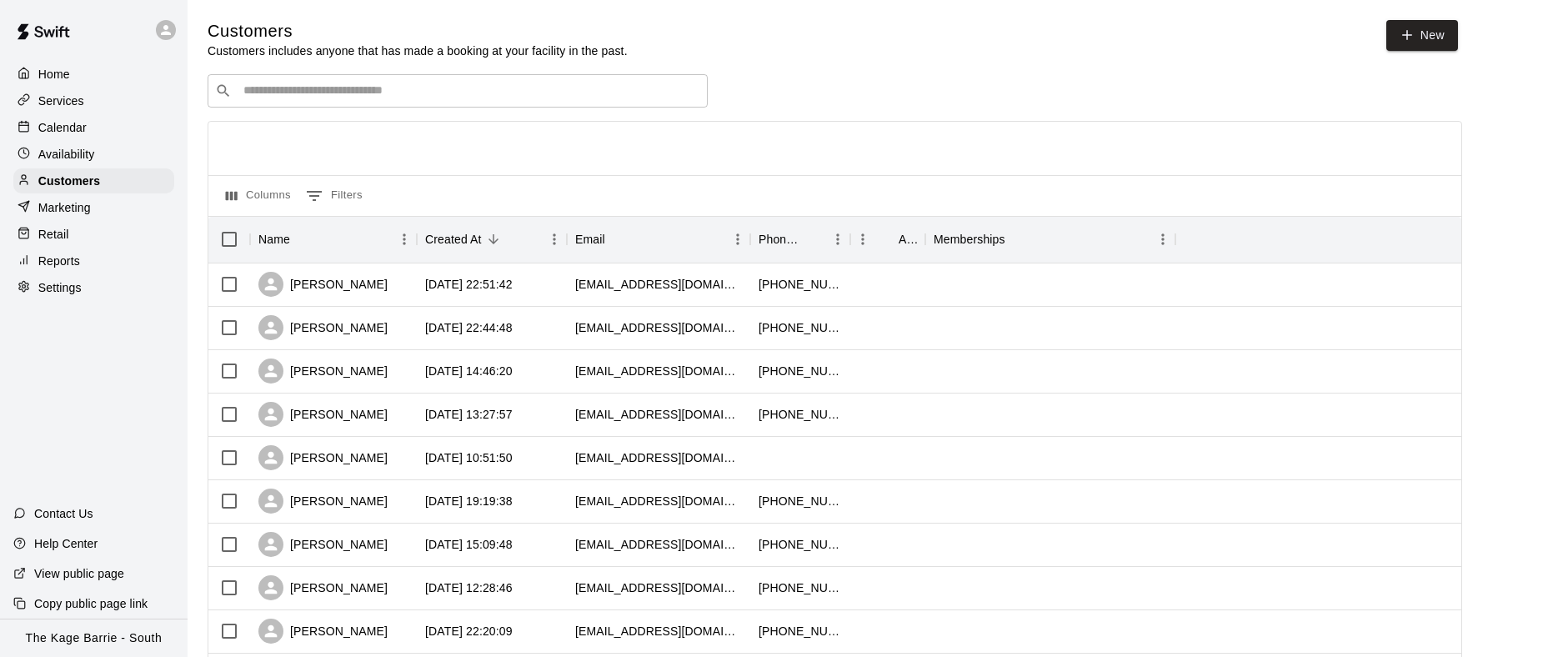
click at [422, 95] on input "Search customers by name or email" at bounding box center [470, 90] width 462 height 17
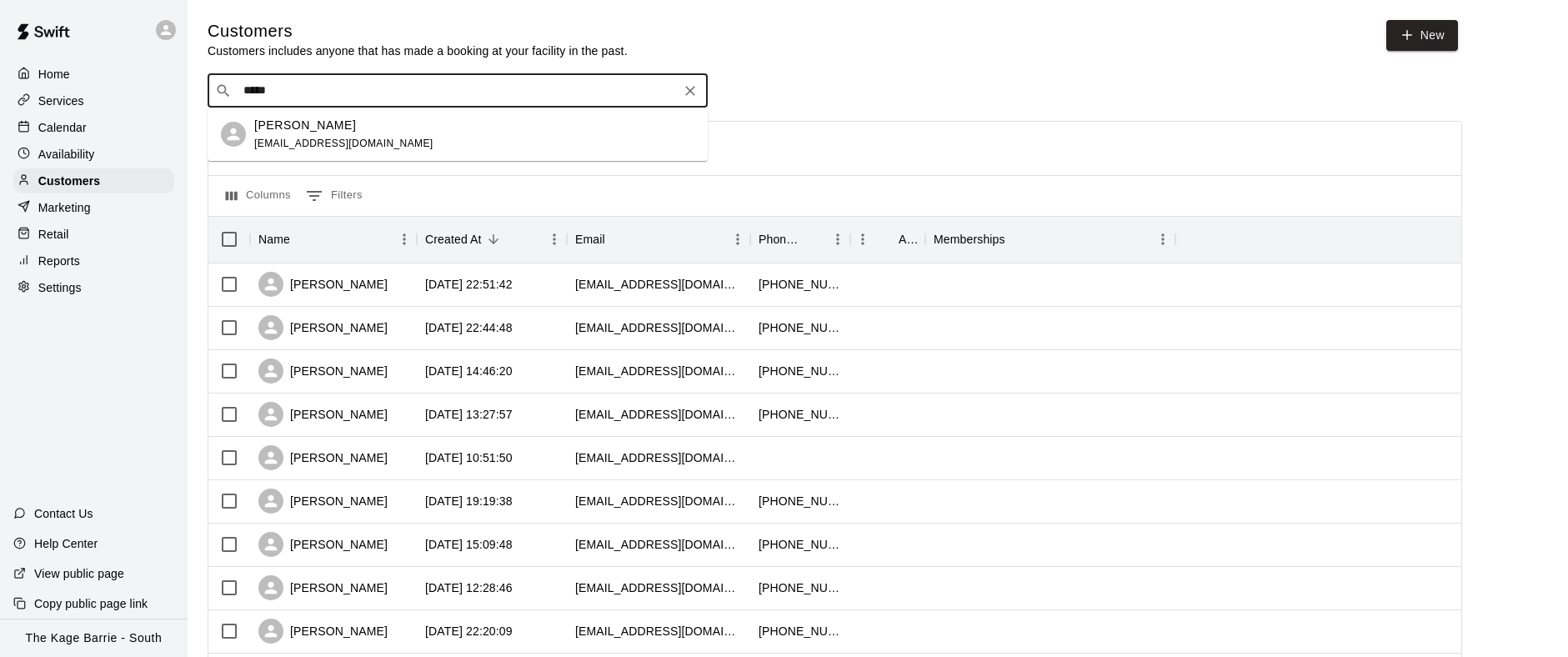
drag, startPoint x: 321, startPoint y: 86, endPoint x: 48, endPoint y: 74, distance: 273.3
drag, startPoint x: 271, startPoint y: 91, endPoint x: 189, endPoint y: 86, distance: 82.2
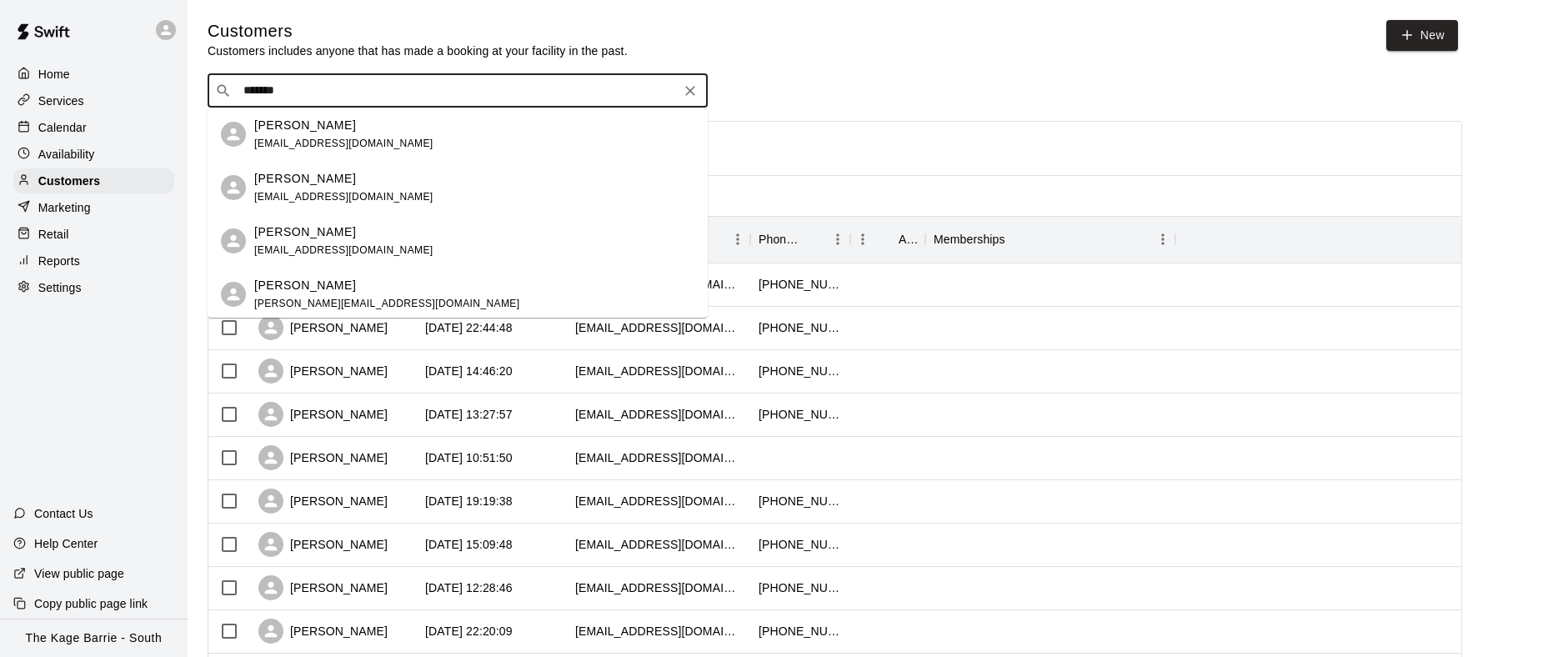
type input "********"
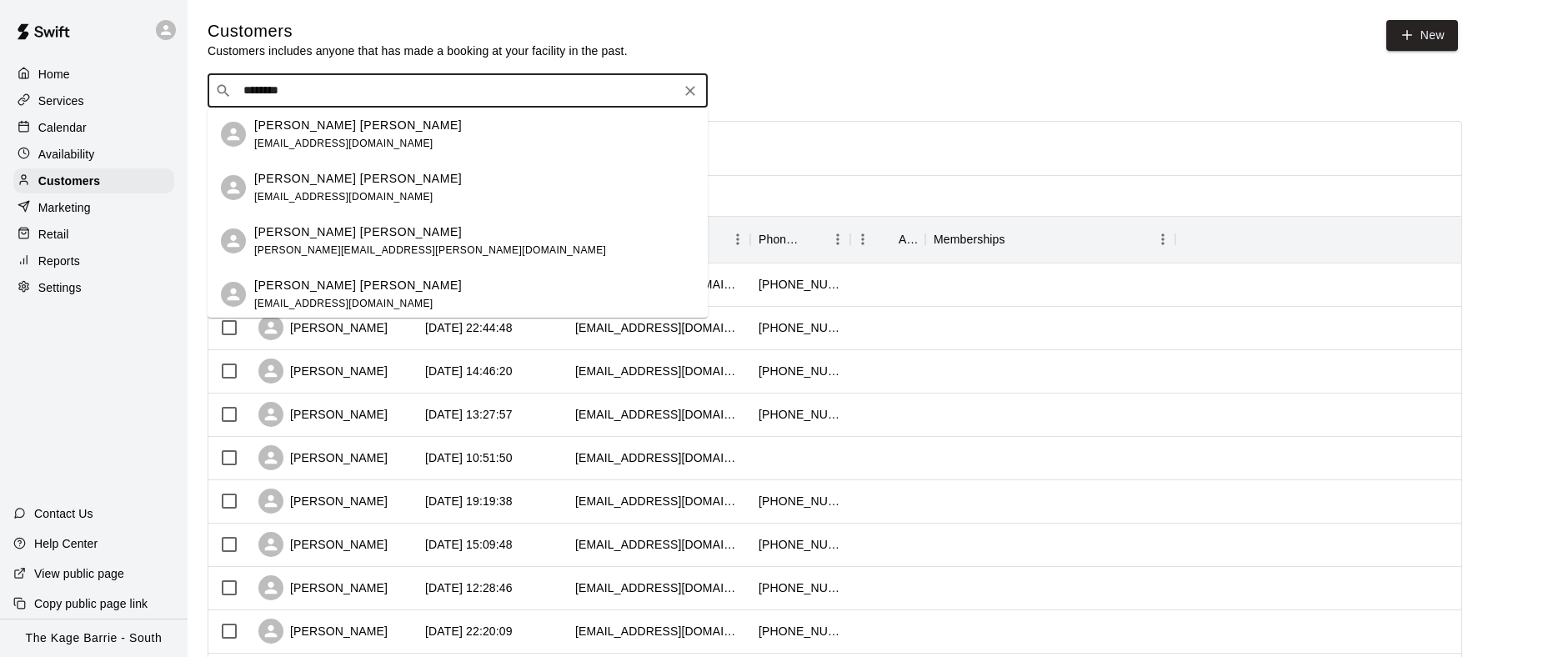
click at [403, 192] on div "Cooper Boyer smboyer1978@gmail.com" at bounding box center [475, 188] width 440 height 35
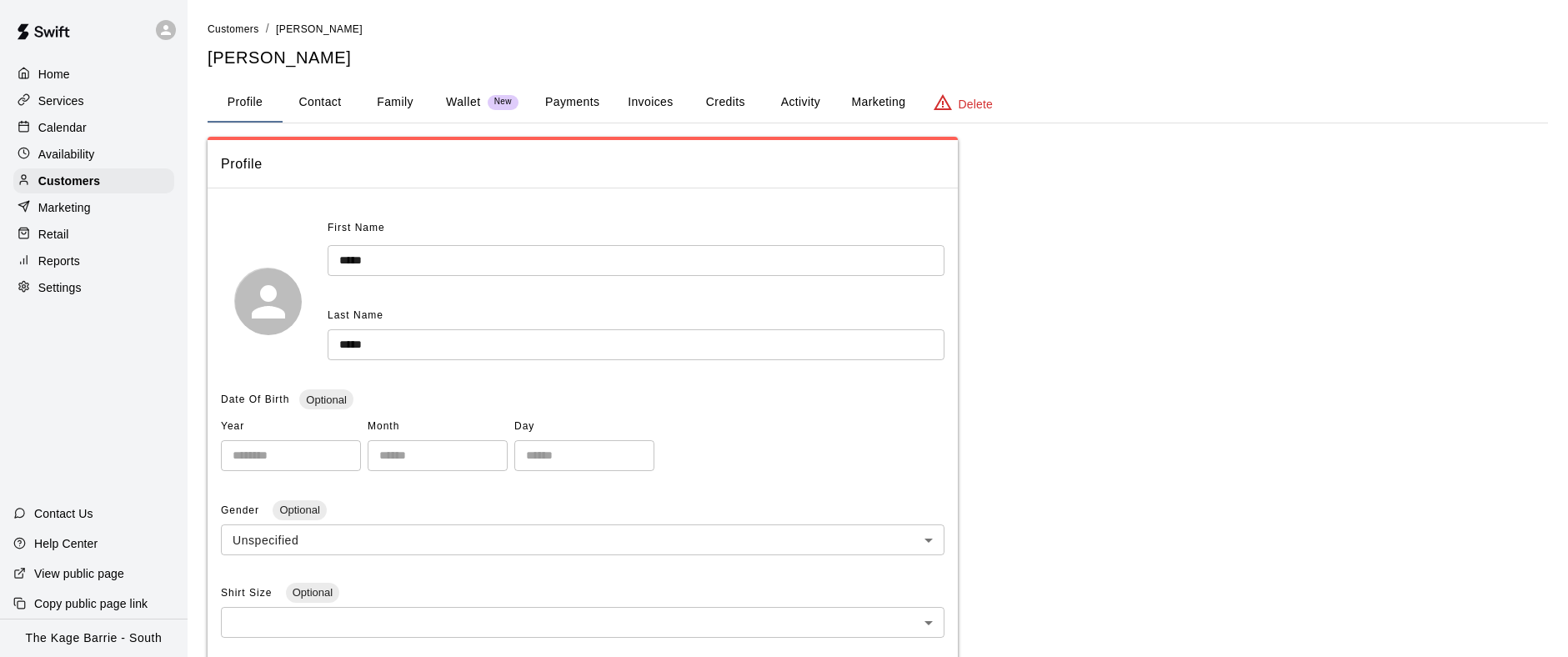
click at [337, 103] on button "Contact" at bounding box center [320, 102] width 75 height 40
select select "**"
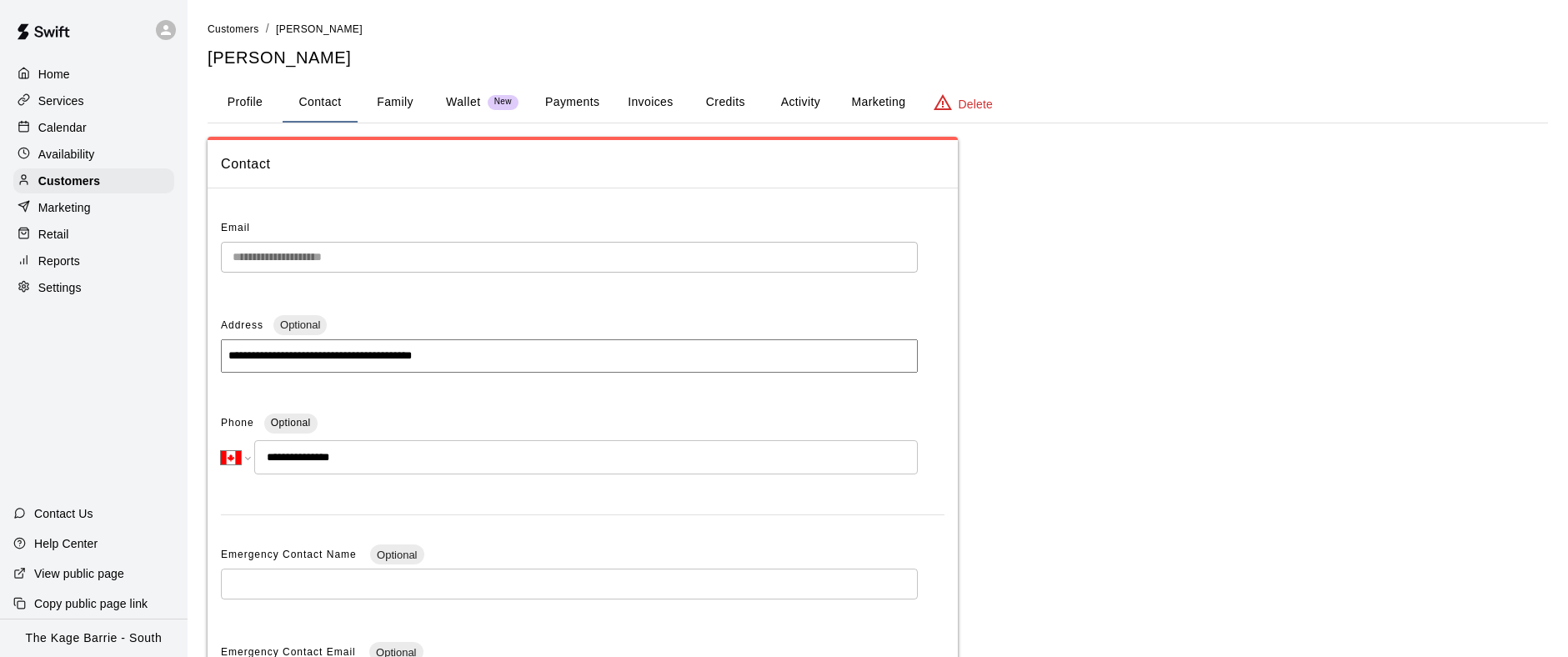
click at [87, 126] on div "Calendar" at bounding box center [94, 127] width 161 height 25
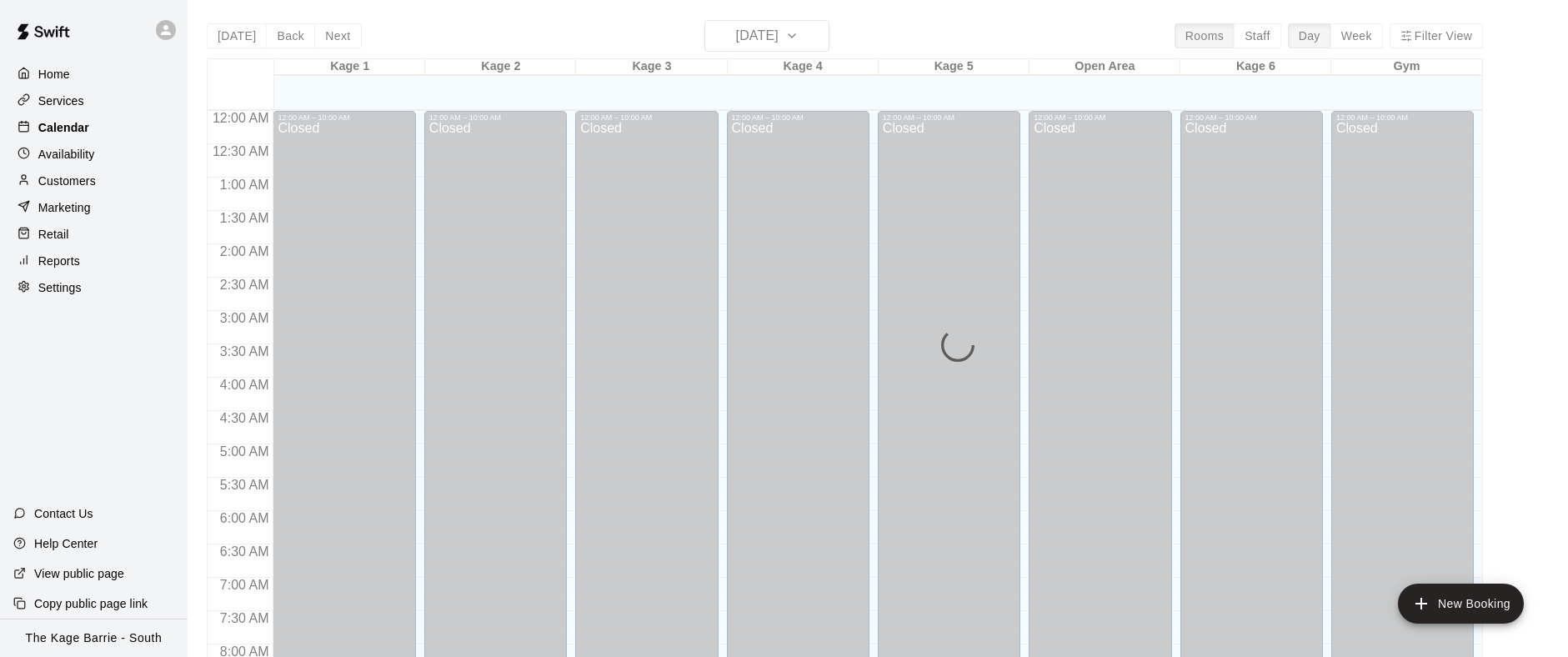
scroll to position [628, 0]
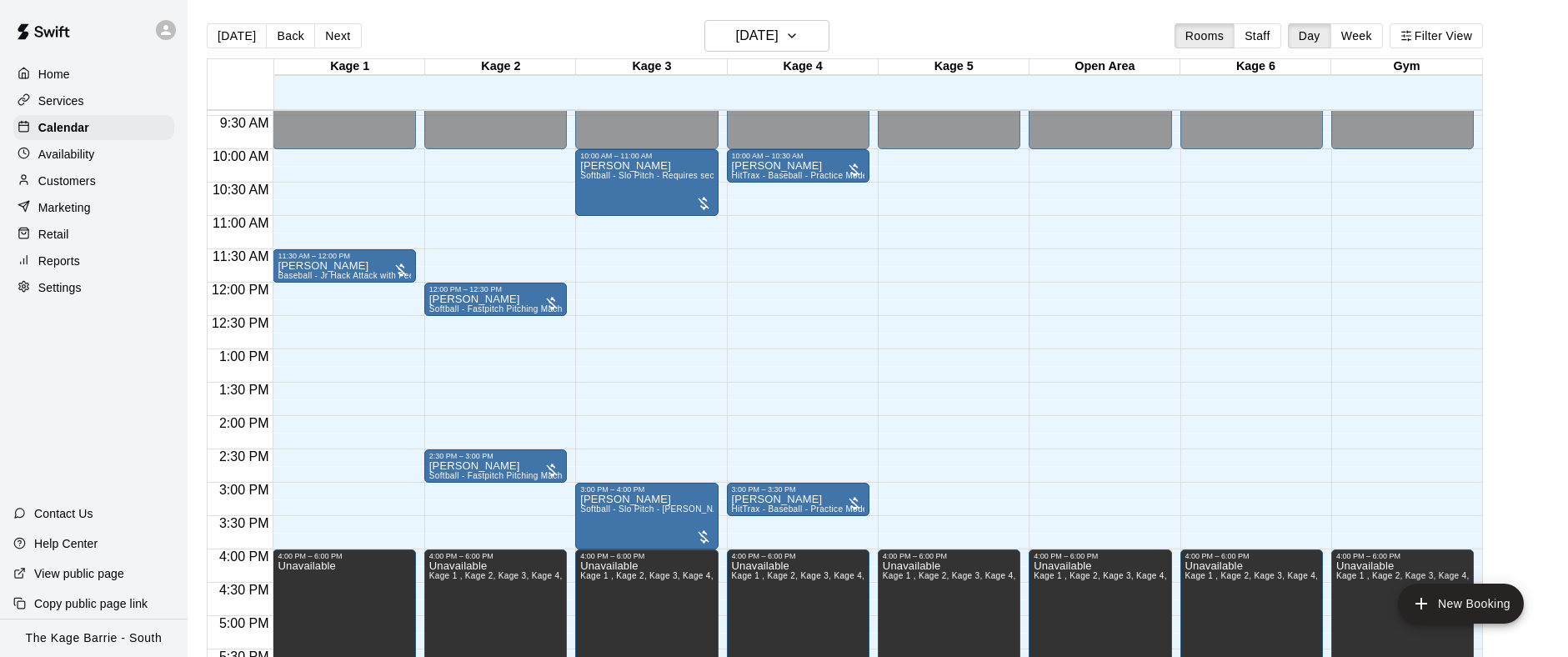
click at [170, 32] on icon at bounding box center [165, 30] width 15 height 15
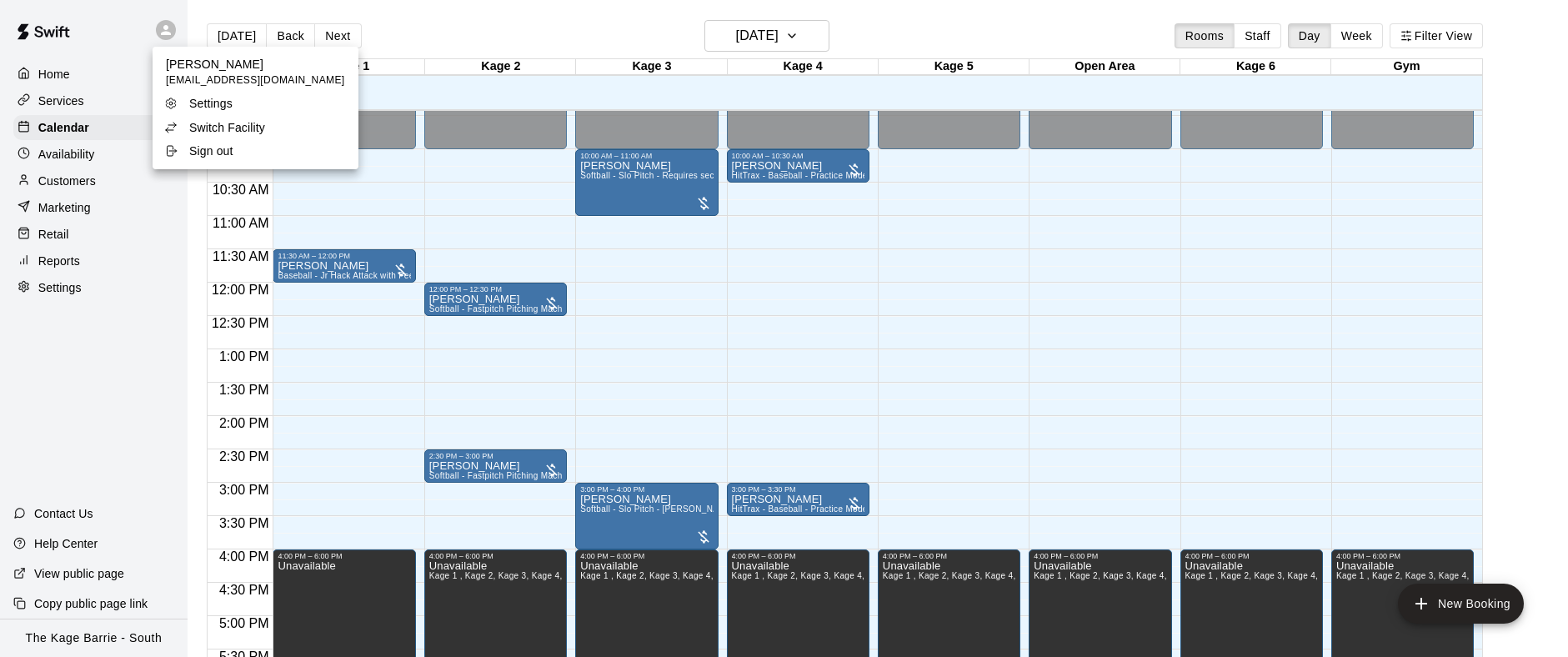
click at [261, 128] on p "Switch Facility" at bounding box center [227, 127] width 76 height 17
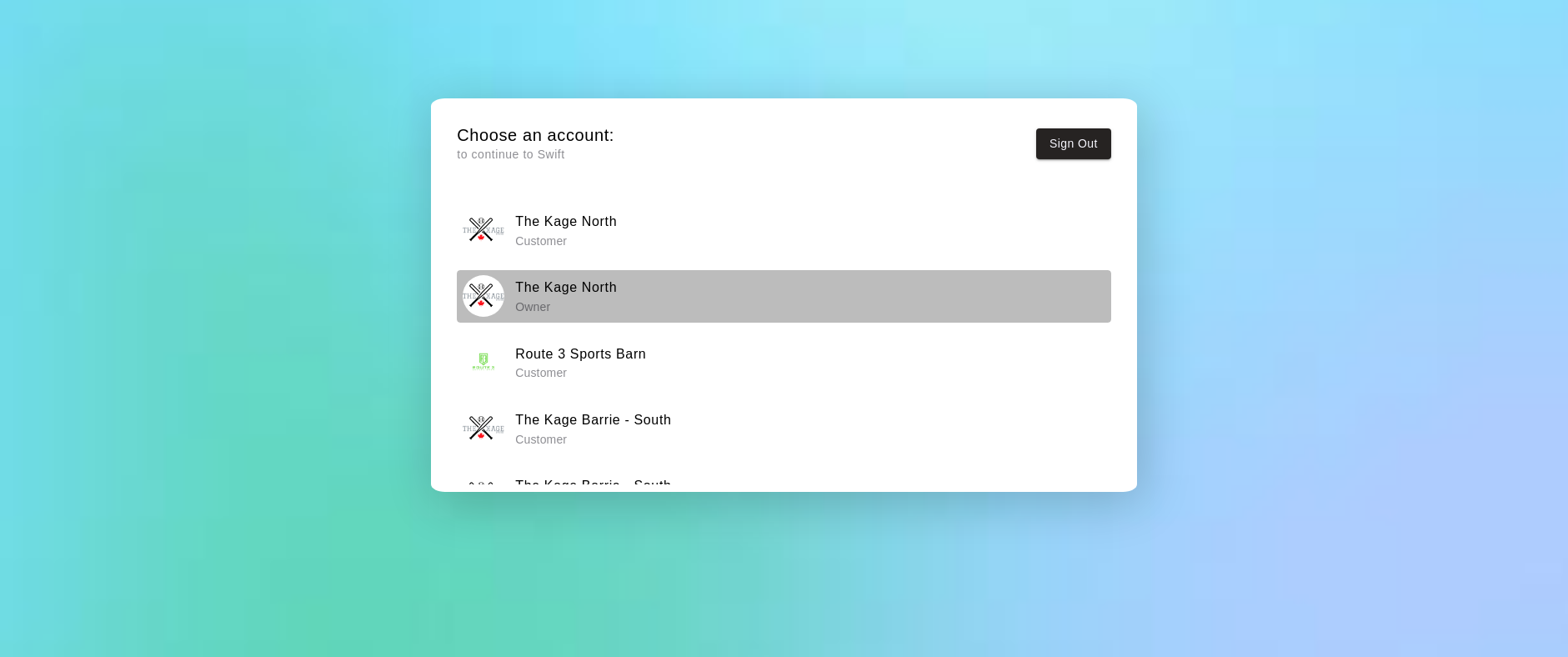
click at [640, 290] on div "The Kage North Owner" at bounding box center [784, 296] width 643 height 41
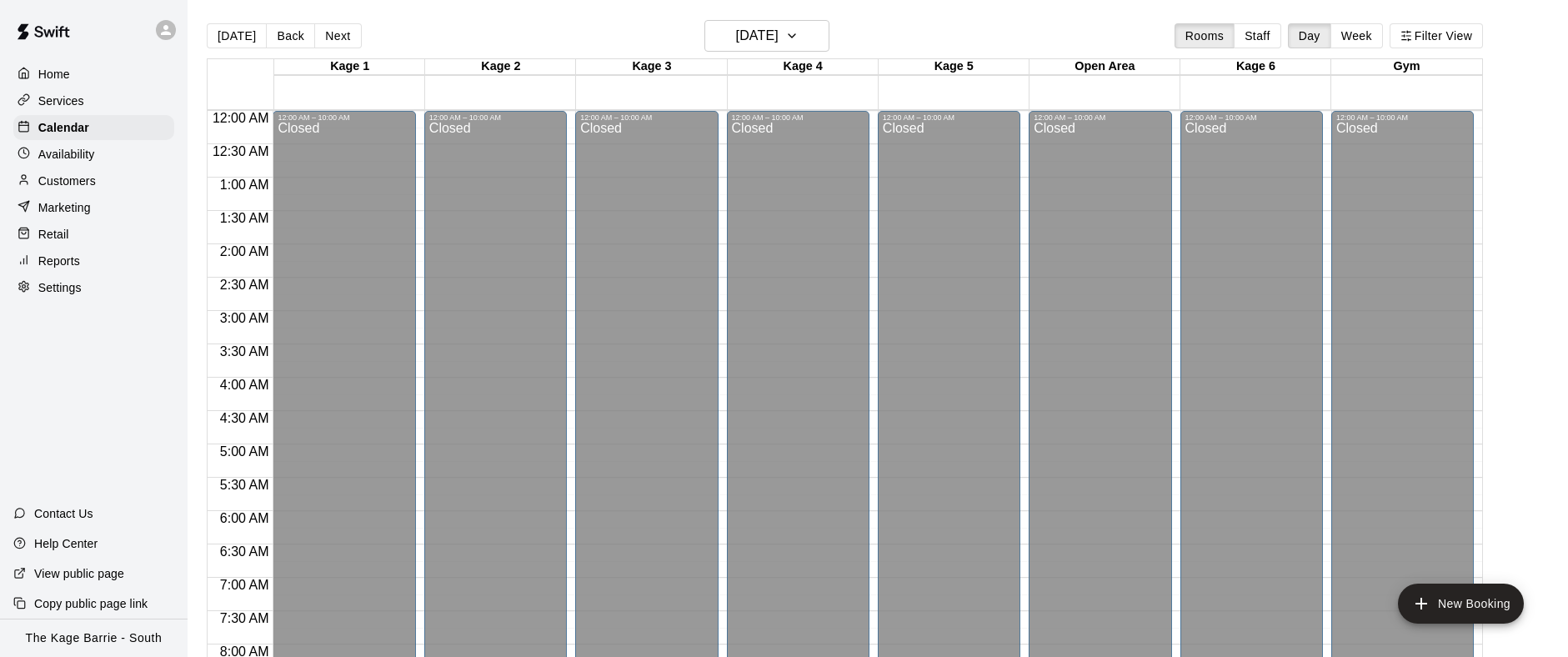
scroll to position [573, 0]
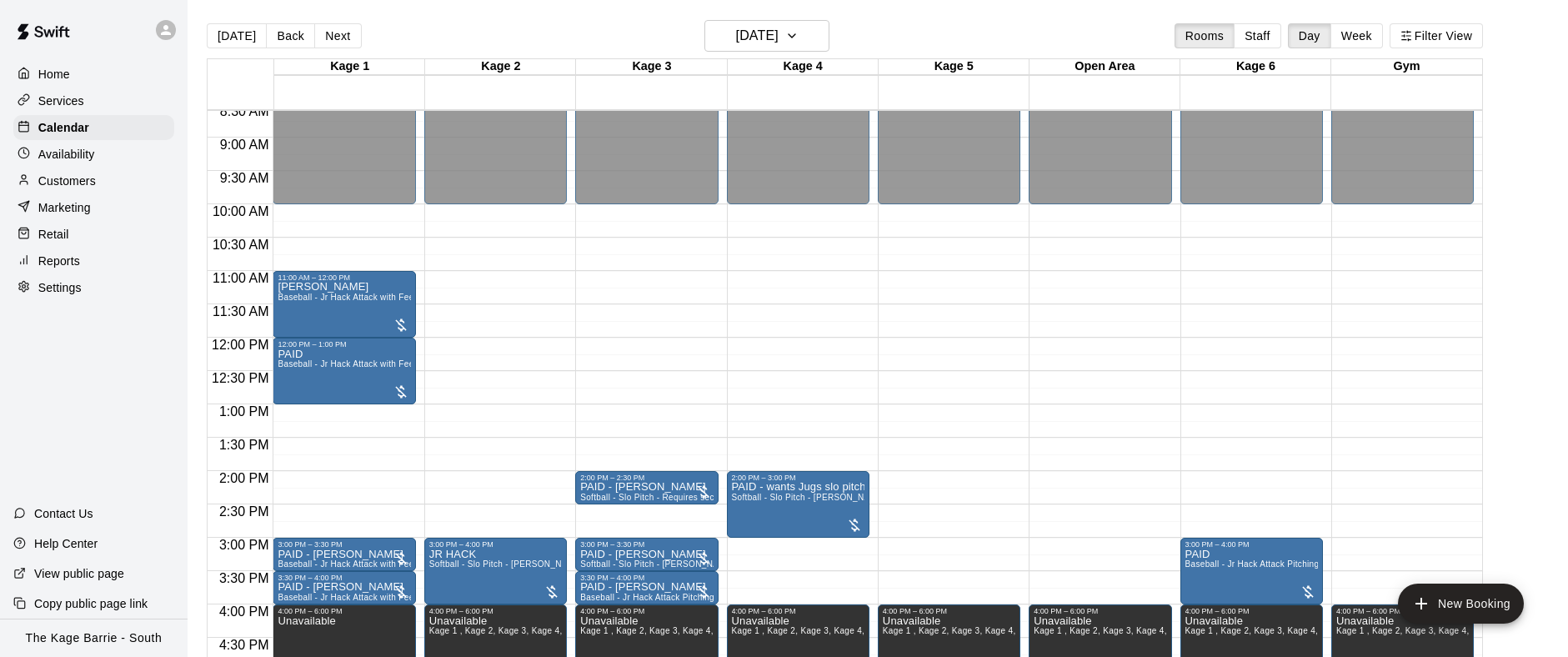
click at [118, 291] on div "Settings" at bounding box center [94, 287] width 161 height 25
select select "**"
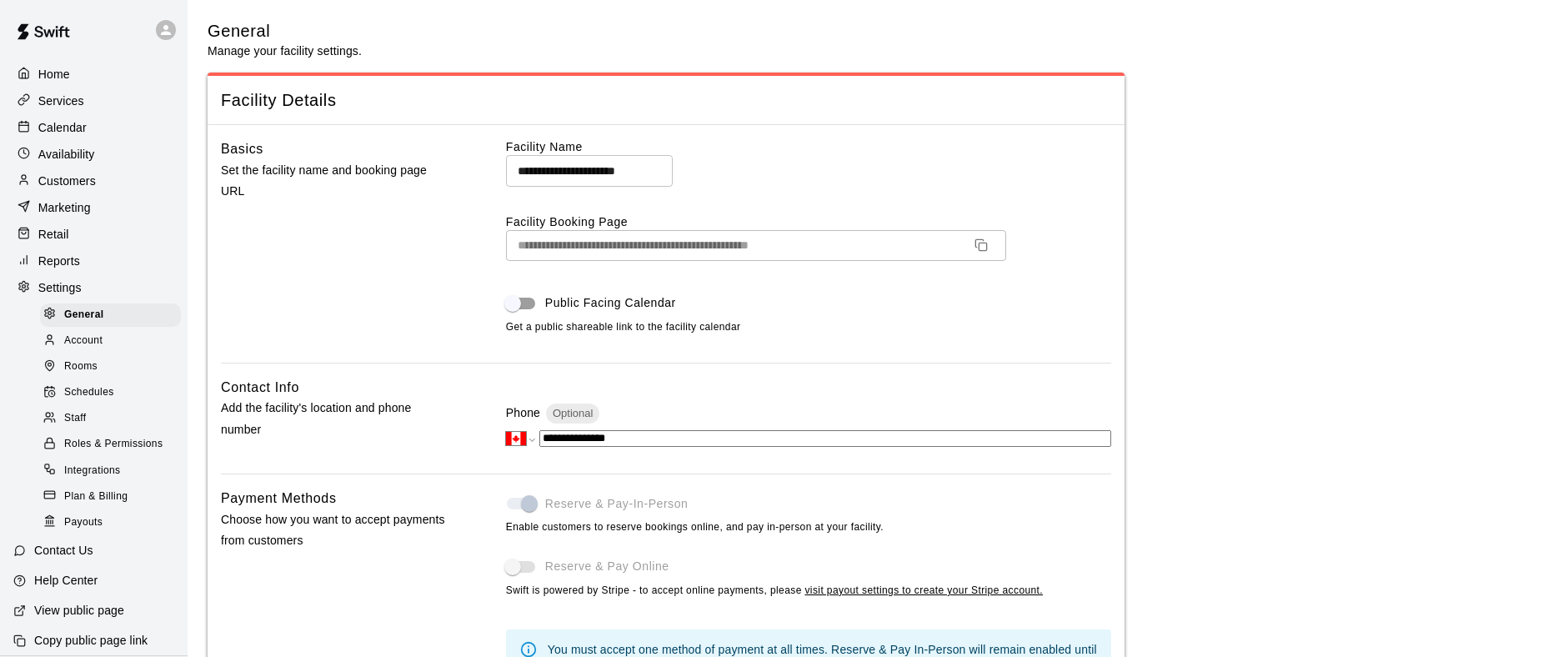
scroll to position [3122, 0]
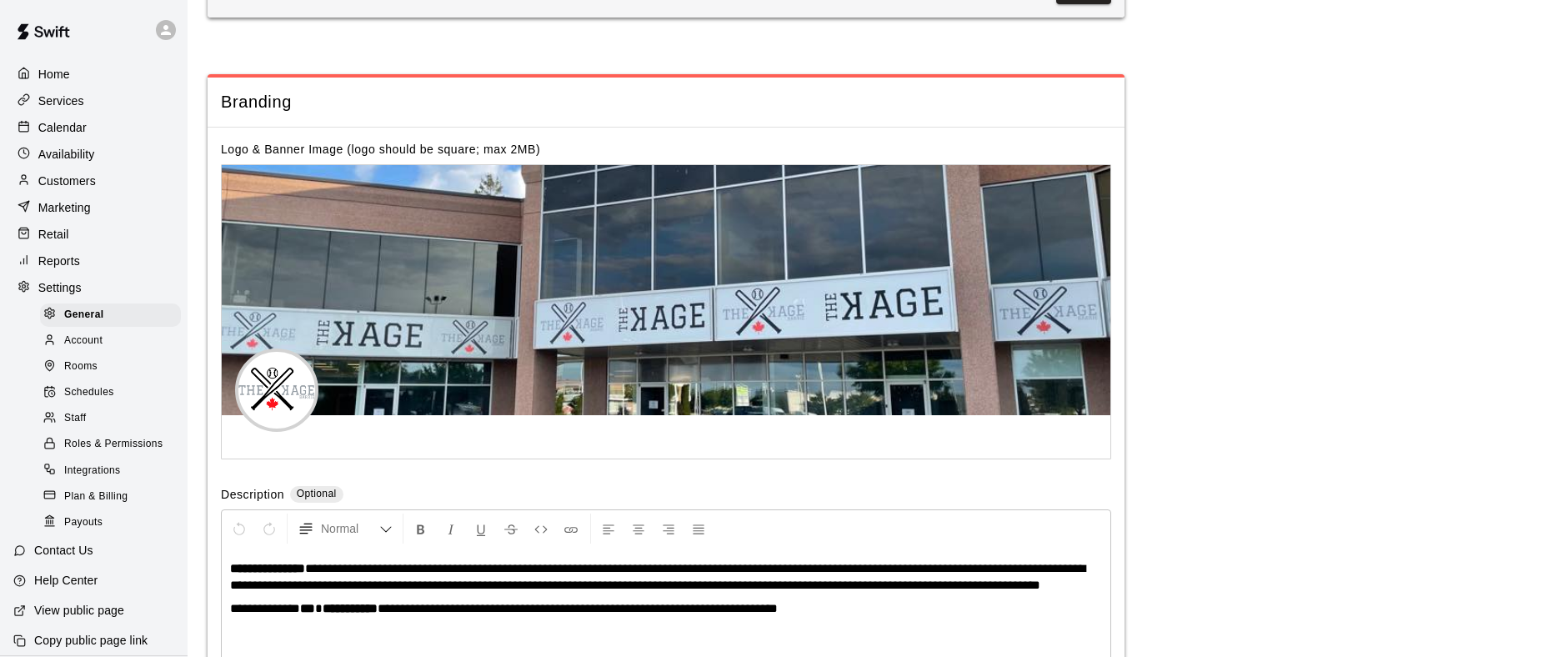
click at [101, 412] on div "Staff" at bounding box center [110, 419] width 141 height 24
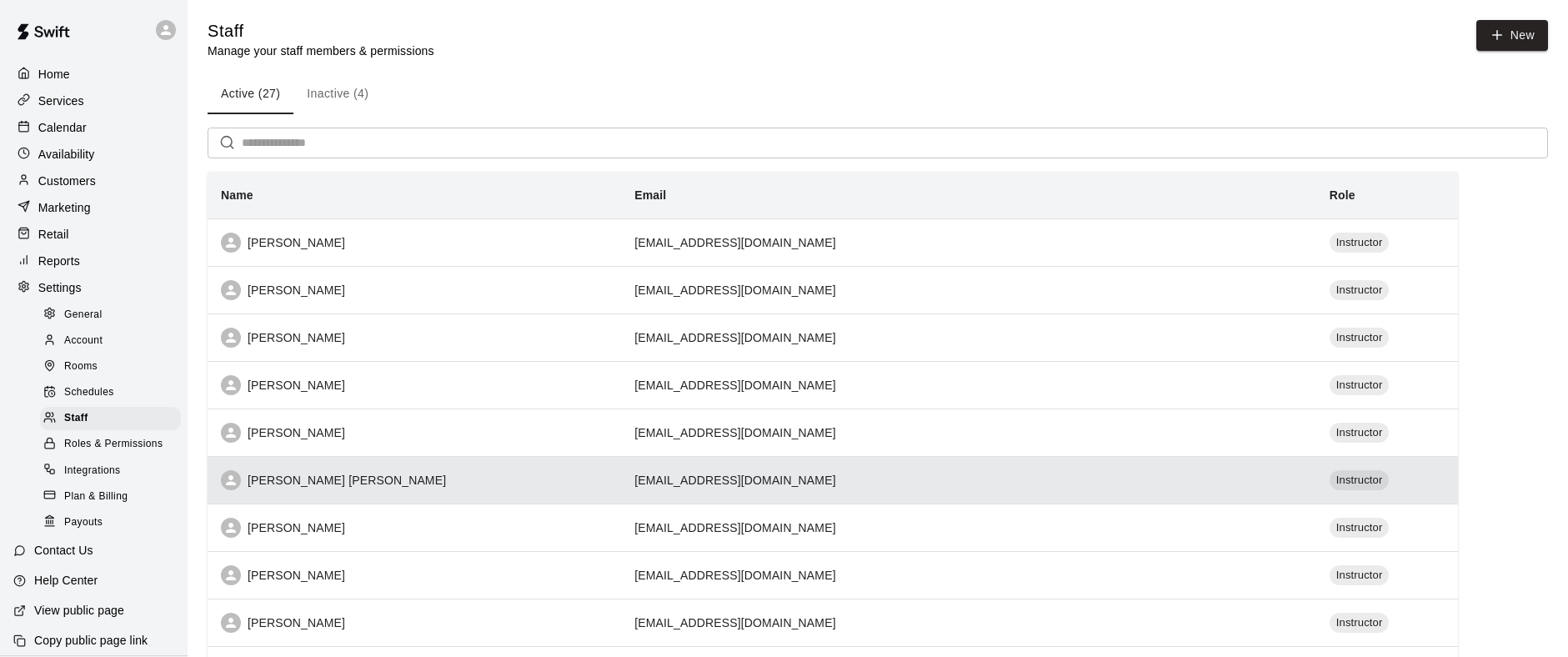
click at [512, 481] on div "Cooper Tomkinson" at bounding box center [415, 480] width 387 height 20
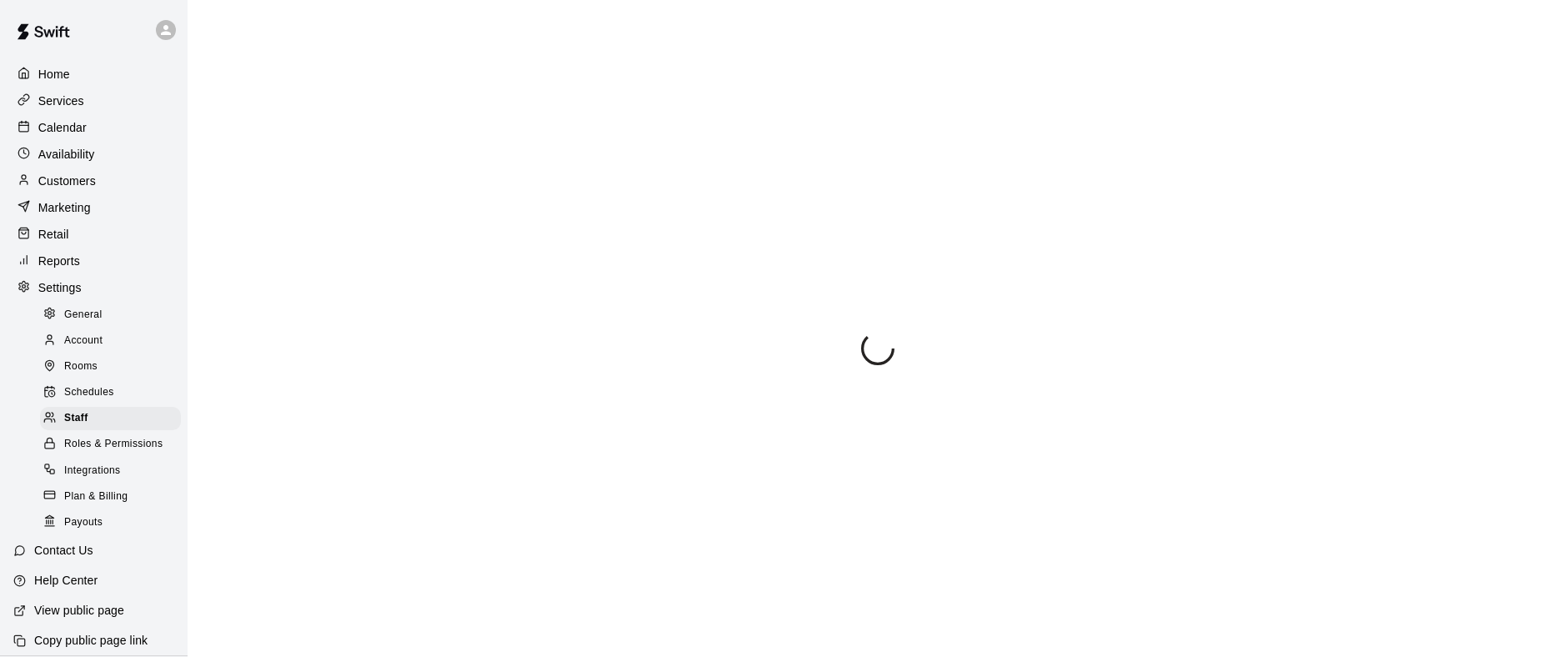
select select "**"
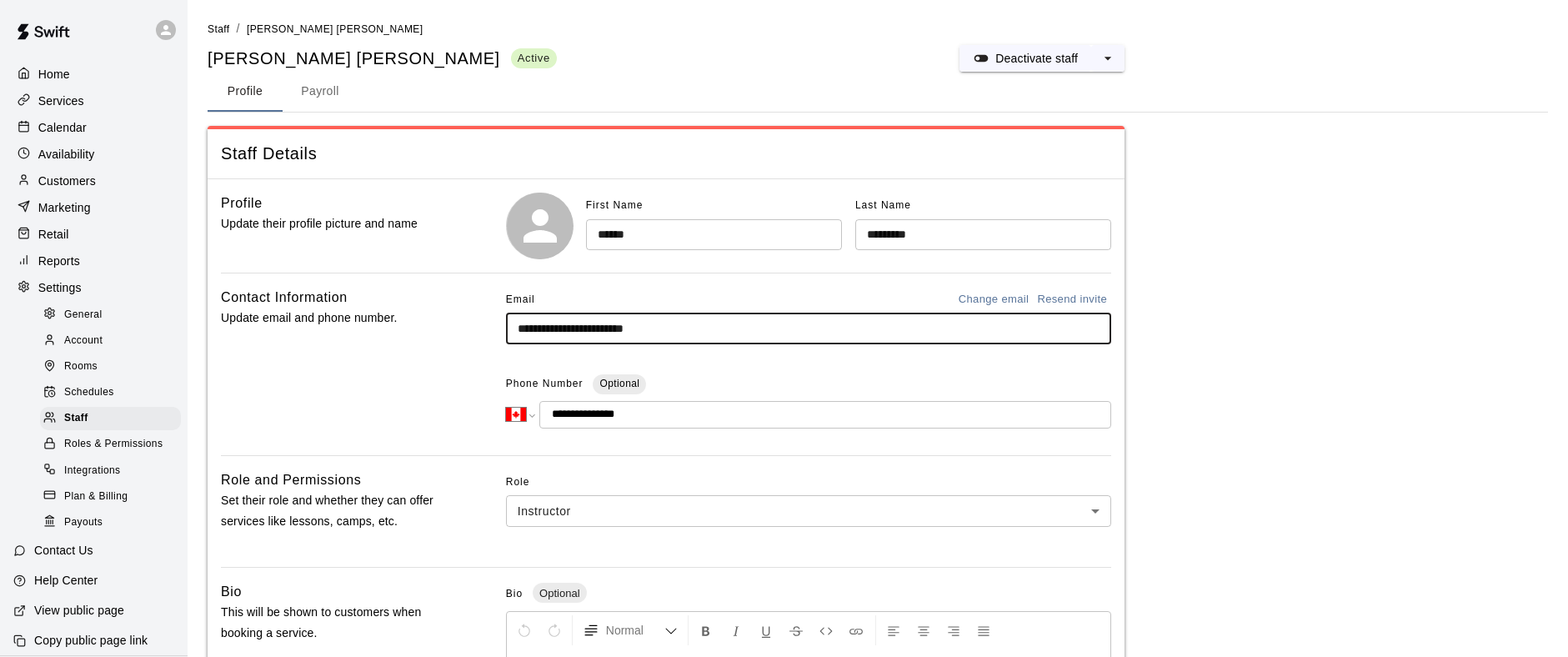
drag, startPoint x: 685, startPoint y: 327, endPoint x: 504, endPoint y: 315, distance: 181.4
click at [506, 315] on input "**********" at bounding box center [809, 328] width 606 height 30
click at [162, 31] on icon at bounding box center [166, 30] width 10 height 10
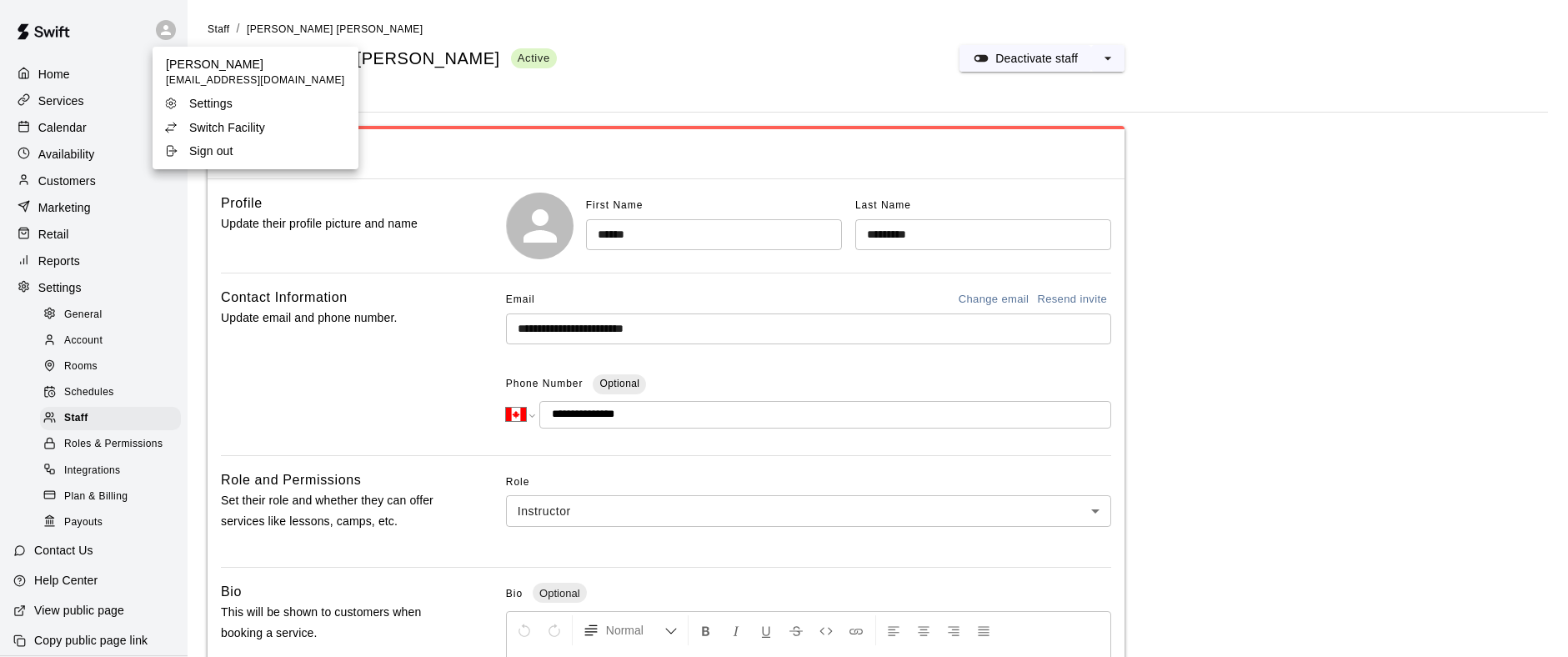
click at [242, 126] on p "Switch Facility" at bounding box center [227, 127] width 76 height 17
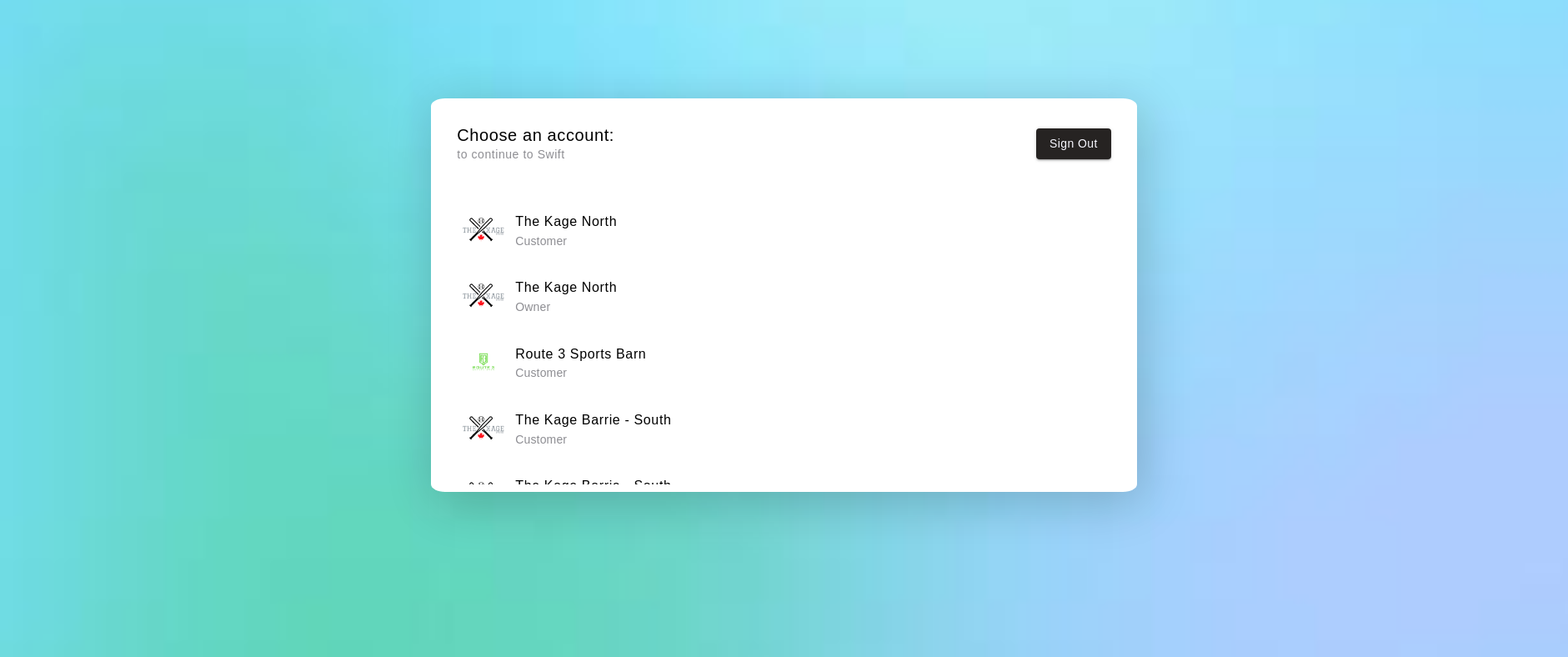
click at [621, 311] on div "The Kage North Owner" at bounding box center [784, 296] width 643 height 41
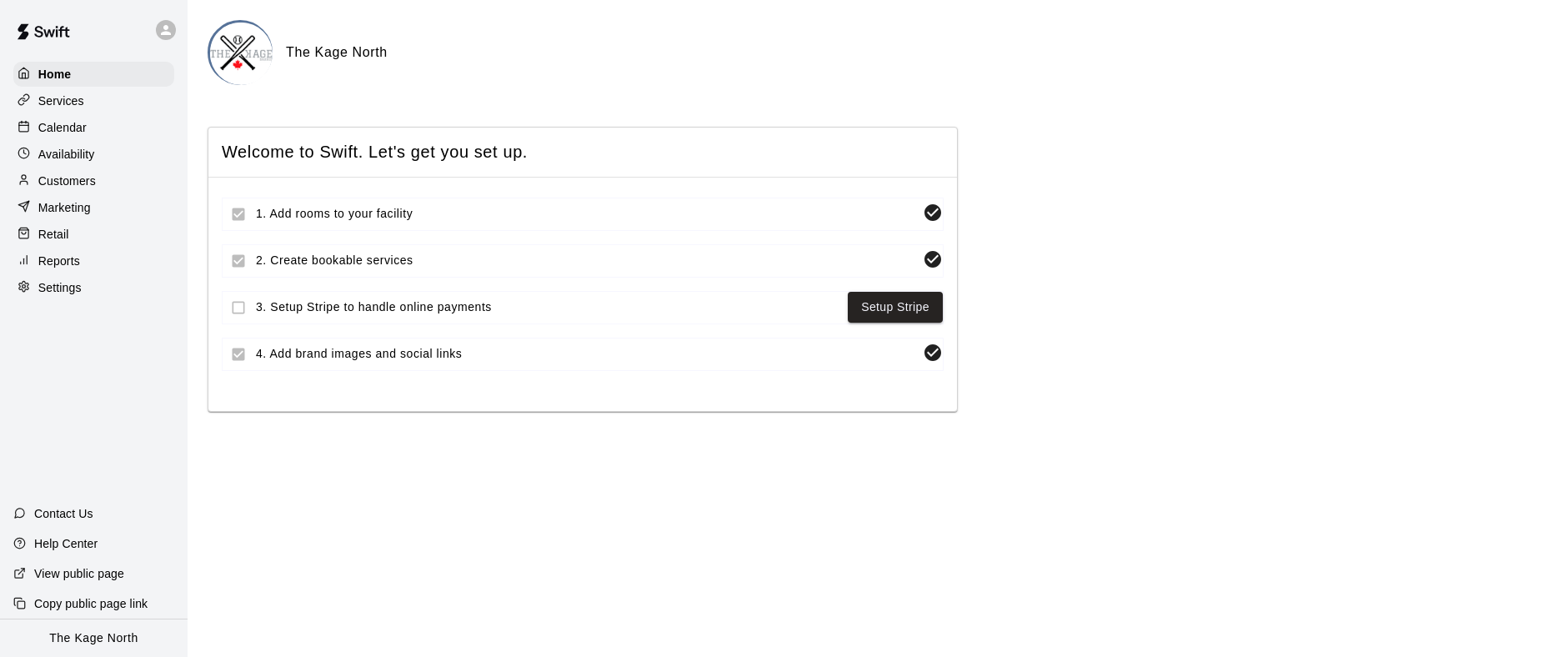
click at [104, 289] on div "Settings" at bounding box center [94, 287] width 161 height 25
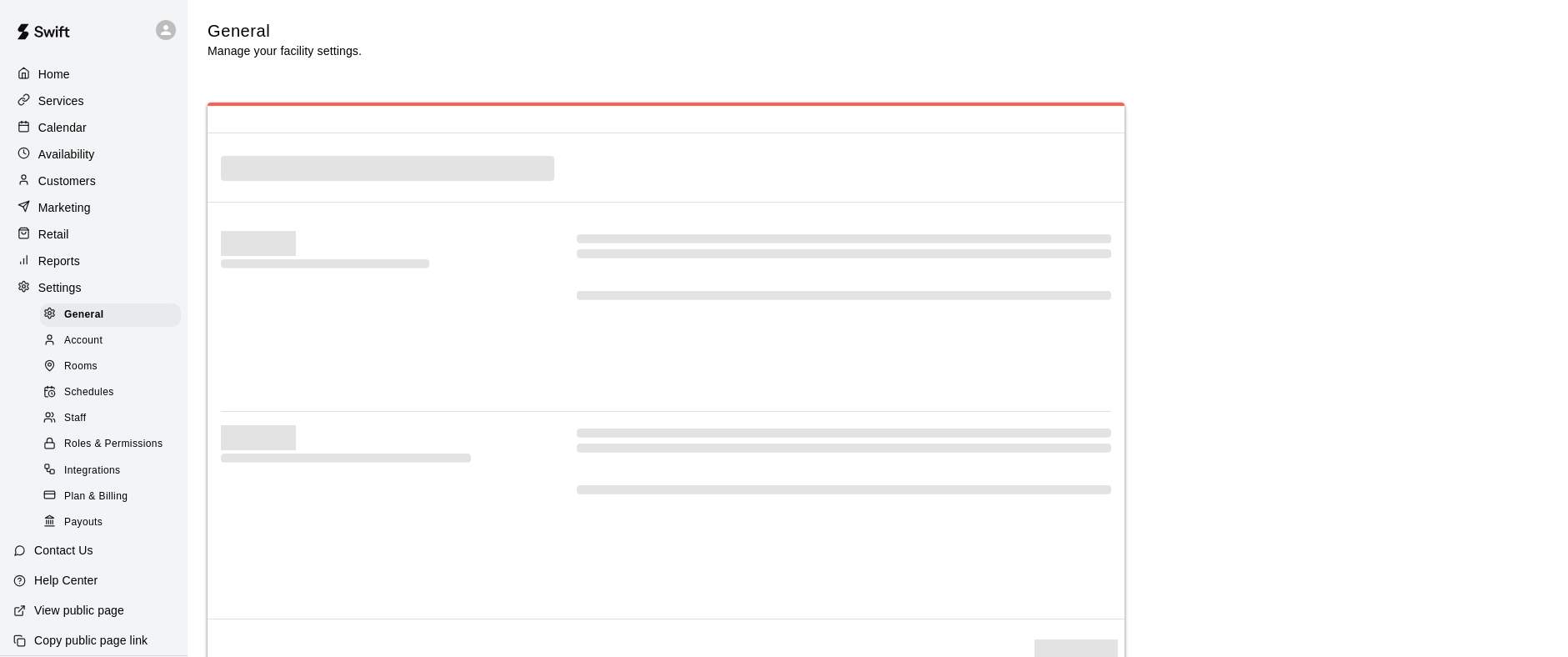
scroll to position [3420, 0]
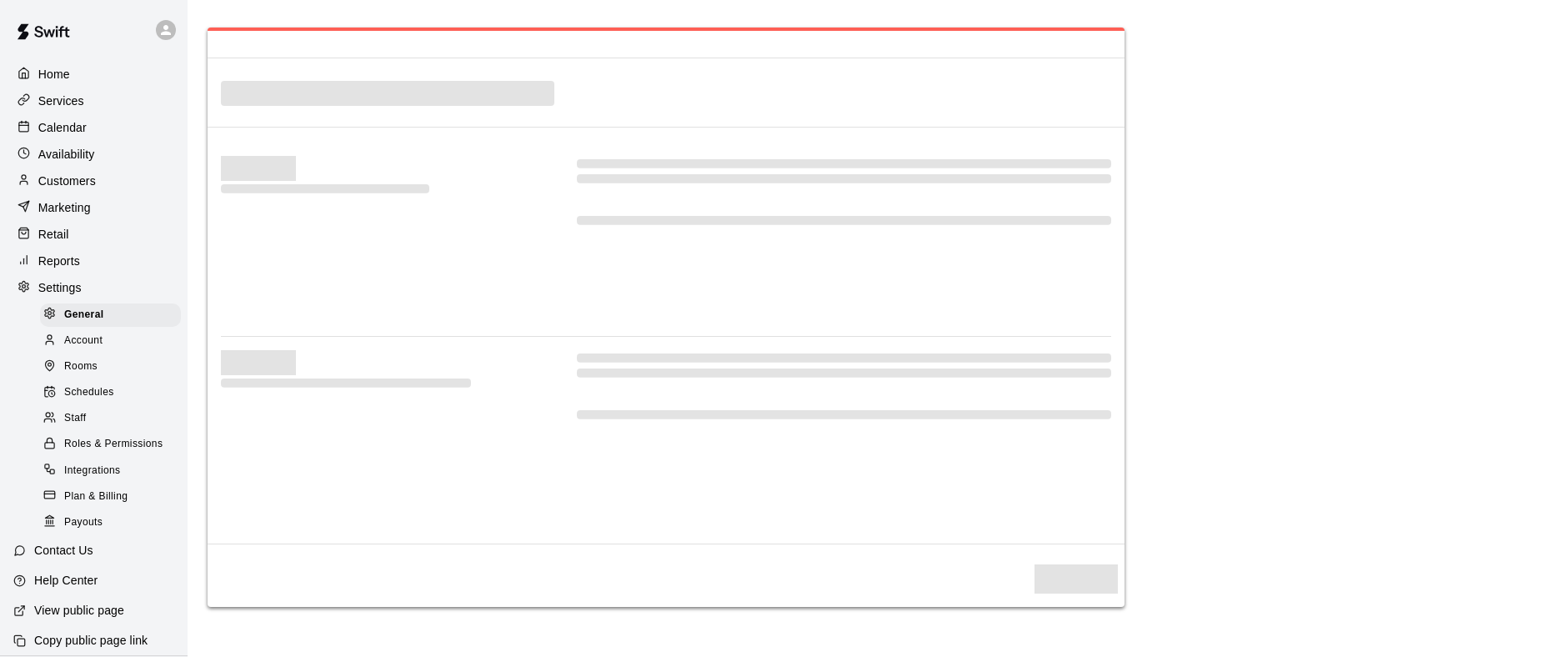
select select "**"
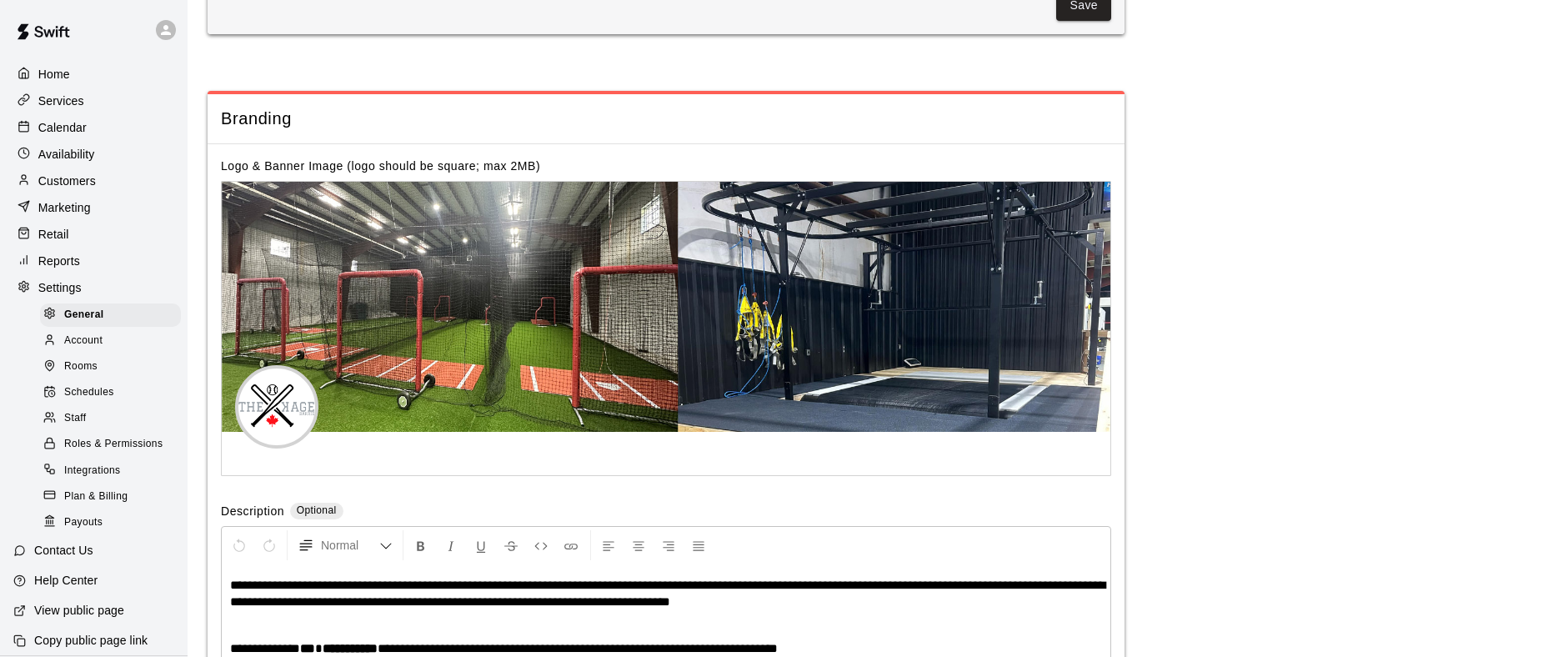
click at [106, 420] on div "Staff" at bounding box center [110, 419] width 141 height 24
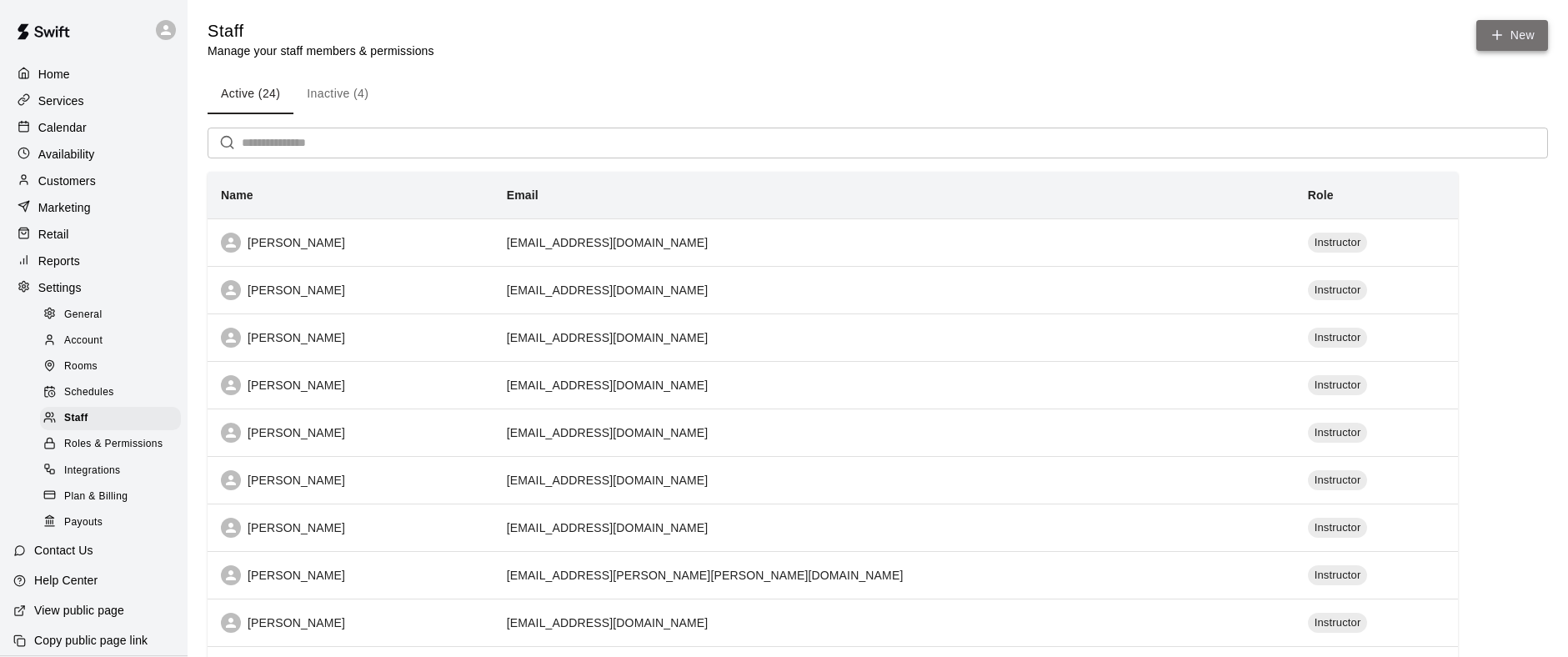
scroll to position [1, 0]
click at [1522, 41] on link "New" at bounding box center [1512, 34] width 72 height 30
select select "**"
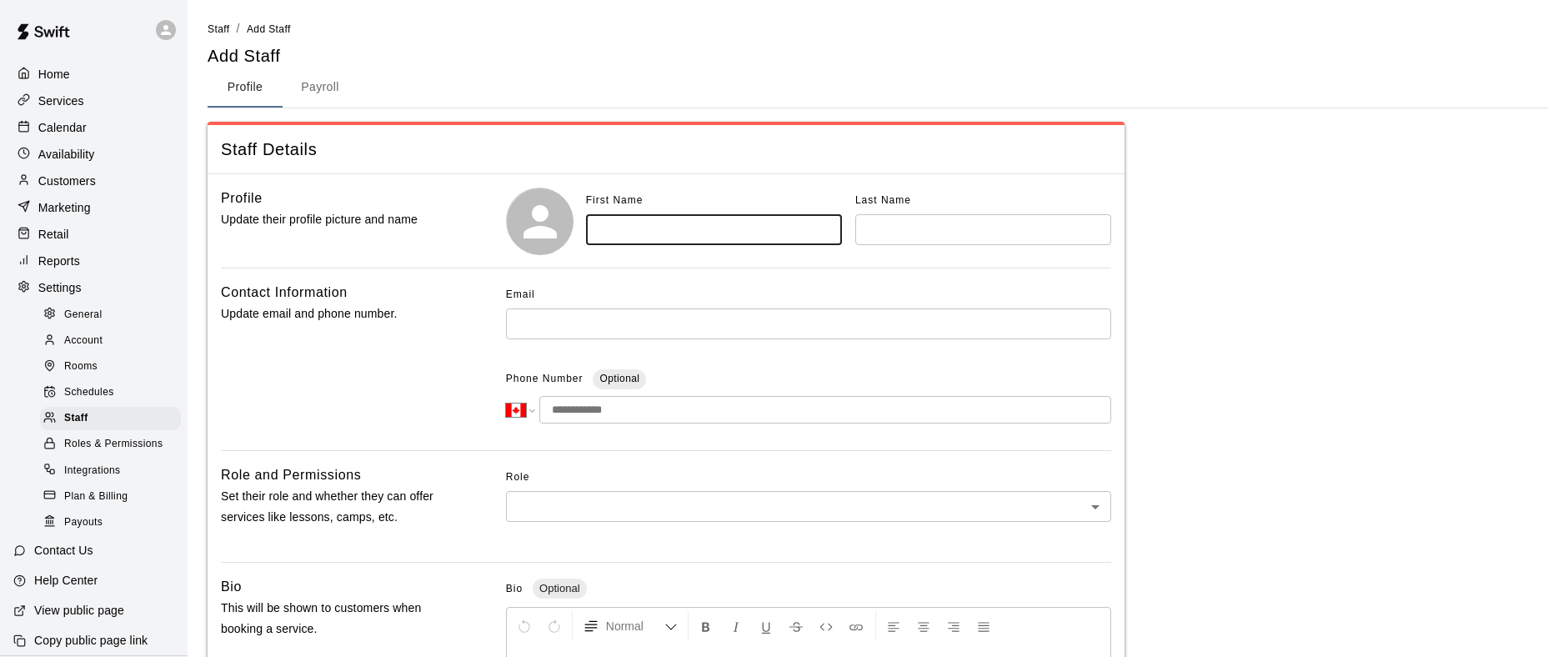
click at [687, 233] on input "text" at bounding box center [714, 229] width 256 height 30
type input "******"
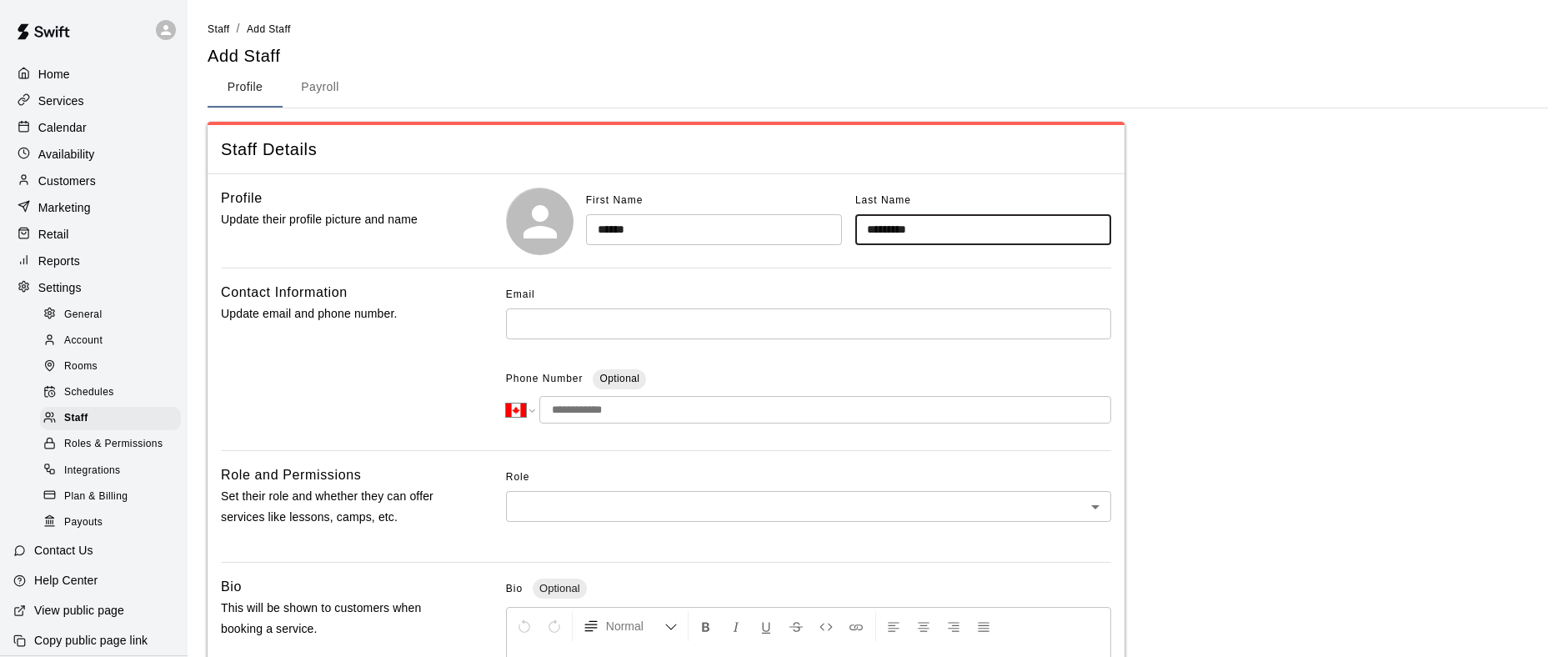
type input "*********"
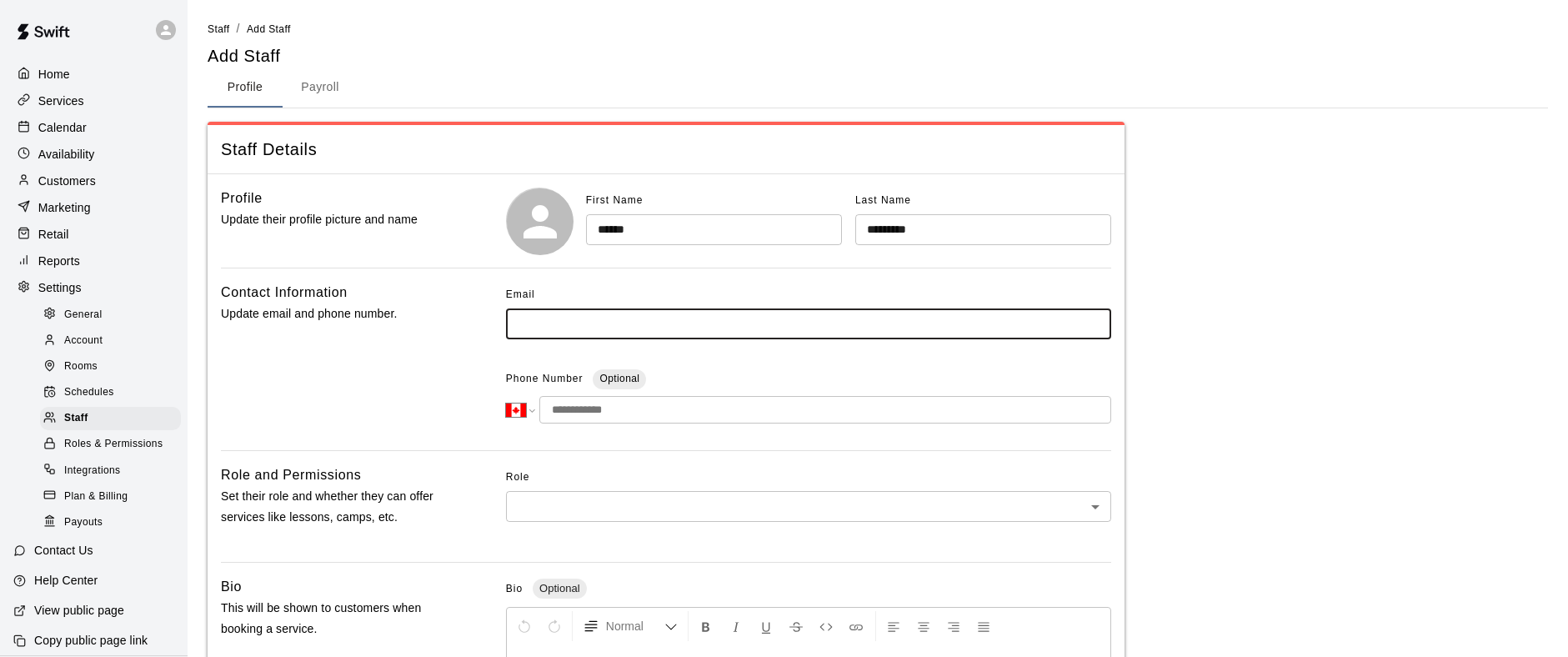
paste input "**********"
type input "**********"
click at [646, 411] on input "tel" at bounding box center [826, 410] width 572 height 28
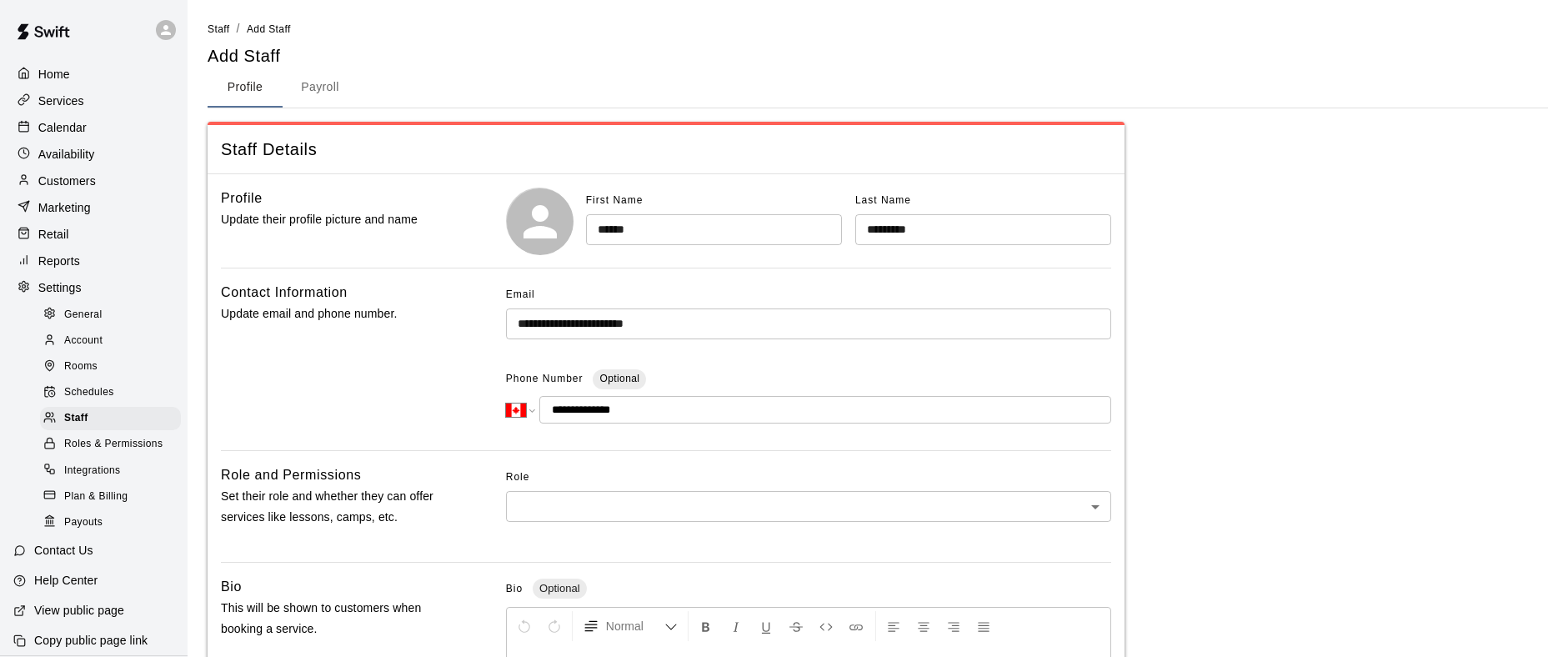
type input "**********"
click at [693, 498] on body "**********" at bounding box center [784, 547] width 1568 height 1094
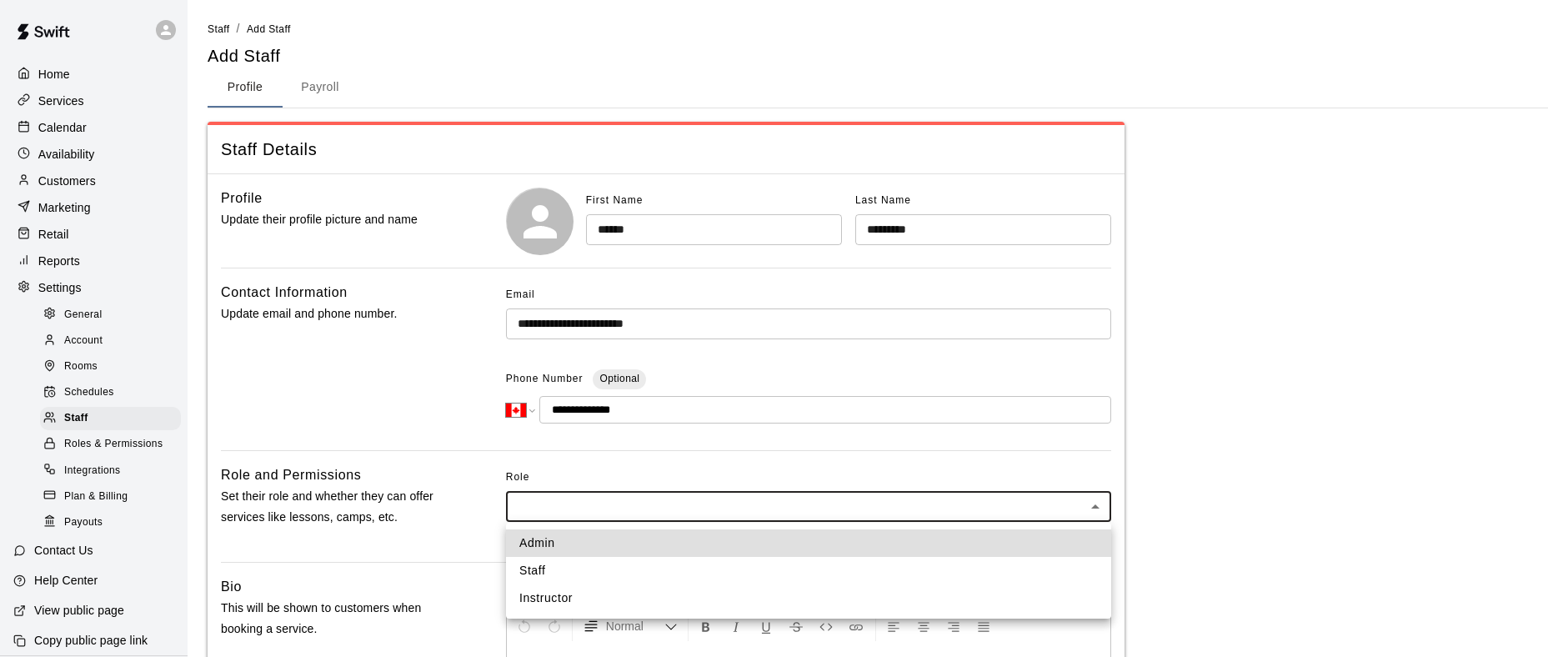
click at [573, 601] on li "Instructor" at bounding box center [809, 599] width 606 height 28
type input "**********"
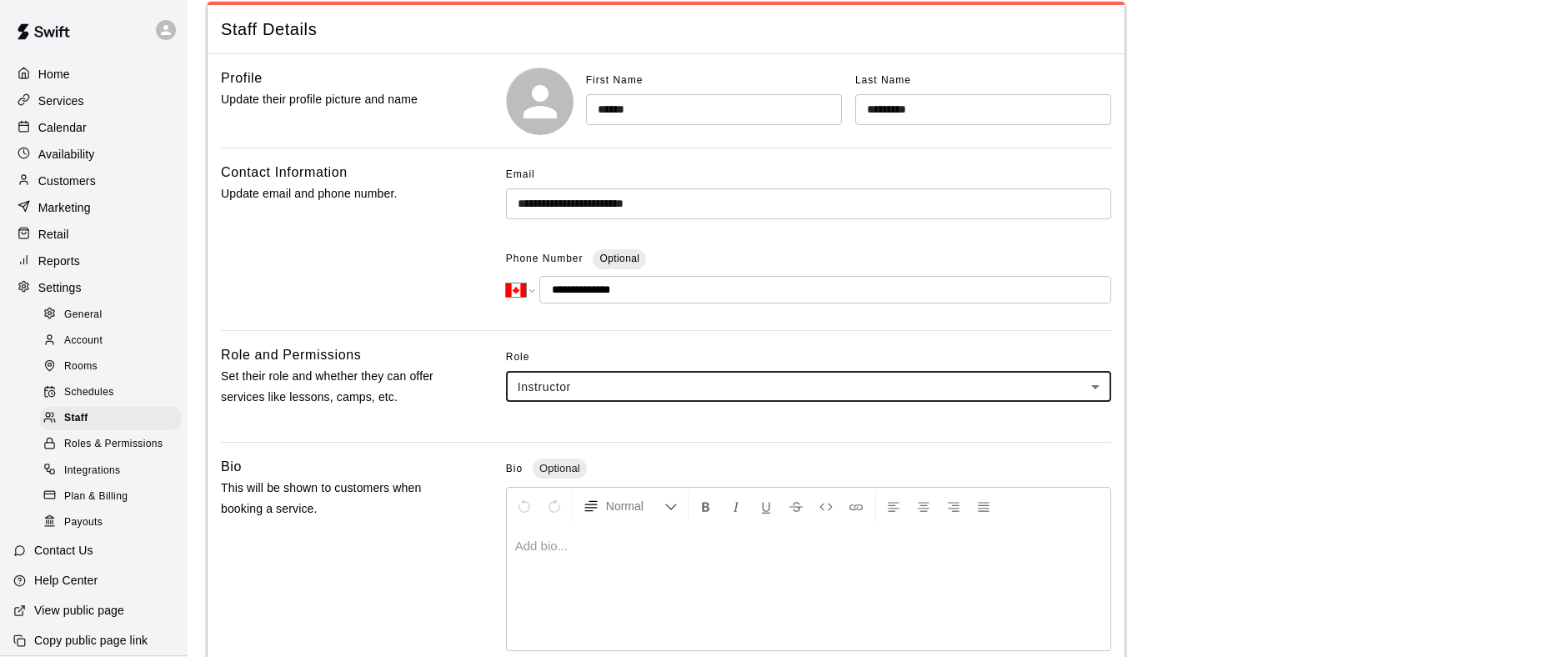
scroll to position [437, 0]
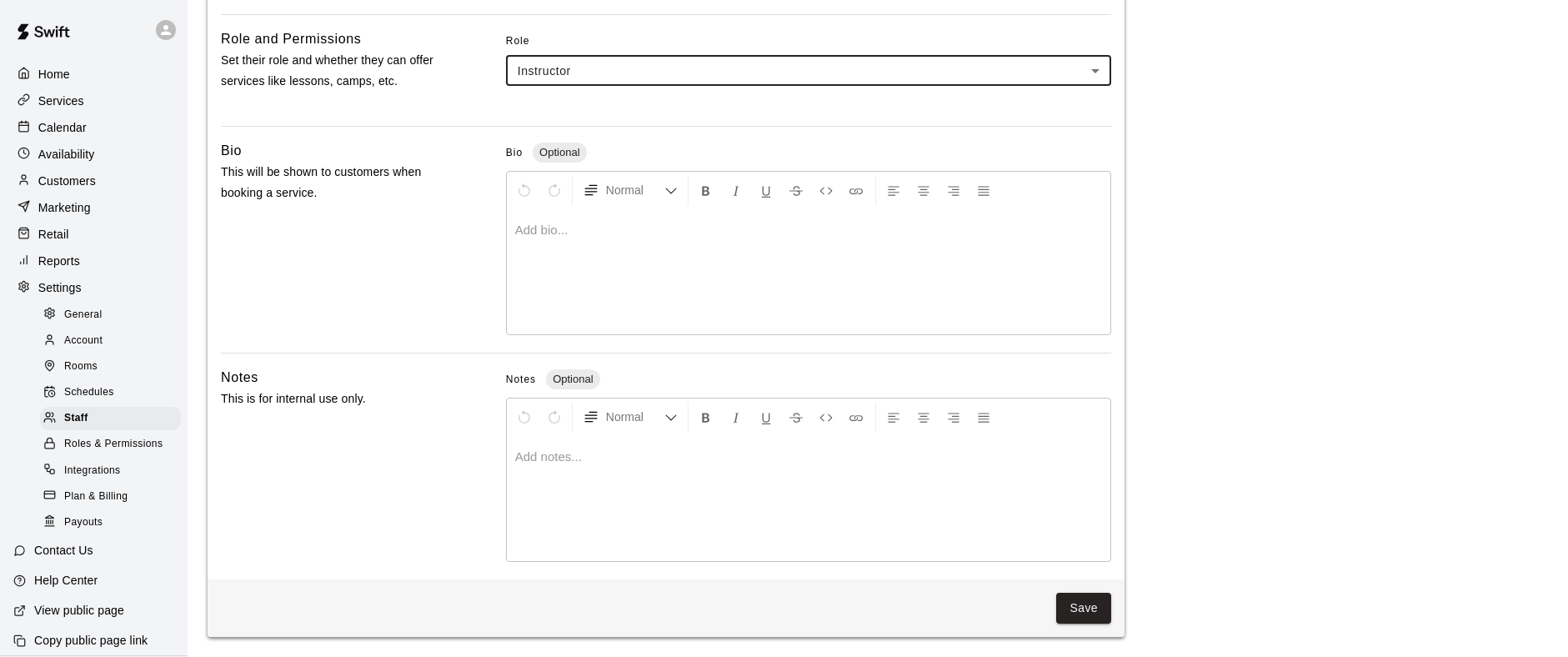
click at [1086, 616] on button "Save" at bounding box center [1084, 608] width 55 height 30
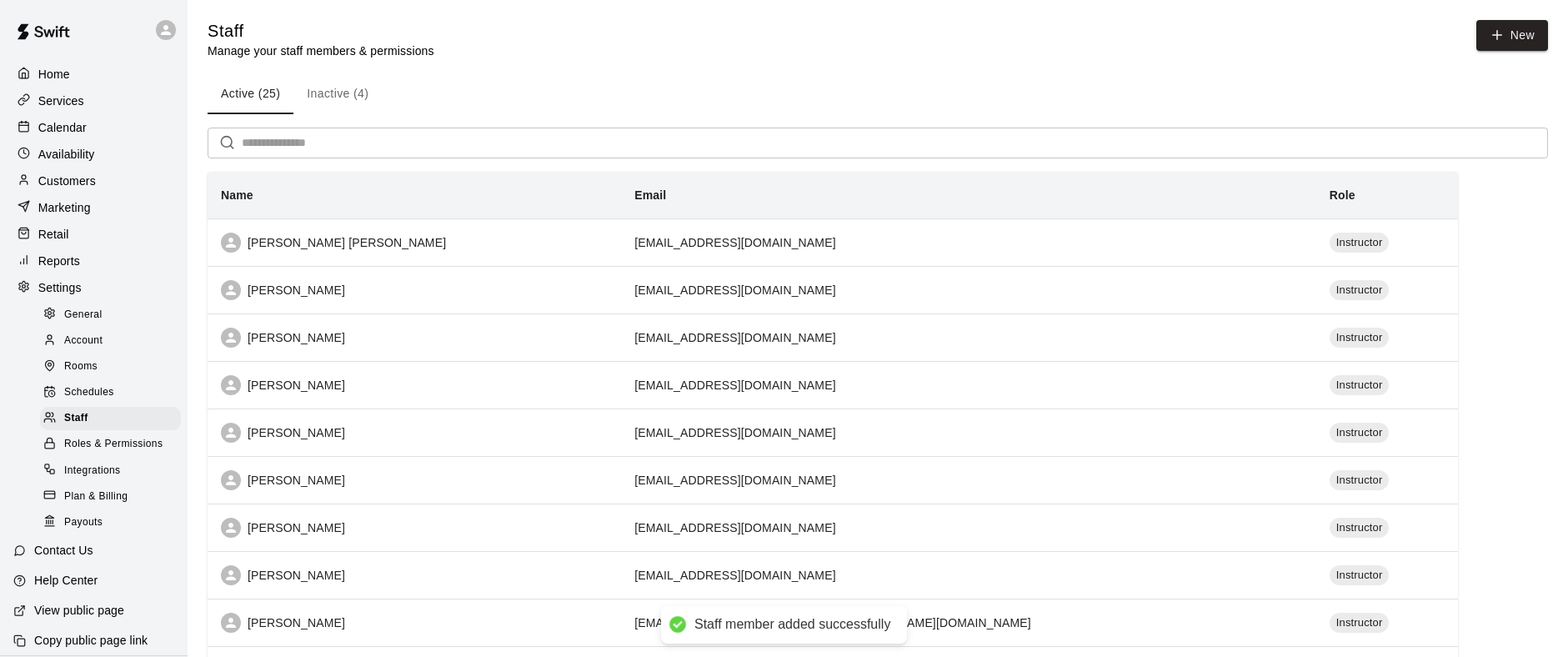
click at [109, 135] on div "Calendar" at bounding box center [94, 127] width 161 height 25
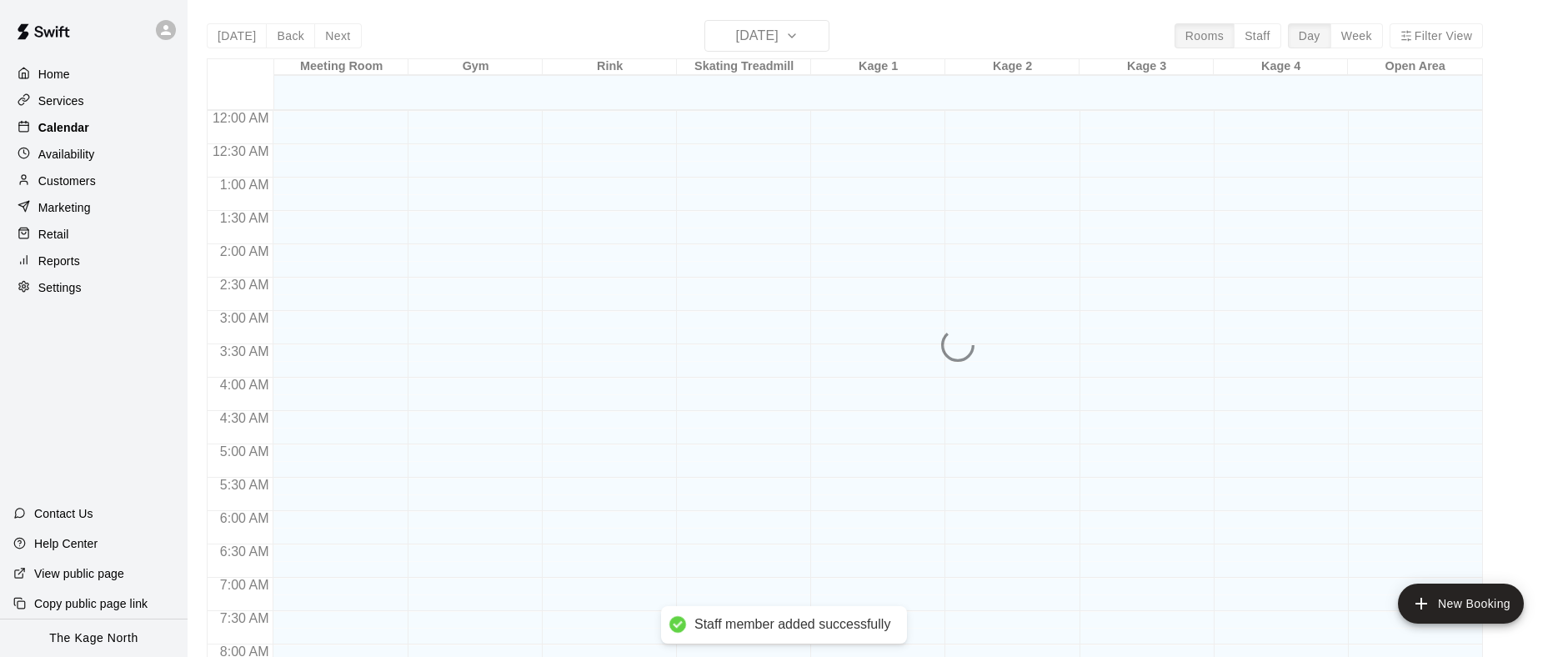
scroll to position [629, 0]
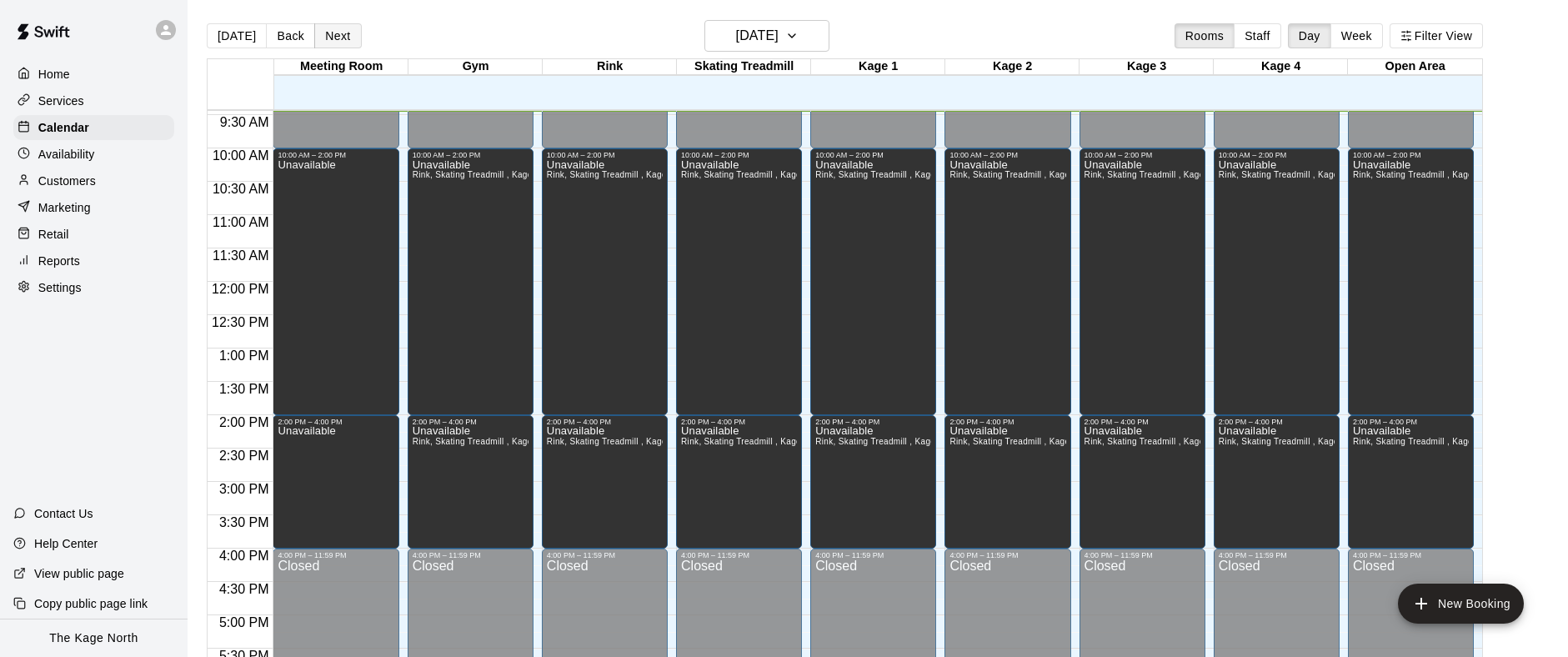
click at [333, 30] on button "Next" at bounding box center [337, 35] width 46 height 25
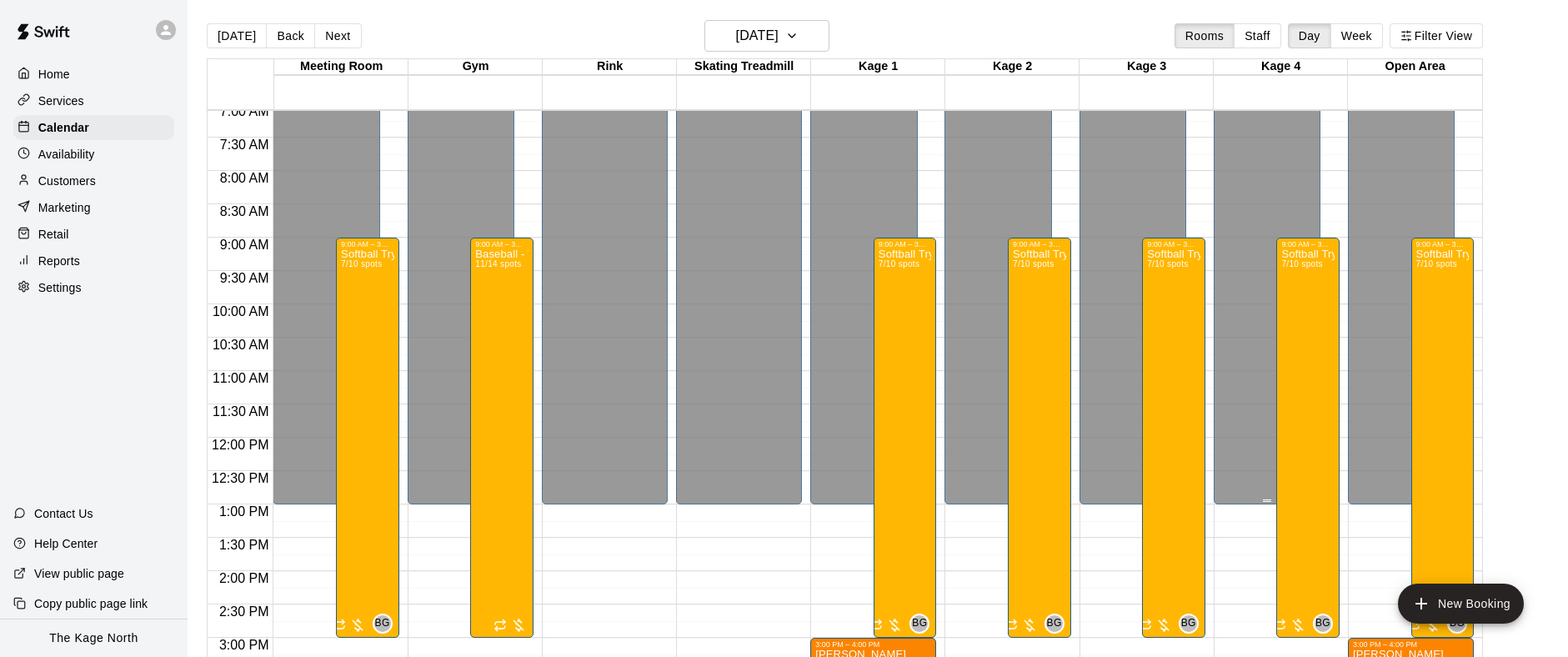
scroll to position [473, 0]
click at [489, 398] on div "Baseball - Tryout Prep Camp 2025 (August 18 - 22) 11/14 spots" at bounding box center [501, 578] width 53 height 657
click at [496, 312] on img "edit" at bounding box center [494, 307] width 20 height 20
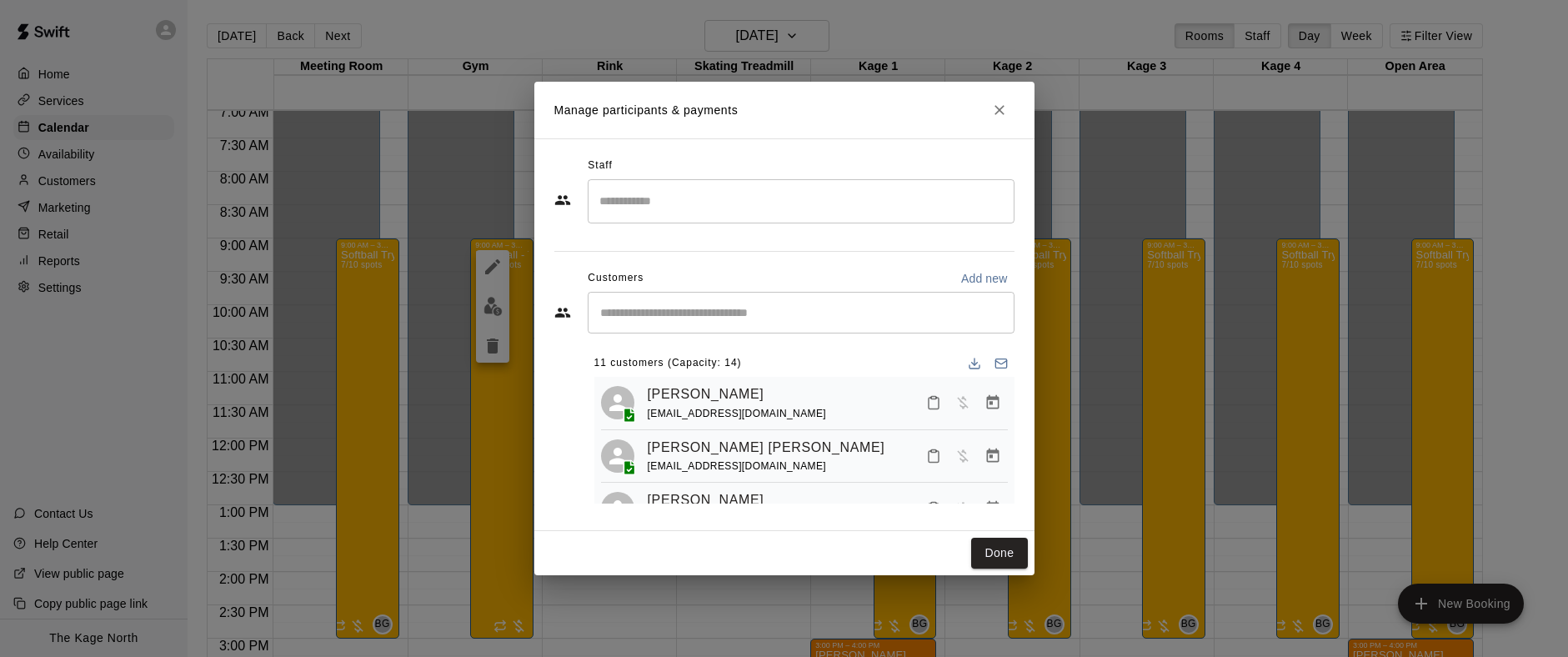
click at [658, 209] on input "Search staff" at bounding box center [801, 202] width 412 height 30
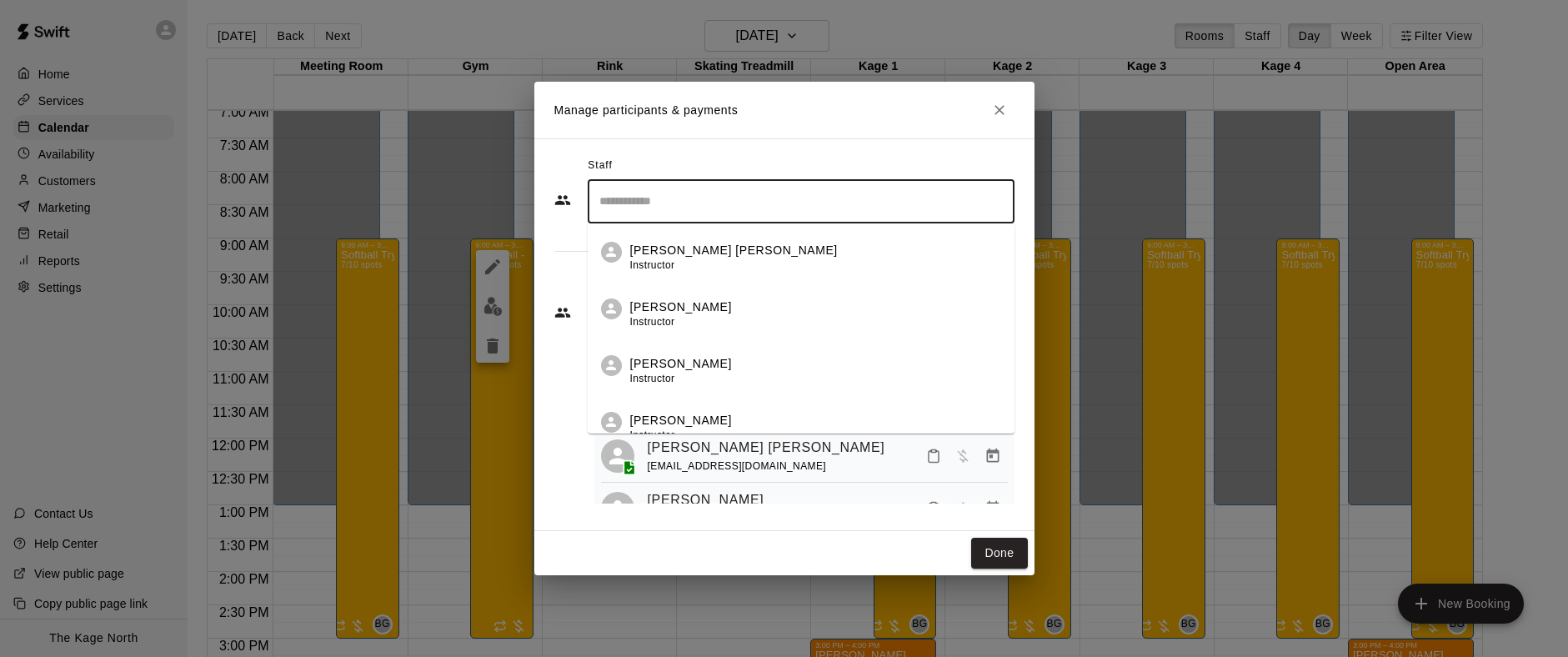
click at [672, 250] on p "Cooper Tomkinson" at bounding box center [733, 251] width 207 height 18
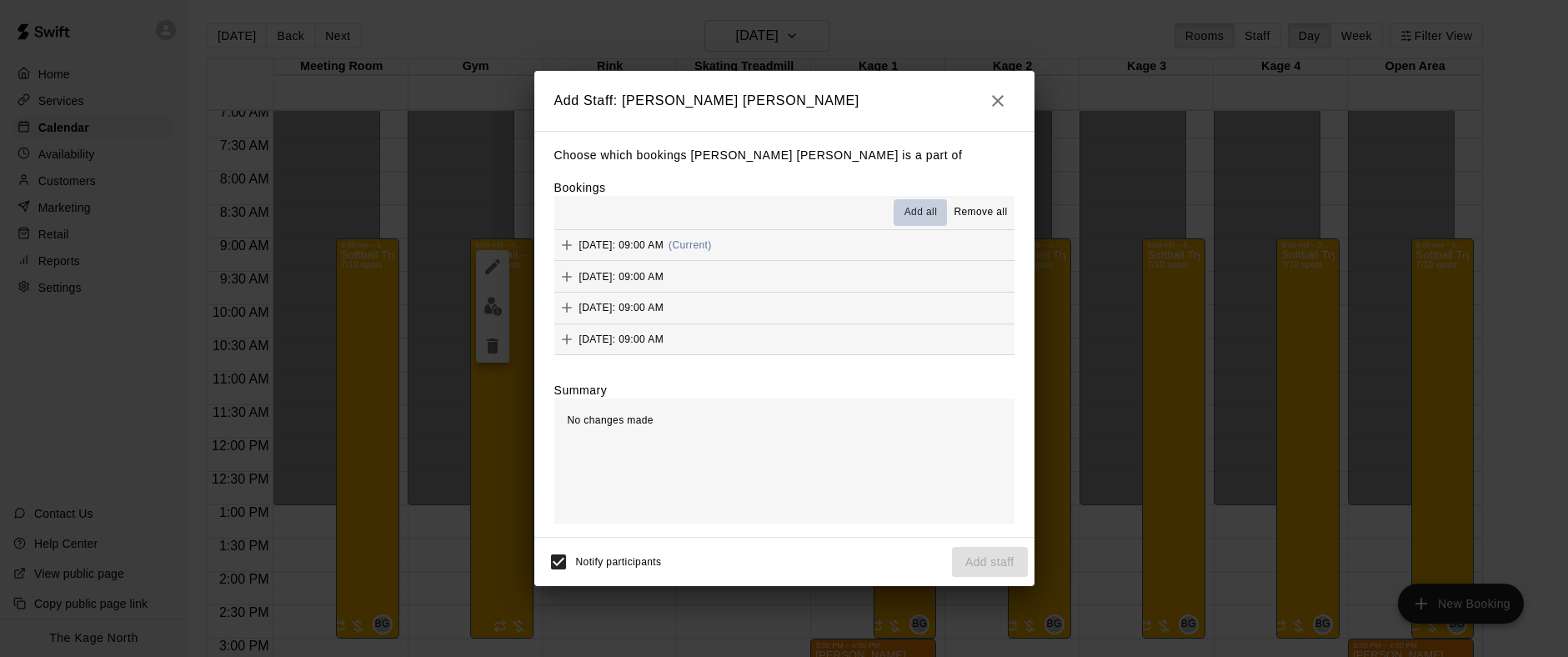
click at [921, 215] on span "Add all" at bounding box center [921, 212] width 33 height 17
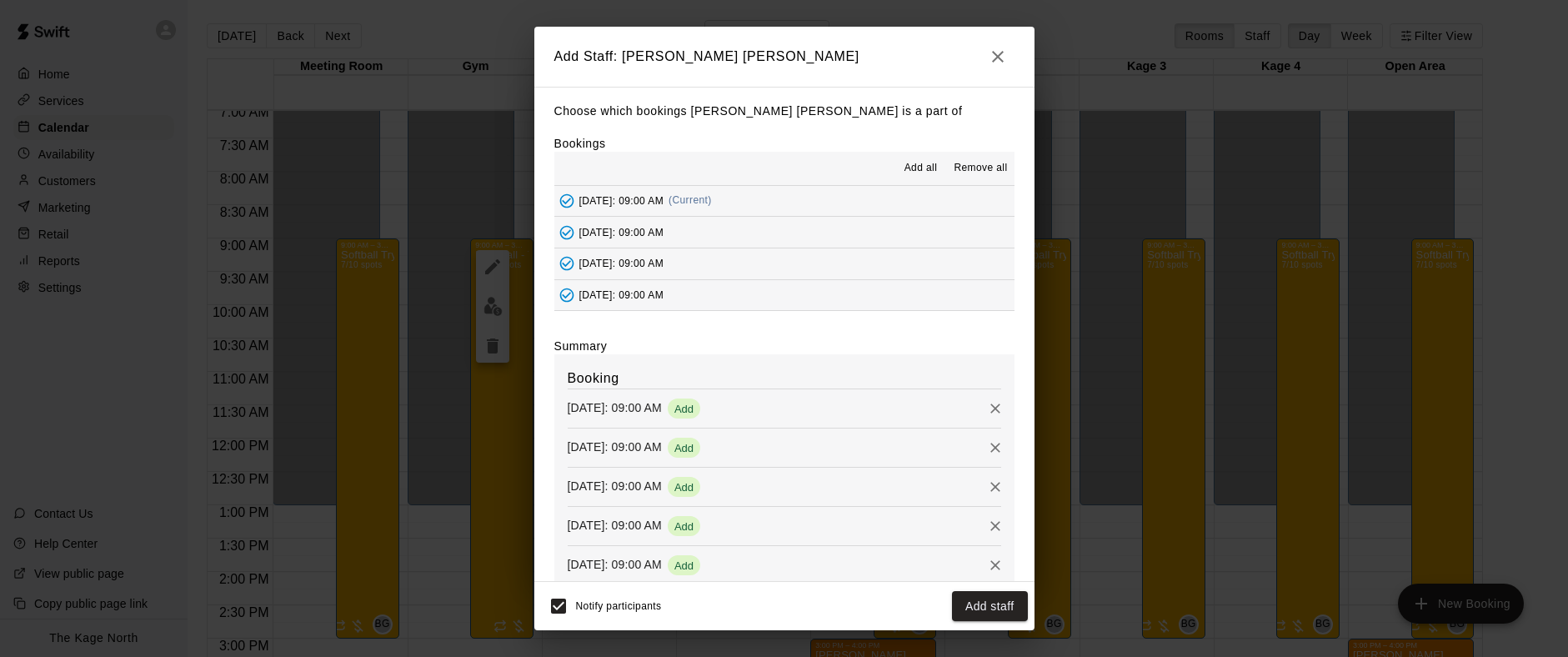
click at [998, 608] on button "Add staff" at bounding box center [990, 606] width 76 height 30
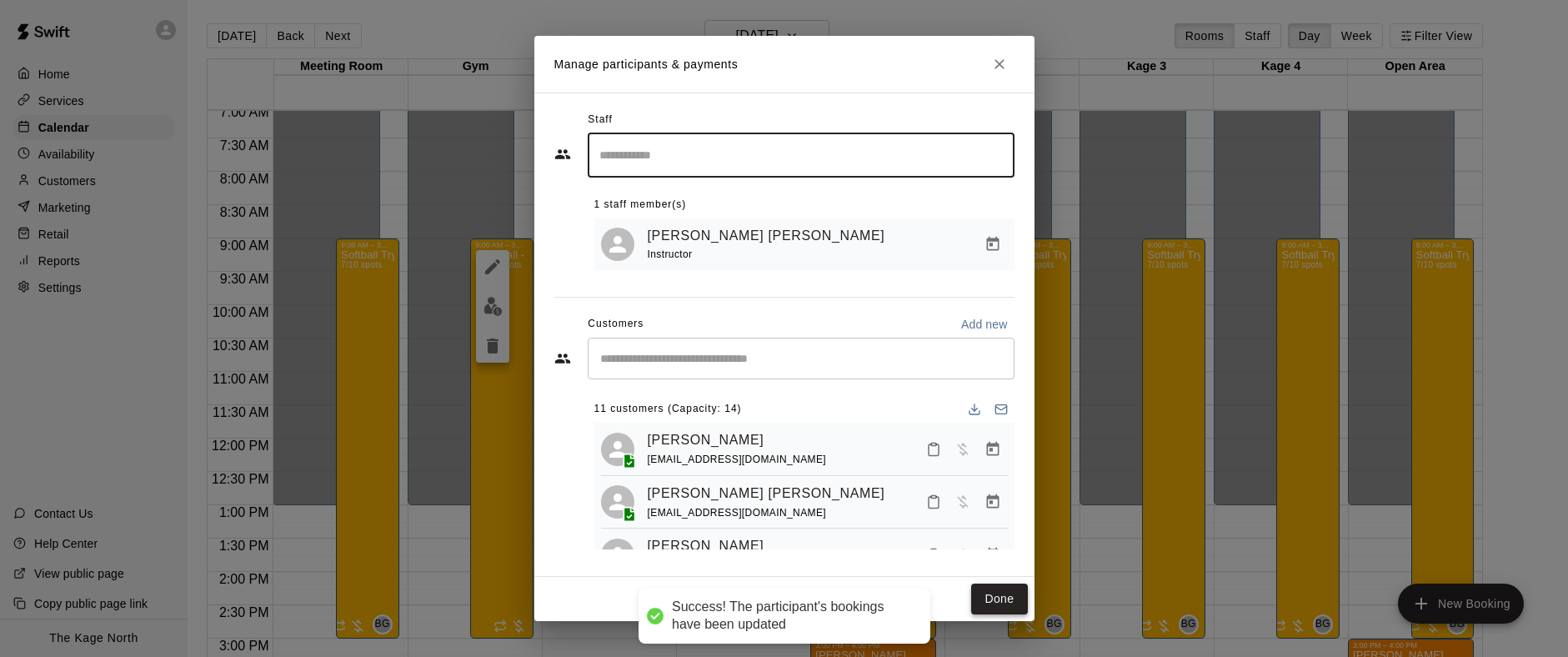
click at [1008, 600] on button "Done" at bounding box center [999, 599] width 56 height 30
